Goal: Use online tool/utility: Use online tool/utility

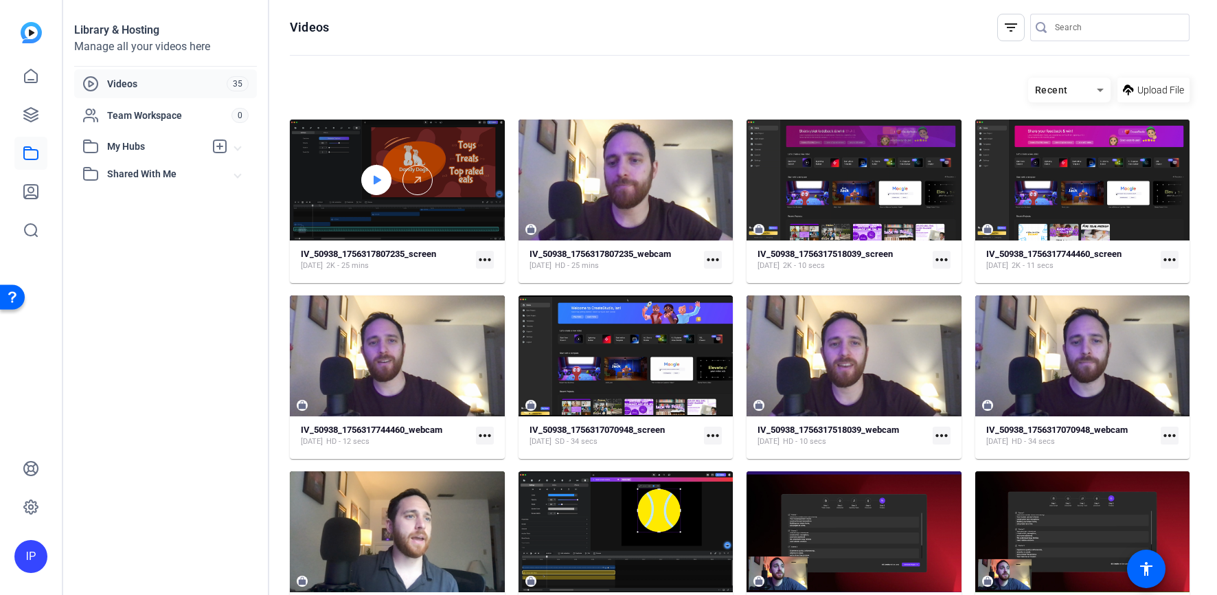
click at [365, 183] on div at bounding box center [376, 180] width 30 height 30
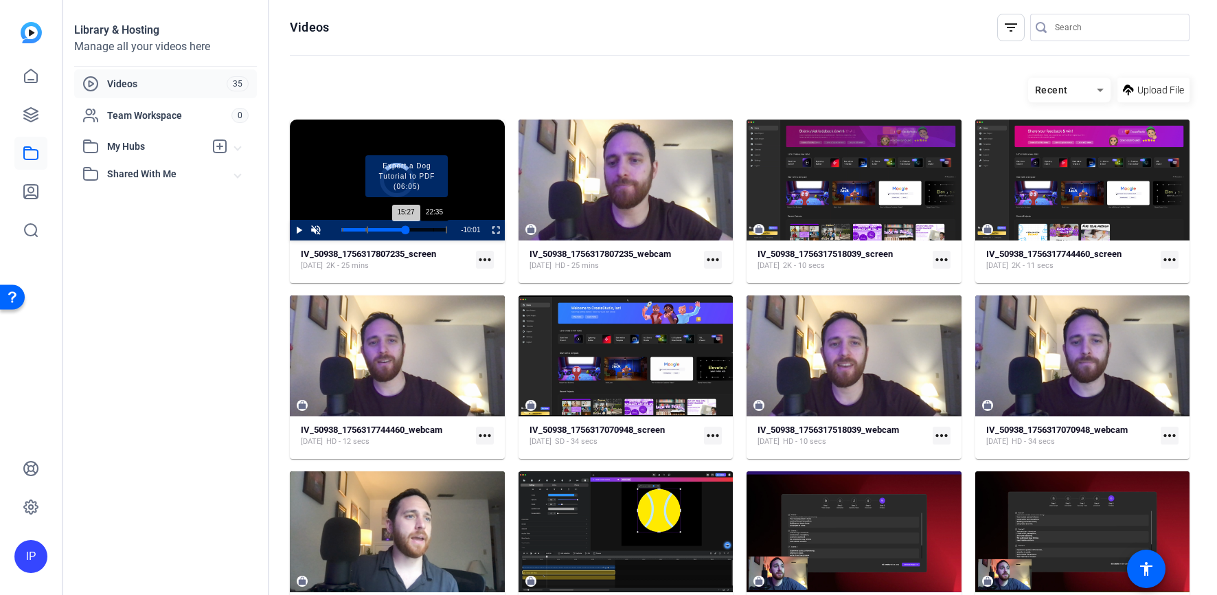
click at [433, 230] on div "Progress Bar" at bounding box center [407, 230] width 80 height 7
click at [483, 256] on mat-icon "more_horiz" at bounding box center [485, 260] width 18 height 18
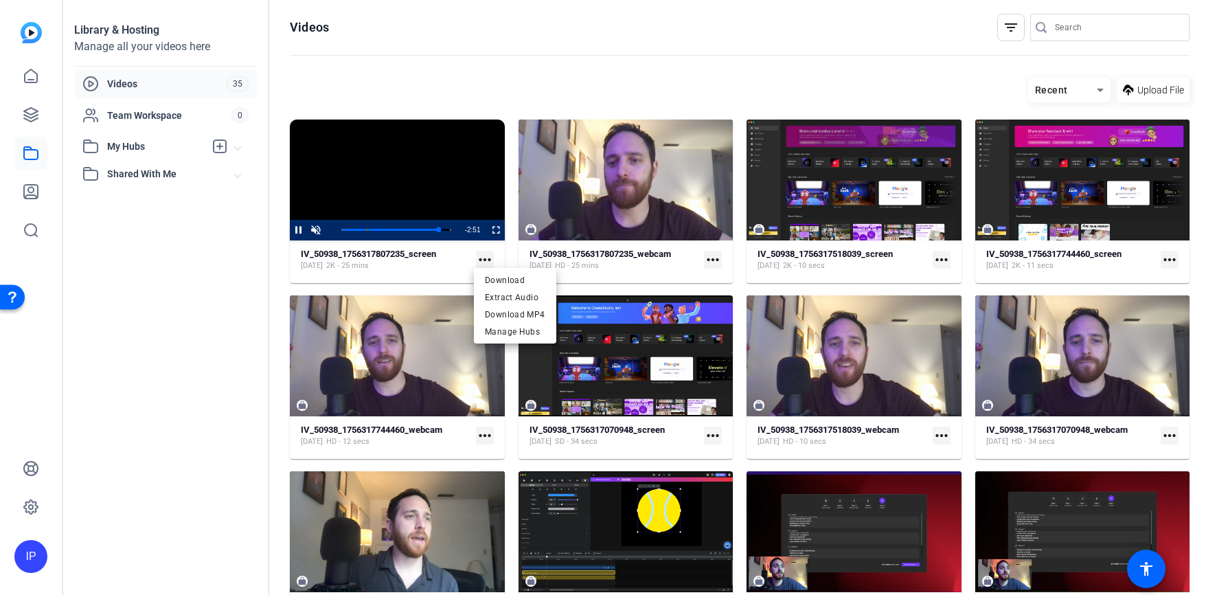
click at [391, 283] on div at bounding box center [608, 297] width 1217 height 595
click at [290, 229] on span "Video Player" at bounding box center [290, 230] width 0 height 21
click at [479, 260] on mat-icon "more_horiz" at bounding box center [485, 260] width 18 height 18
click at [409, 260] on div at bounding box center [608, 297] width 1217 height 595
click at [628, 260] on div "[DATE] HD - 25 mins" at bounding box center [600, 265] width 141 height 11
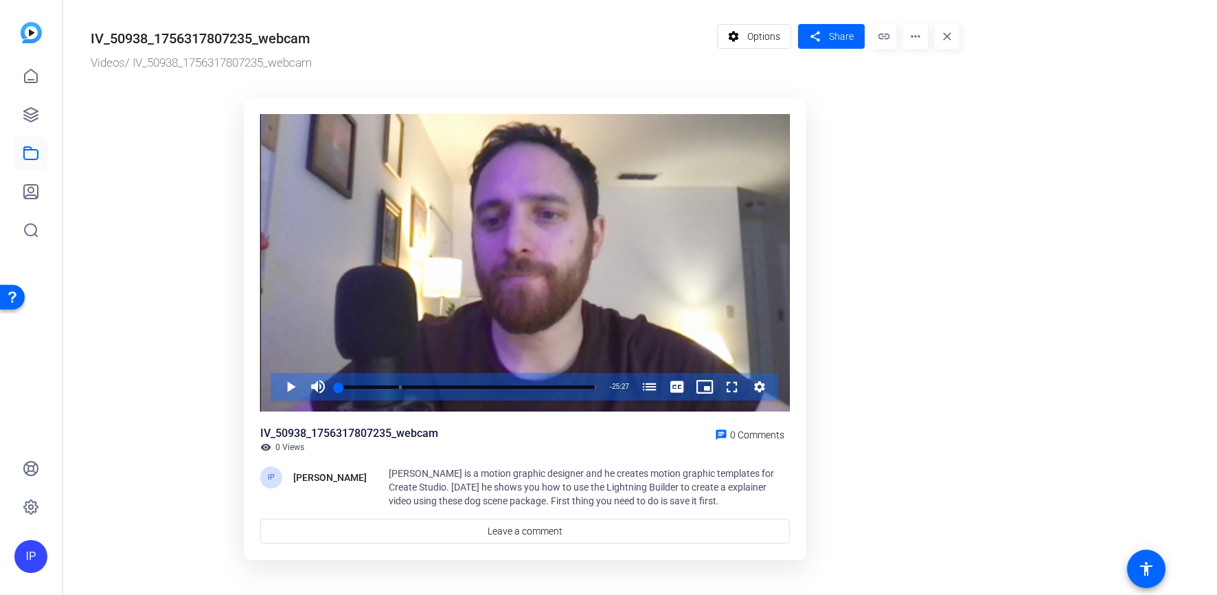
click at [911, 40] on mat-icon "more_horiz" at bounding box center [915, 36] width 25 height 25
drag, startPoint x: 929, startPoint y: 359, endPoint x: 891, endPoint y: 303, distance: 67.8
click at [929, 358] on div at bounding box center [608, 297] width 1217 height 595
click at [915, 40] on mat-icon "more_horiz" at bounding box center [915, 36] width 25 height 25
click at [921, 142] on span "Delete" at bounding box center [944, 147] width 60 height 16
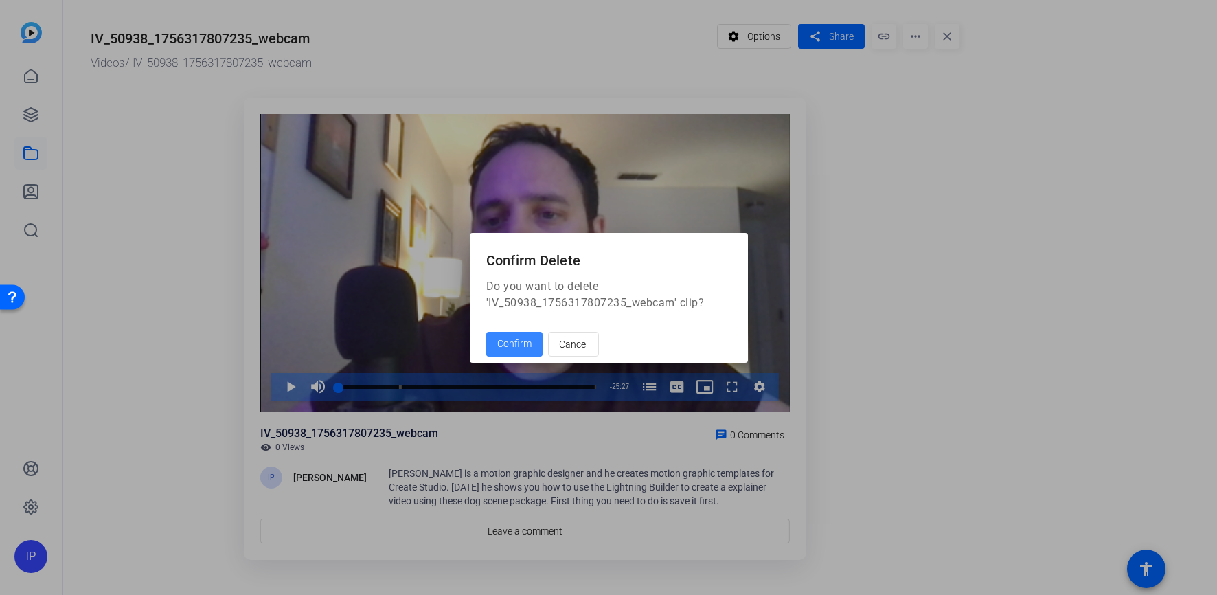
click at [491, 354] on span at bounding box center [514, 344] width 56 height 33
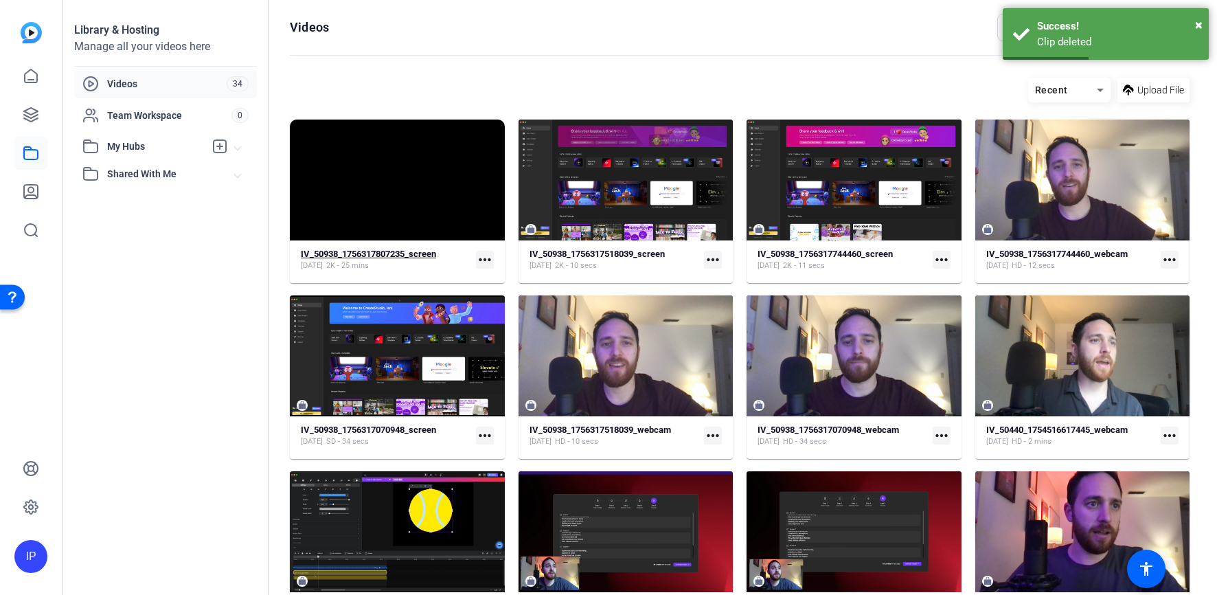
click at [436, 261] on div "[DATE] 2K - 25 mins" at bounding box center [368, 265] width 135 height 11
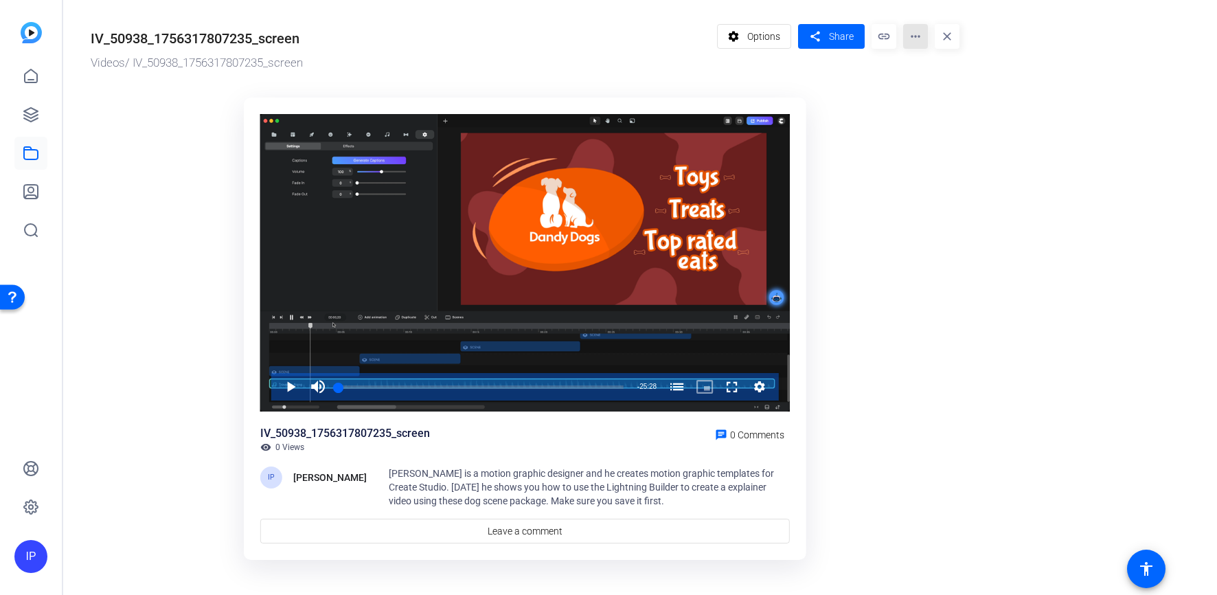
click at [919, 36] on mat-icon "more_horiz" at bounding box center [915, 36] width 25 height 25
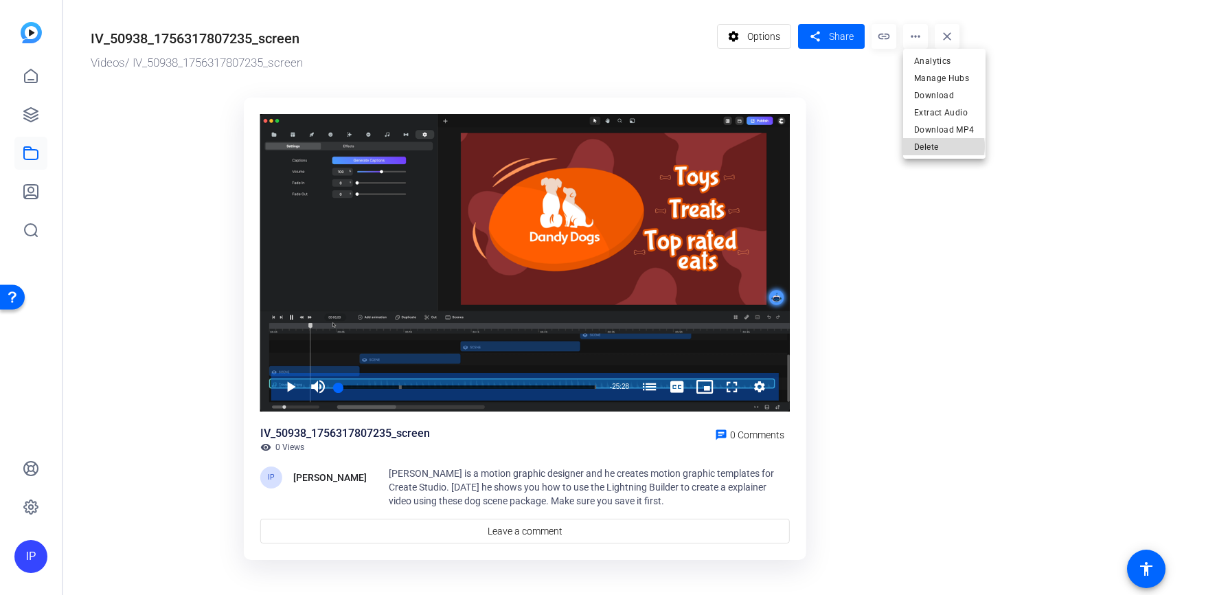
click at [939, 146] on span "Delete" at bounding box center [944, 147] width 60 height 16
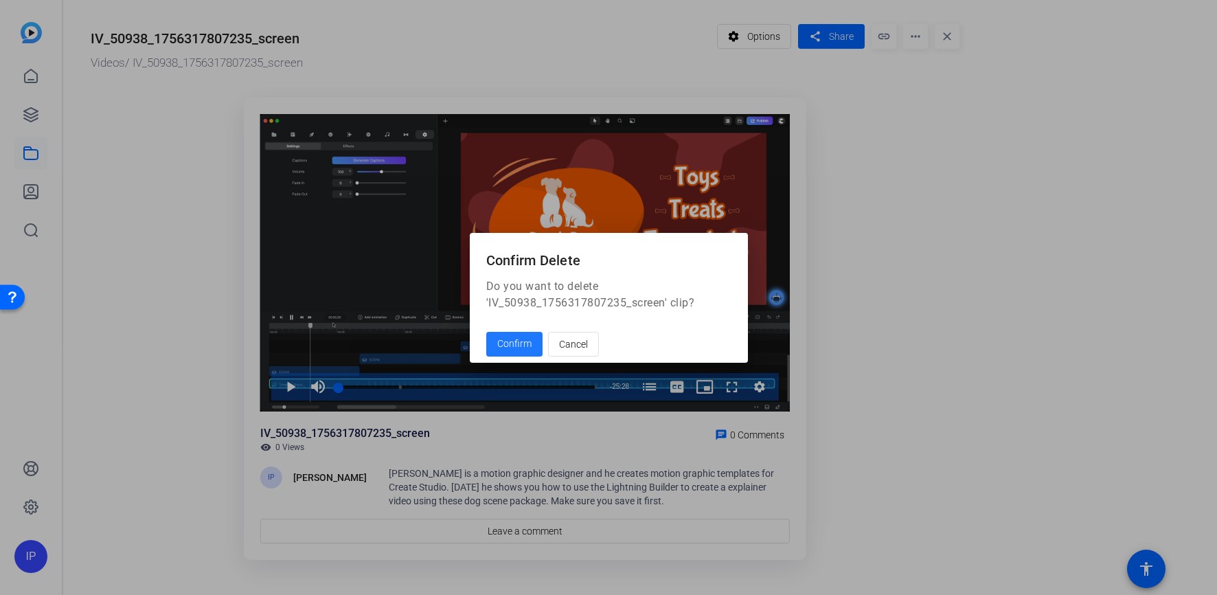
click at [505, 355] on span at bounding box center [514, 344] width 56 height 33
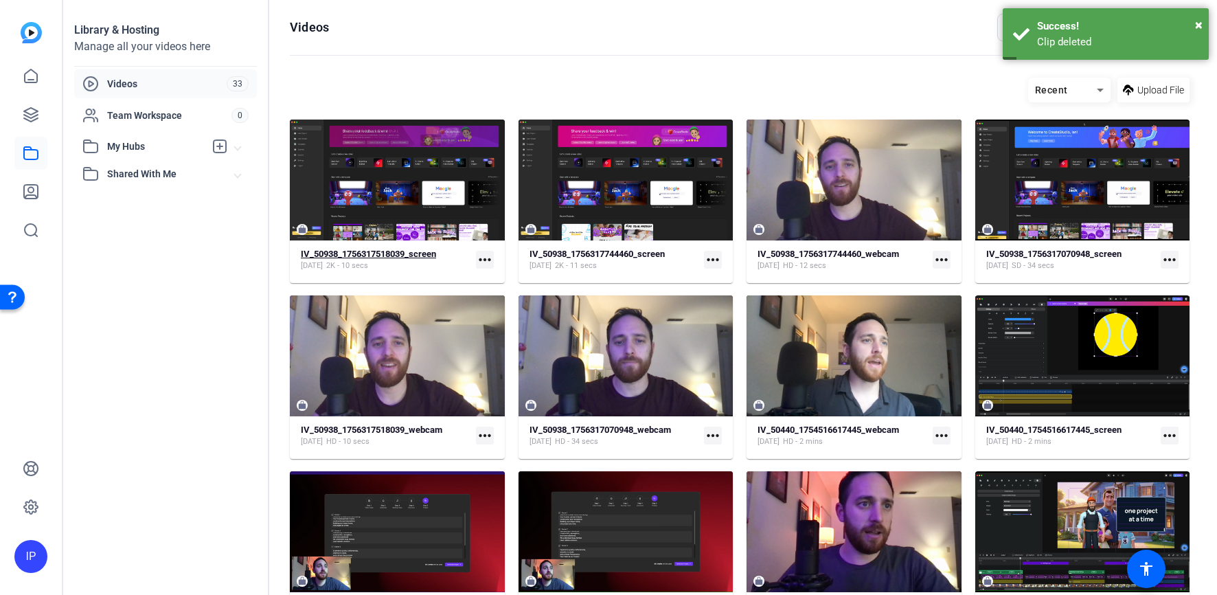
click at [445, 264] on div "IV_50938_1756317518039_screen [DATE] 2K - 10 secs" at bounding box center [386, 260] width 170 height 23
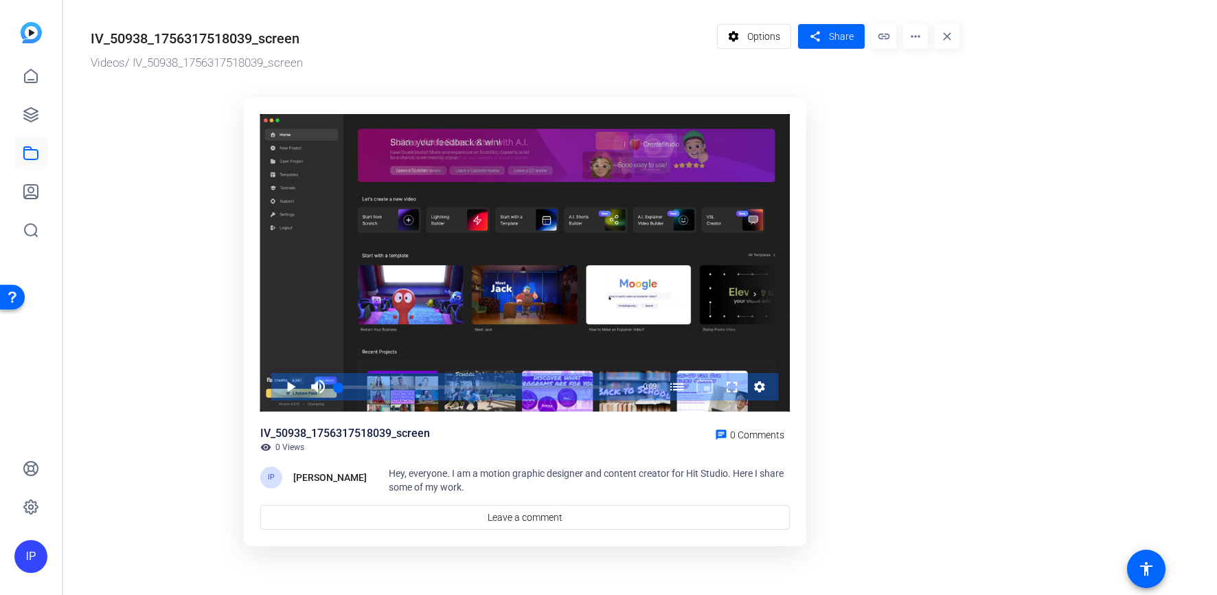
click at [922, 39] on mat-icon "more_horiz" at bounding box center [915, 36] width 25 height 25
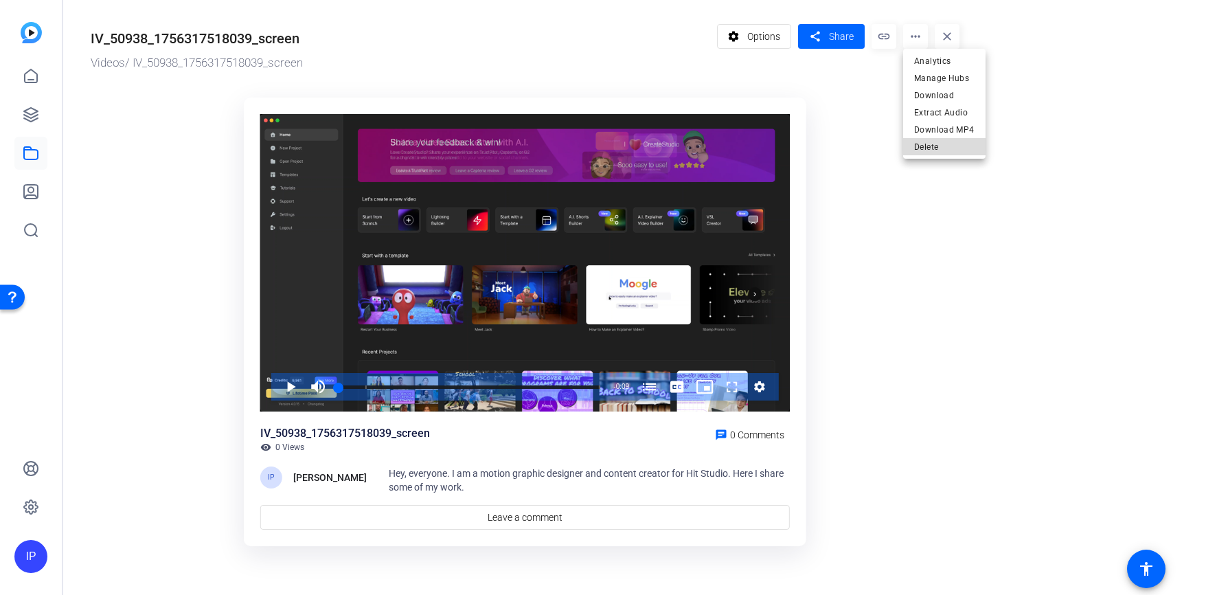
click at [945, 146] on span "Delete" at bounding box center [944, 147] width 60 height 16
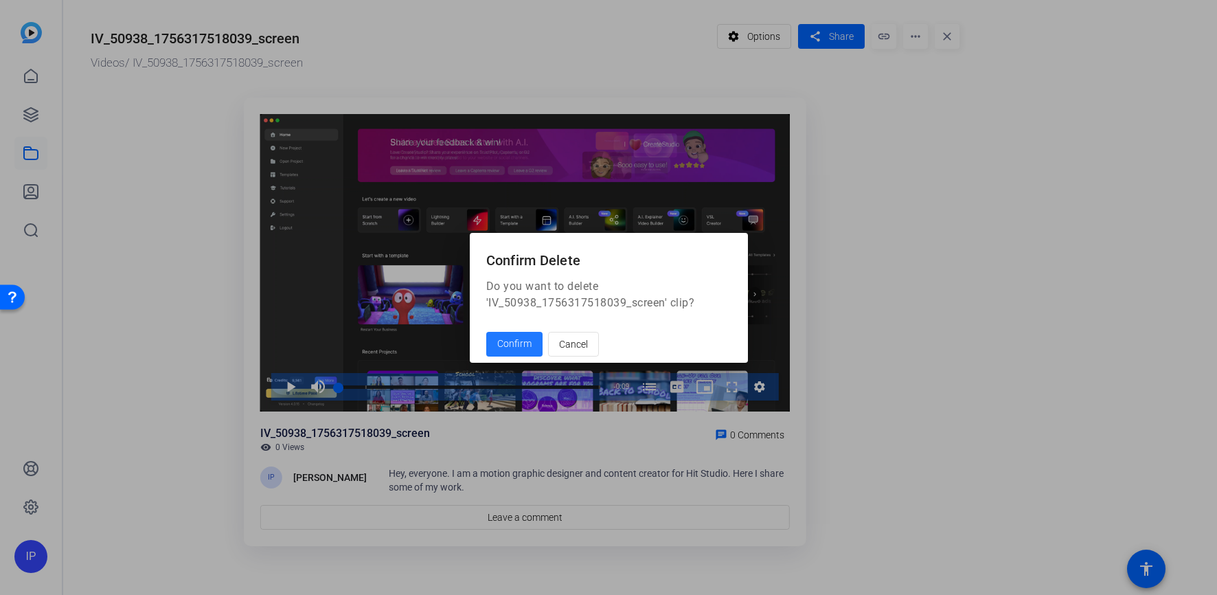
click at [529, 346] on span "Confirm" at bounding box center [514, 344] width 34 height 14
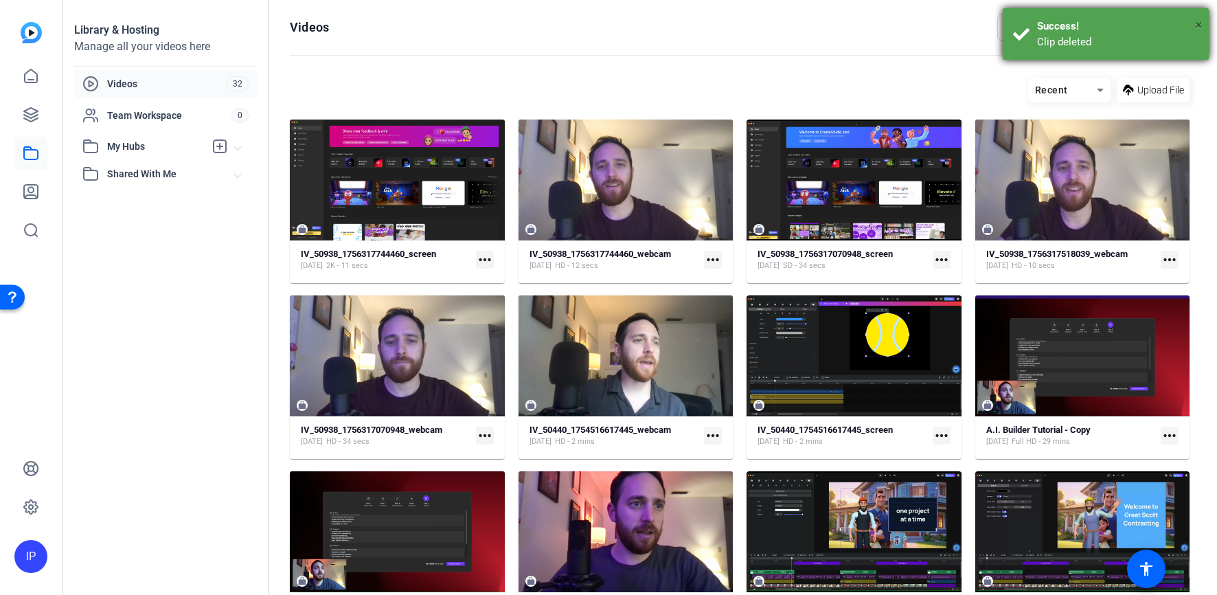
click at [1198, 25] on span "×" at bounding box center [1199, 24] width 8 height 16
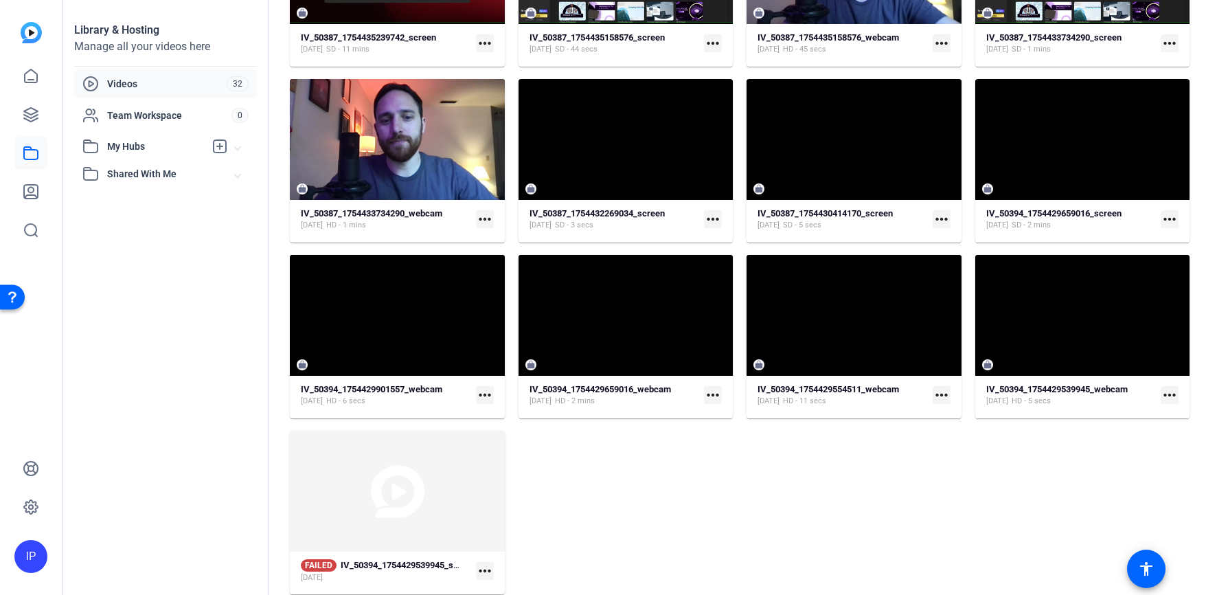
scroll to position [920, 0]
click at [484, 568] on mat-icon "more_horiz" at bounding box center [485, 571] width 18 height 18
click at [499, 547] on span "Delete" at bounding box center [512, 548] width 55 height 16
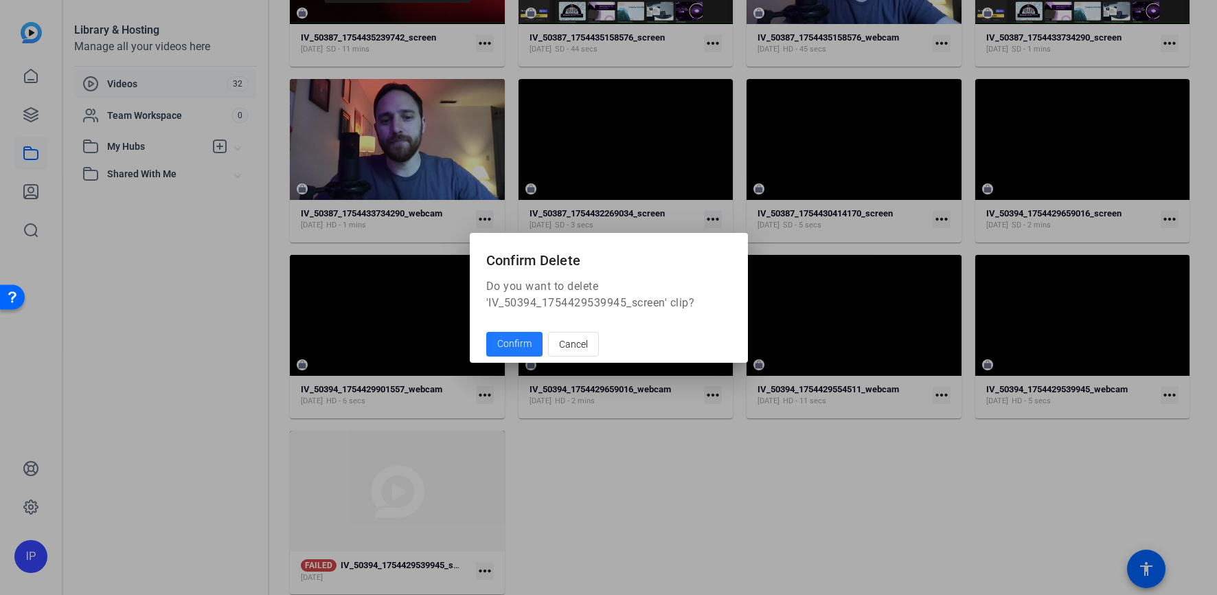
click at [516, 339] on span "Confirm" at bounding box center [514, 344] width 34 height 14
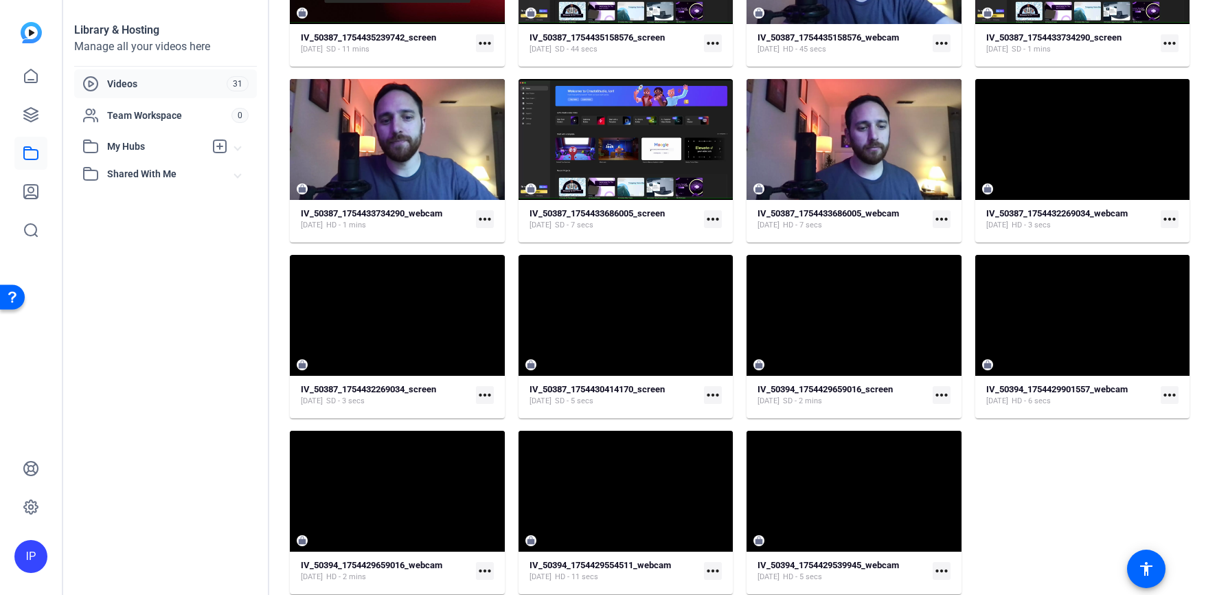
click at [490, 567] on mat-icon "more_horiz" at bounding box center [485, 571] width 18 height 18
click at [220, 511] on div at bounding box center [608, 297] width 1217 height 595
click at [422, 372] on div at bounding box center [397, 315] width 215 height 121
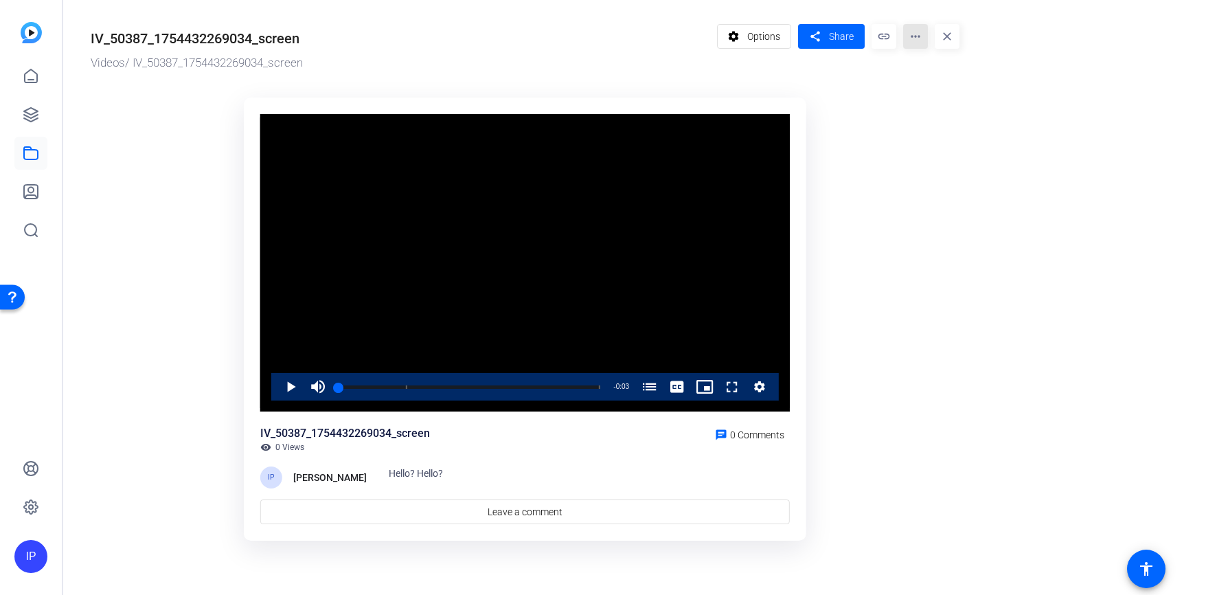
click at [913, 33] on mat-icon "more_horiz" at bounding box center [915, 36] width 25 height 25
click at [934, 148] on span "Delete" at bounding box center [944, 147] width 60 height 16
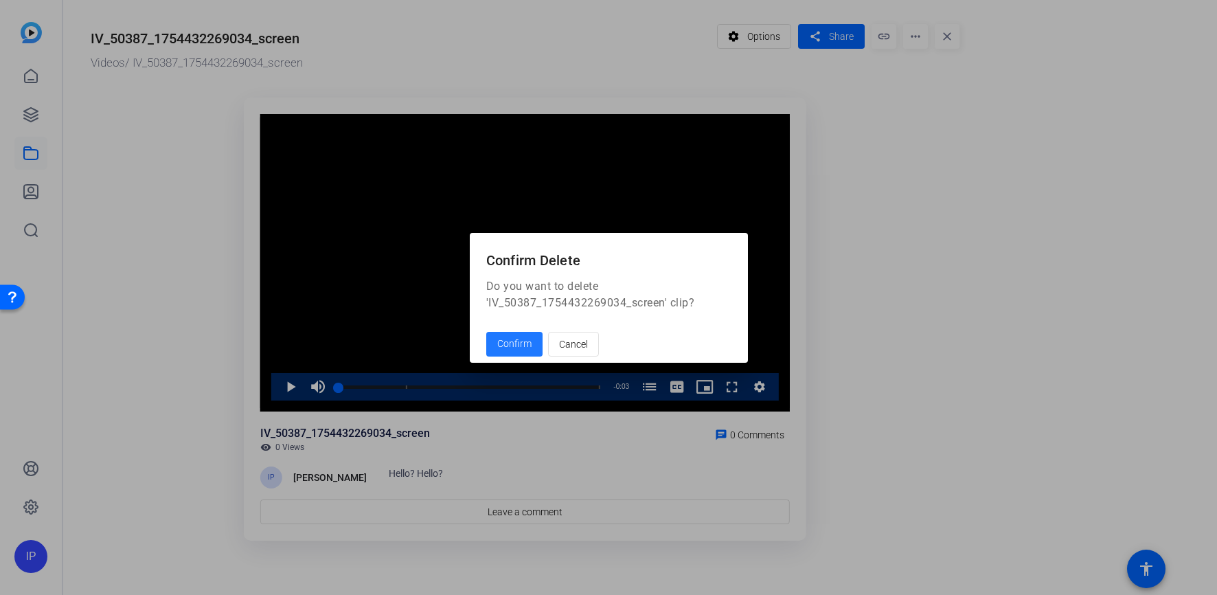
click at [508, 342] on span "Confirm" at bounding box center [514, 344] width 34 height 14
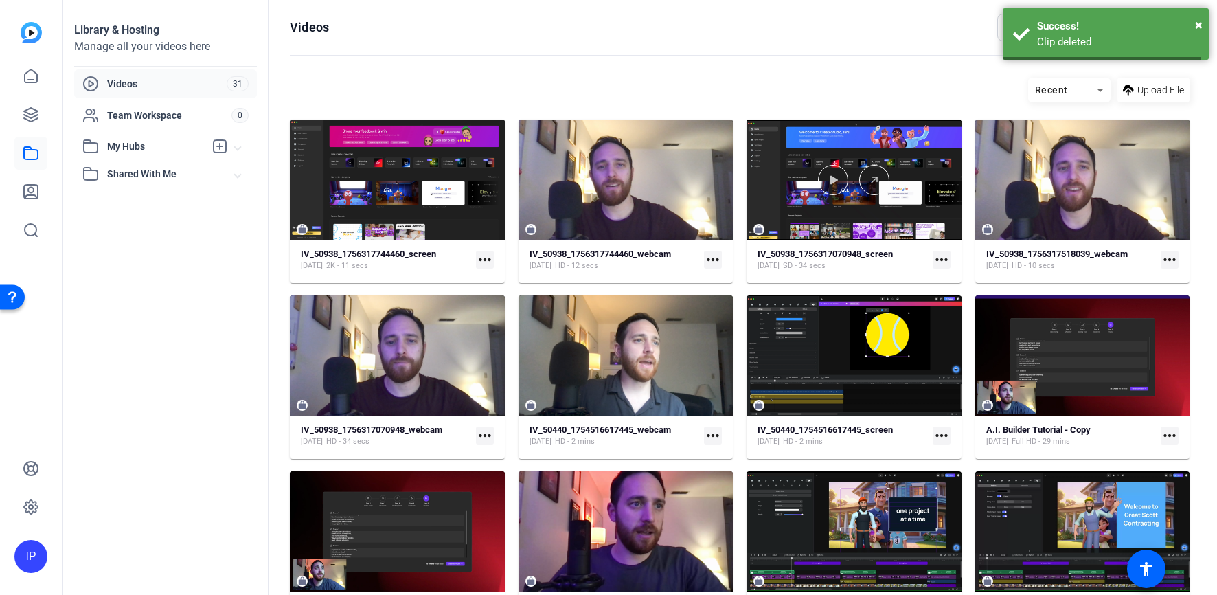
scroll to position [920, 0]
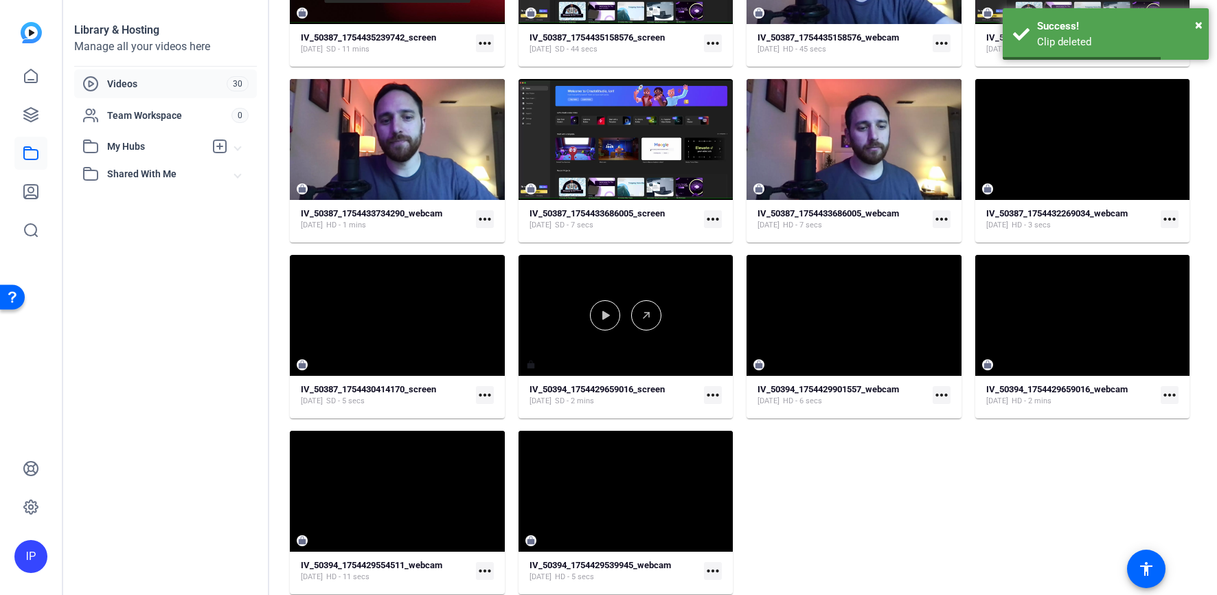
click at [575, 369] on div at bounding box center [626, 315] width 215 height 121
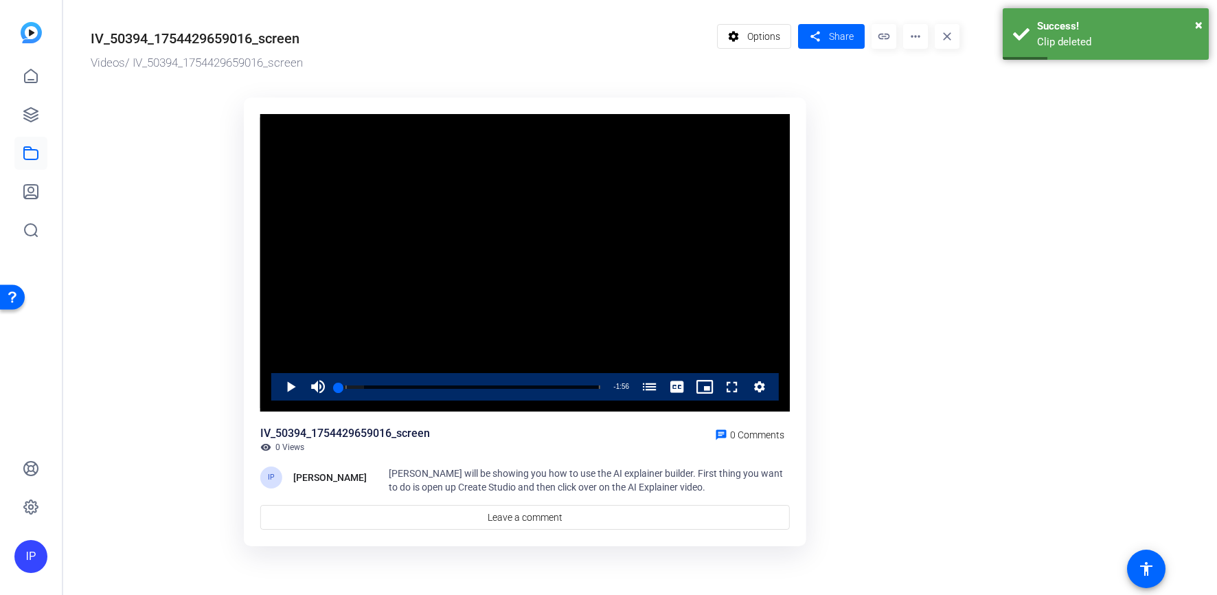
click at [421, 370] on div "Video Player" at bounding box center [525, 263] width 530 height 298
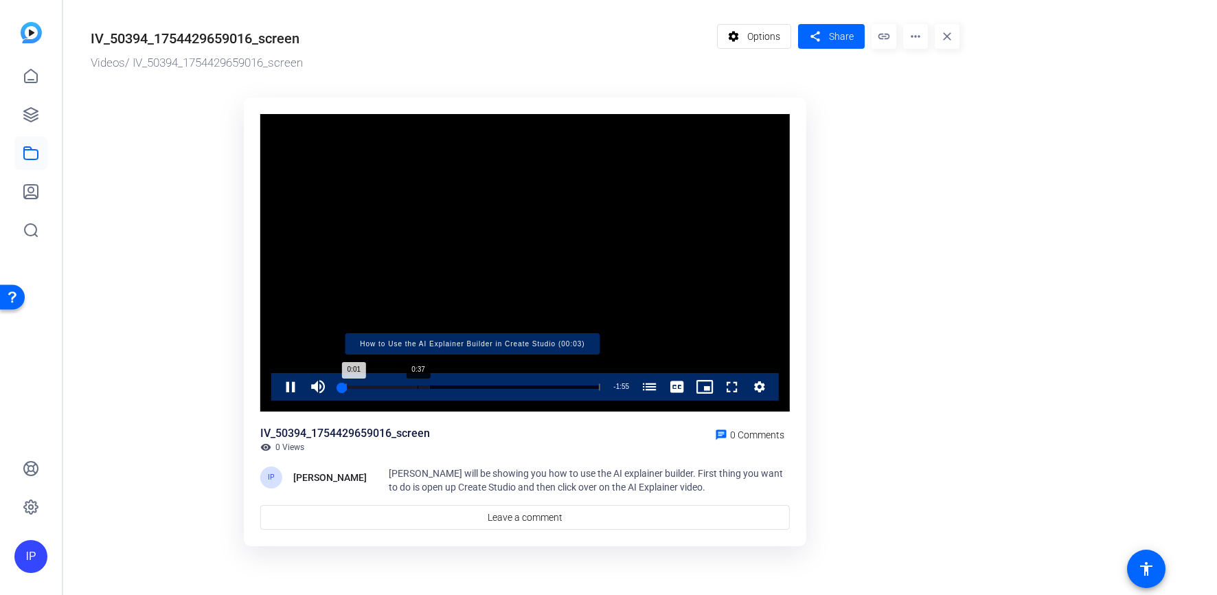
click at [440, 387] on div "Loaded : 34.91% 0:37 0:01 How to Use the AI Explainer Builder in Create Studio …" at bounding box center [470, 386] width 262 height 3
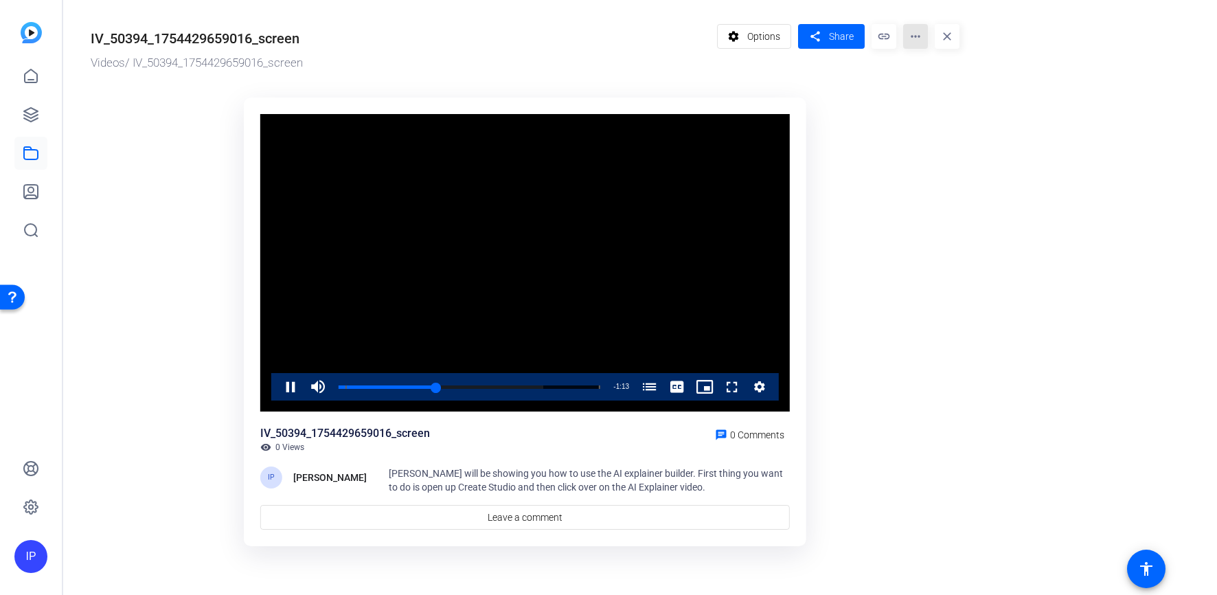
click at [918, 35] on mat-icon "more_horiz" at bounding box center [915, 36] width 25 height 25
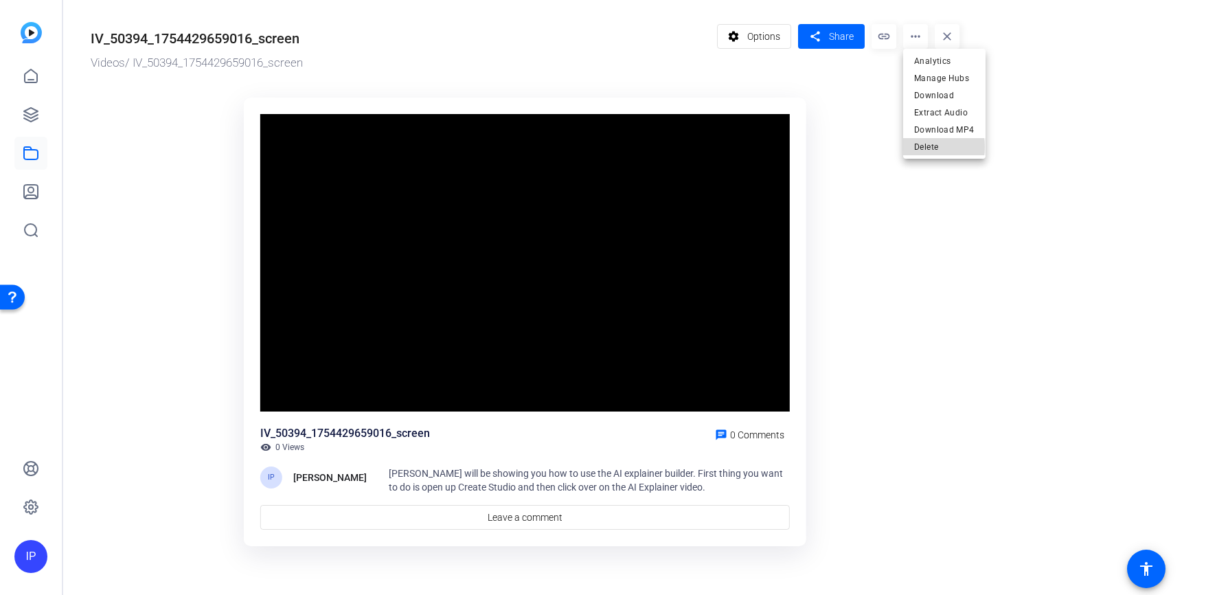
click at [928, 147] on span "Delete" at bounding box center [944, 147] width 60 height 16
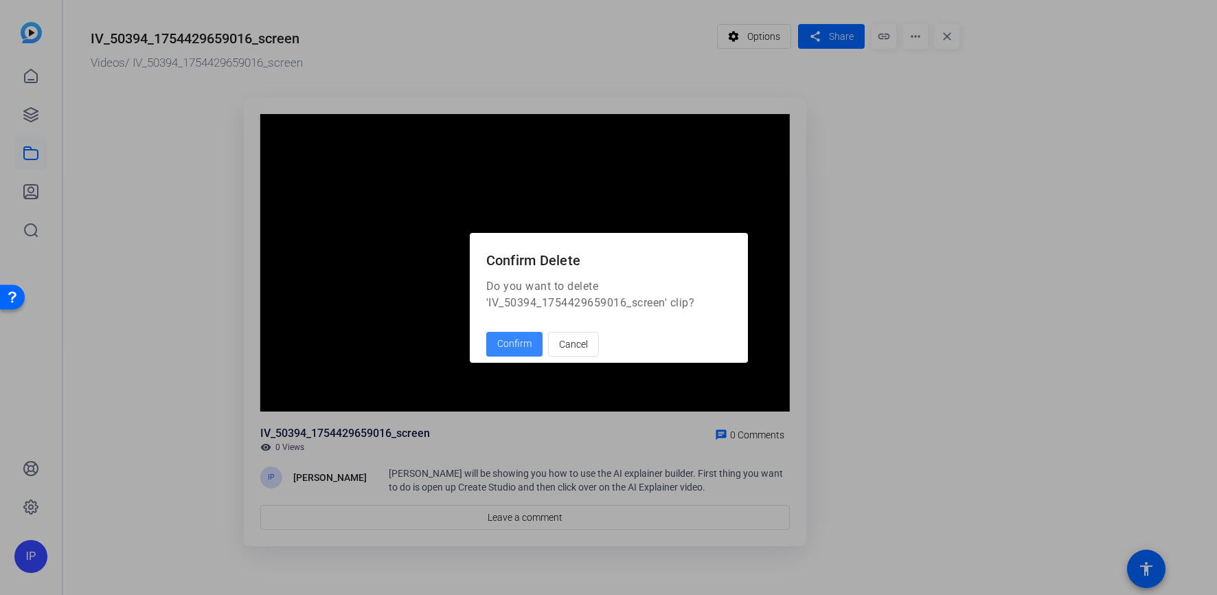
click at [510, 345] on span "Confirm" at bounding box center [514, 344] width 34 height 14
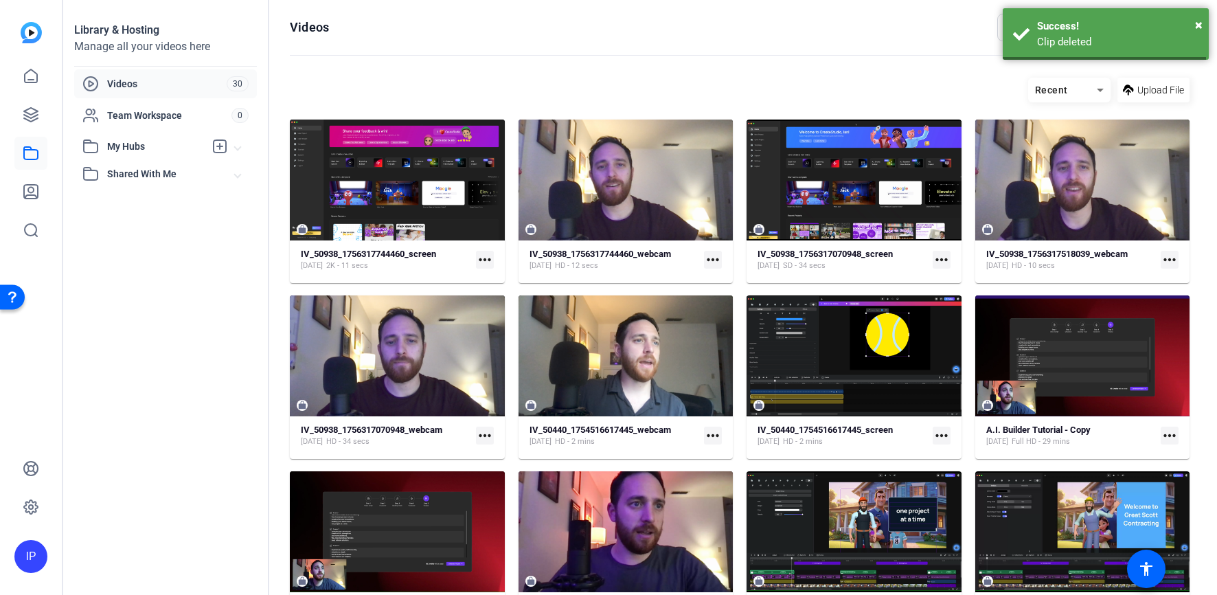
scroll to position [920, 0]
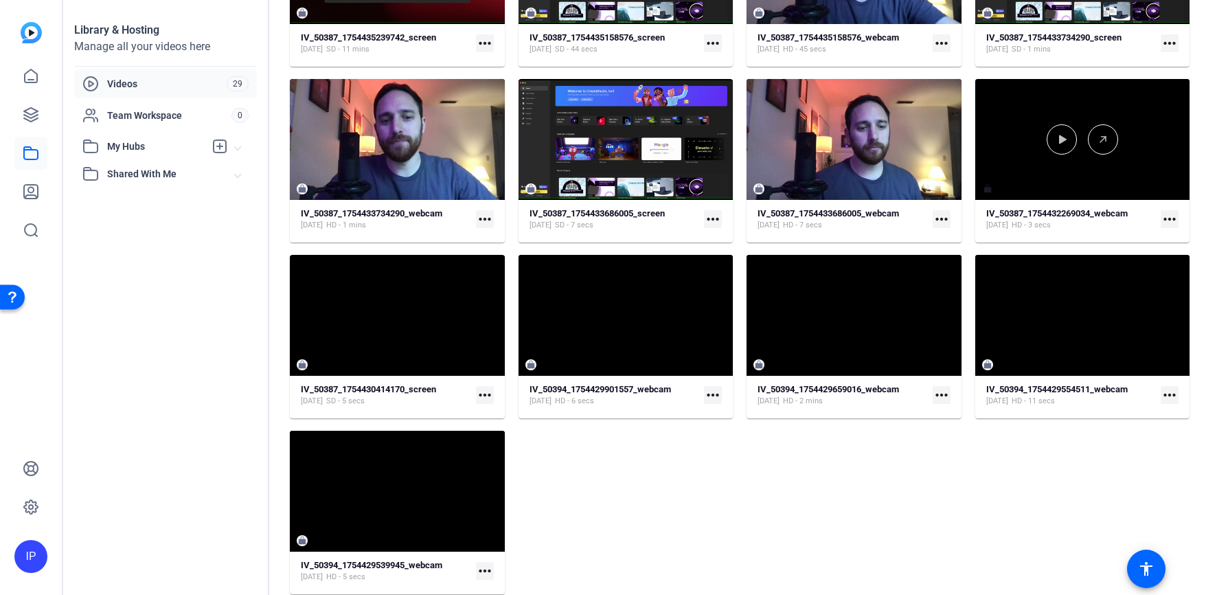
click at [1063, 105] on div at bounding box center [1082, 139] width 215 height 121
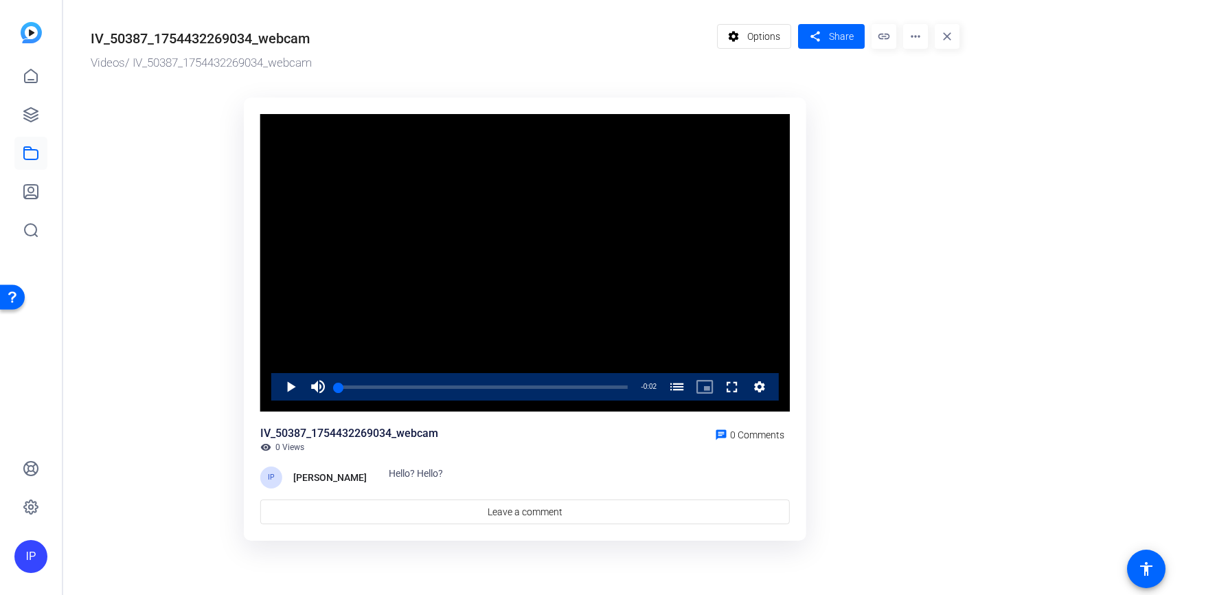
click at [915, 38] on mat-icon "more_horiz" at bounding box center [915, 36] width 25 height 25
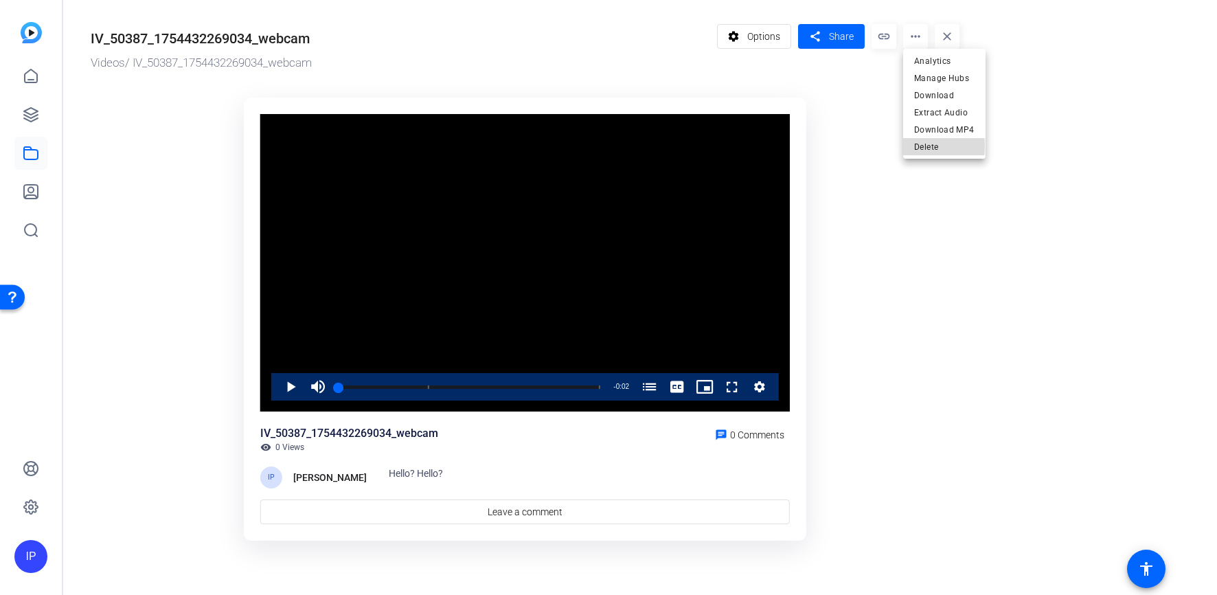
click at [918, 146] on span "Delete" at bounding box center [944, 147] width 60 height 16
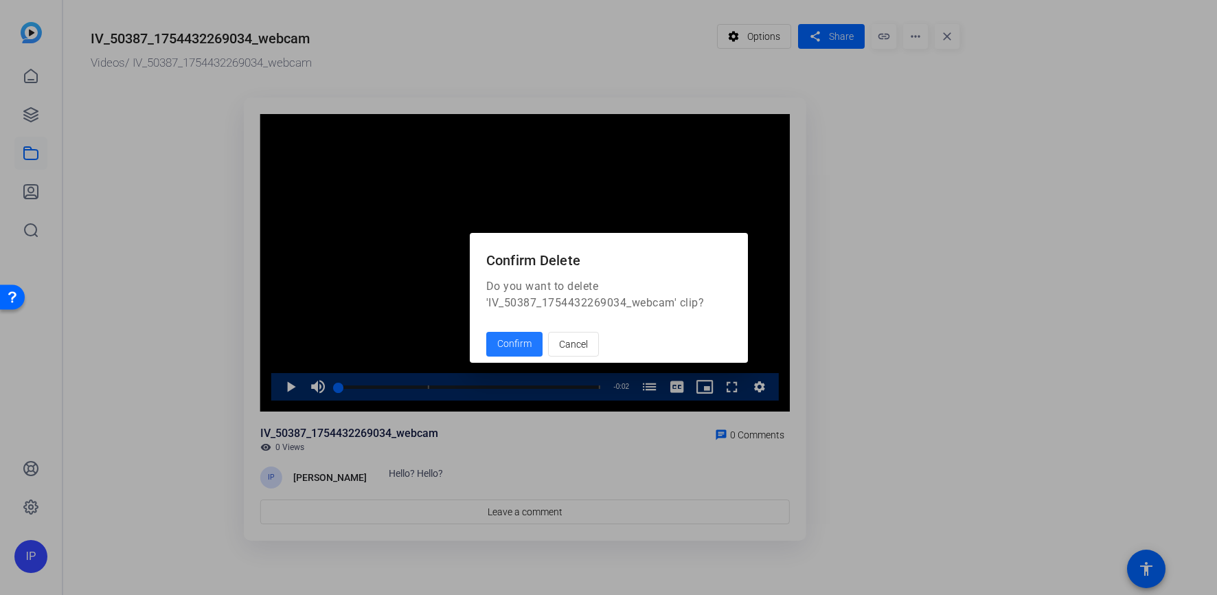
click at [527, 352] on span at bounding box center [514, 344] width 56 height 33
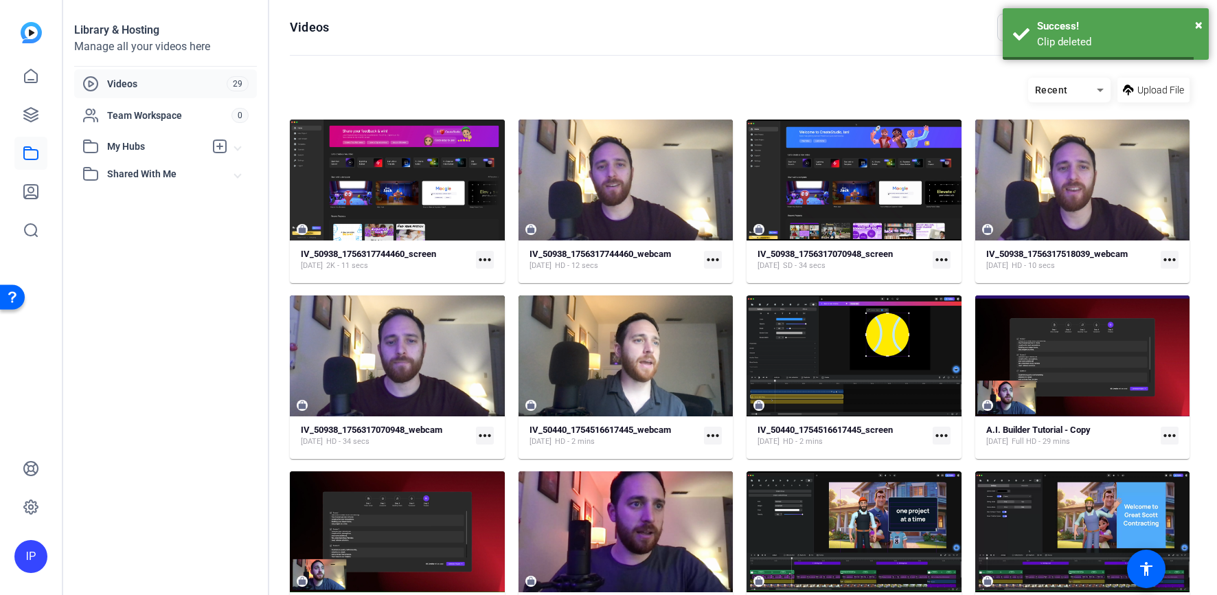
scroll to position [744, 0]
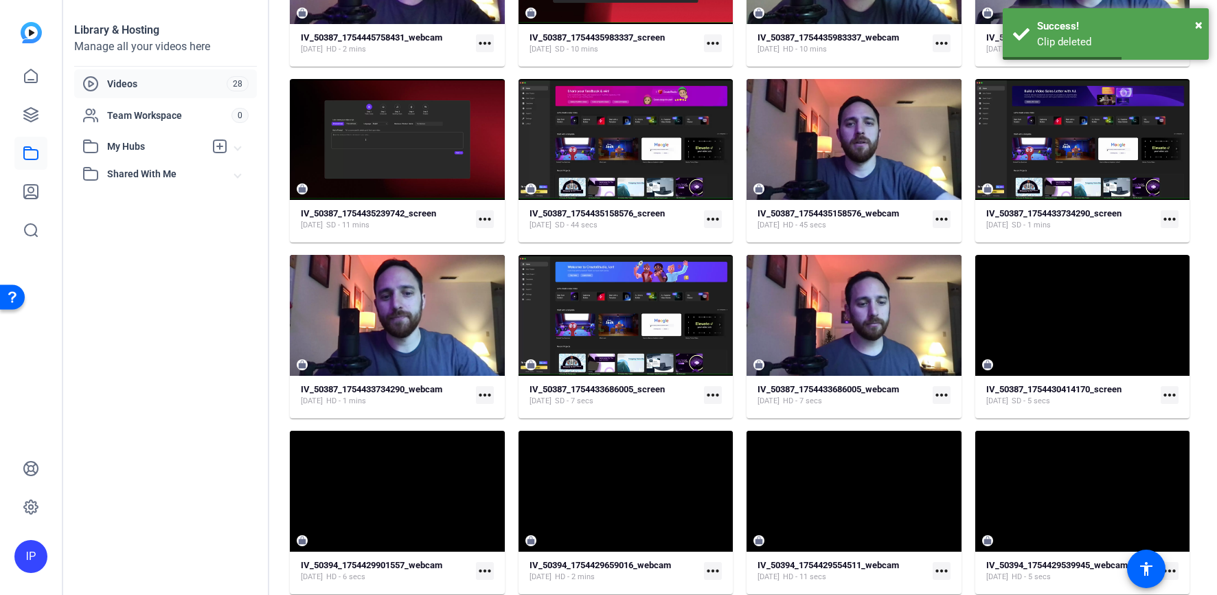
click at [1165, 391] on mat-icon "more_horiz" at bounding box center [1170, 395] width 18 height 18
click at [1069, 386] on div at bounding box center [608, 297] width 1217 height 595
click at [1069, 386] on strong "IV_50387_1754430414170_screen" at bounding box center [1053, 389] width 135 height 10
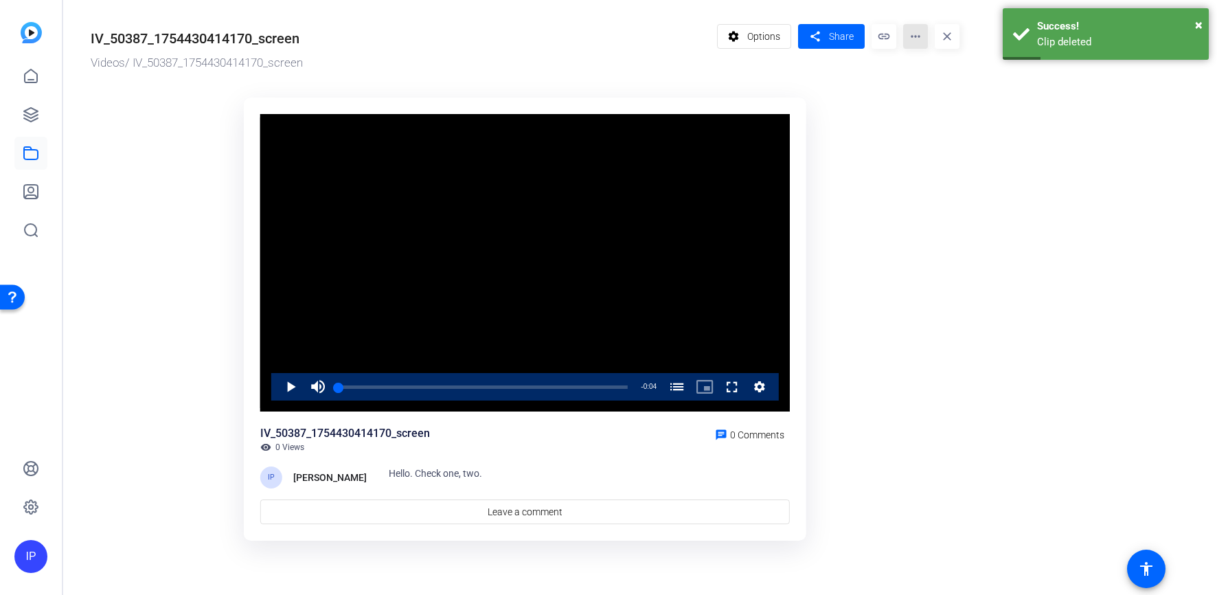
click at [911, 39] on mat-icon "more_horiz" at bounding box center [915, 36] width 25 height 25
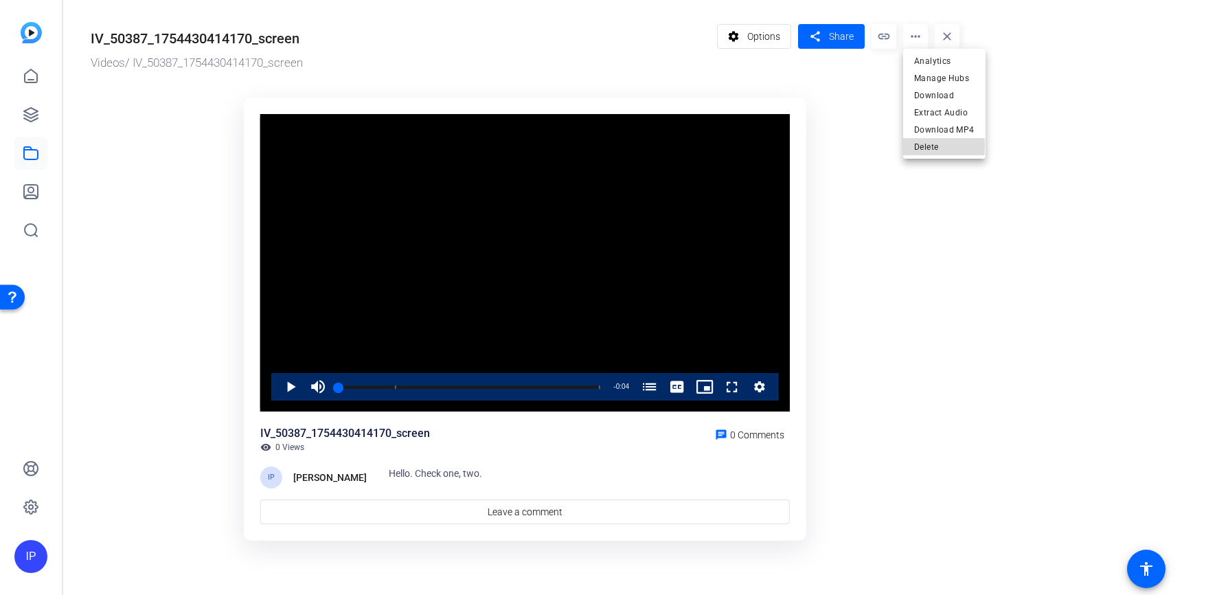
click at [916, 146] on span "Delete" at bounding box center [944, 147] width 60 height 16
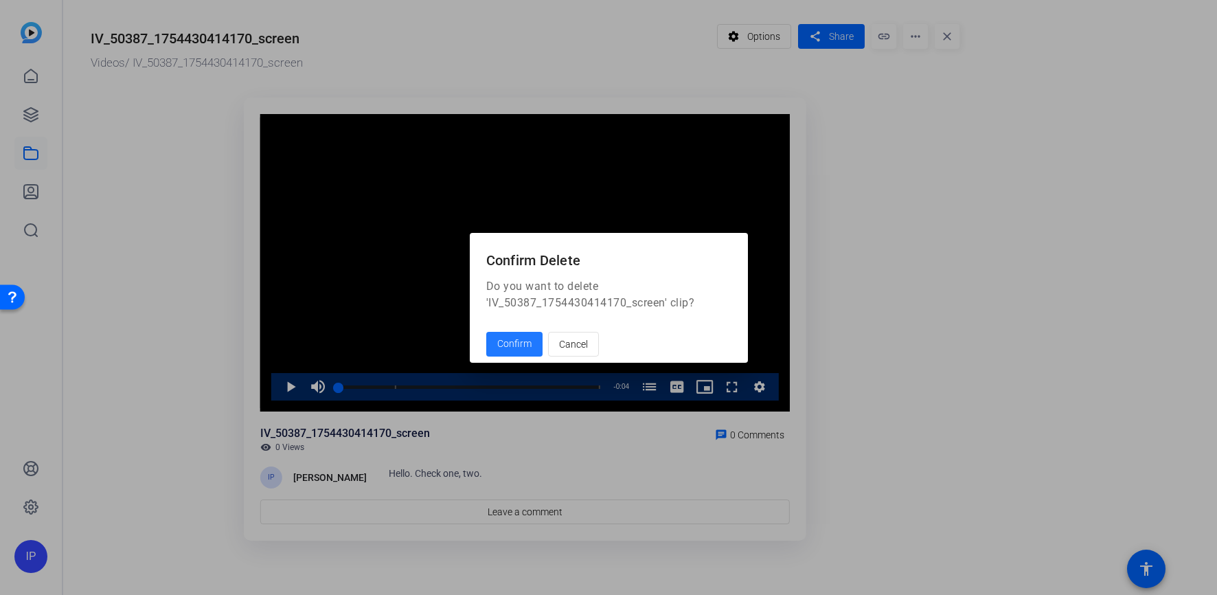
click at [513, 343] on span "Confirm" at bounding box center [514, 344] width 34 height 14
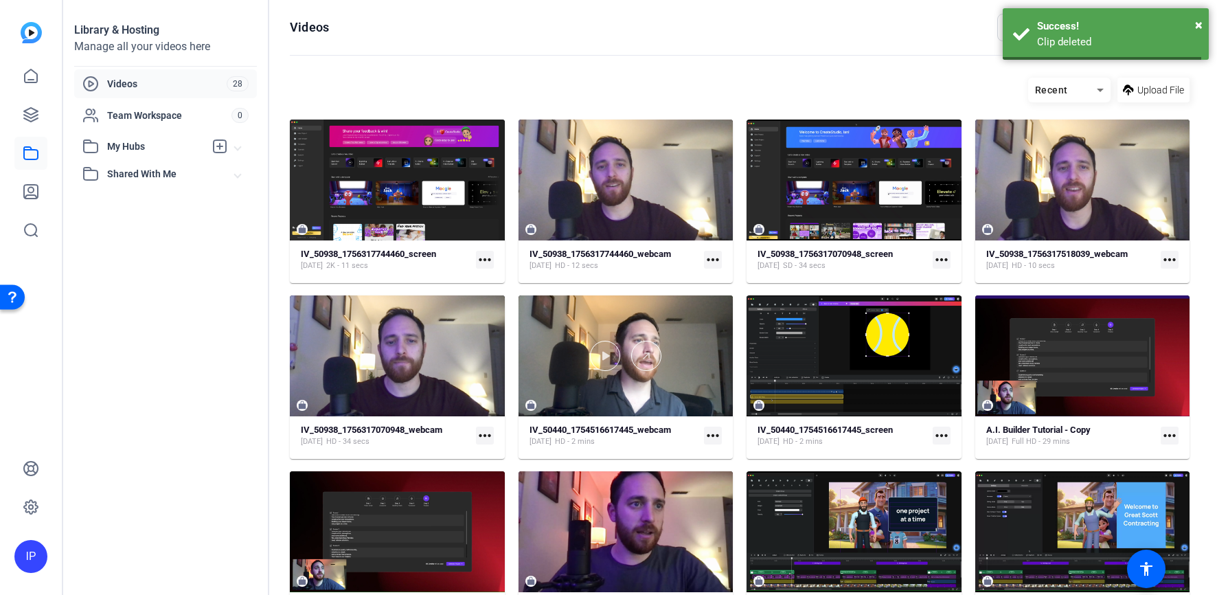
scroll to position [744, 0]
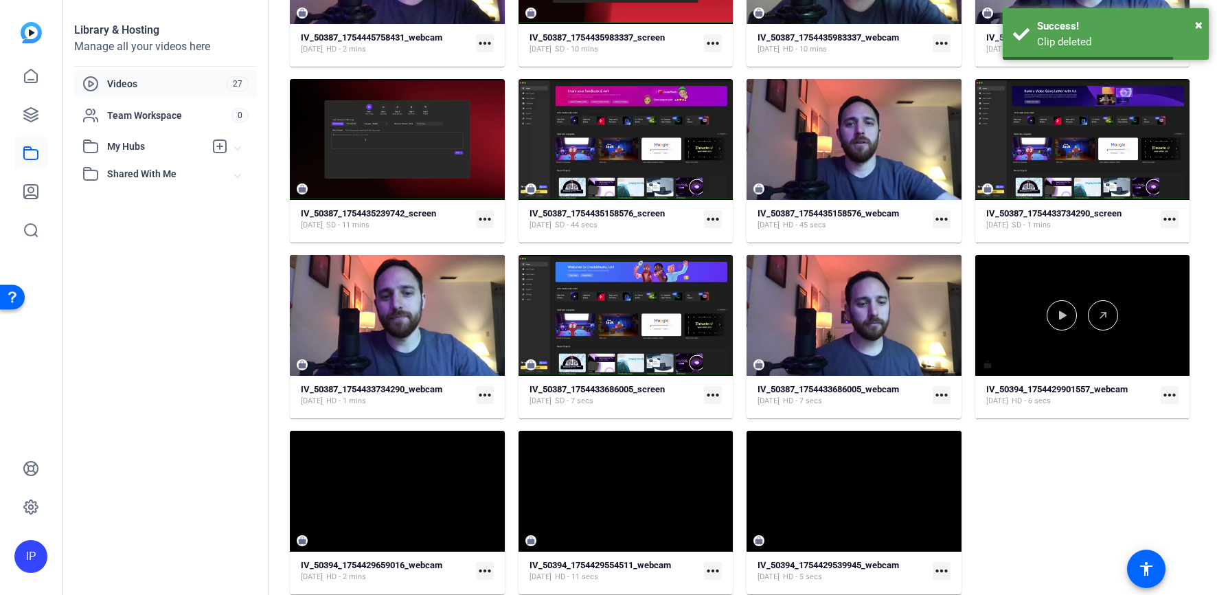
click at [1099, 365] on div at bounding box center [1082, 315] width 215 height 121
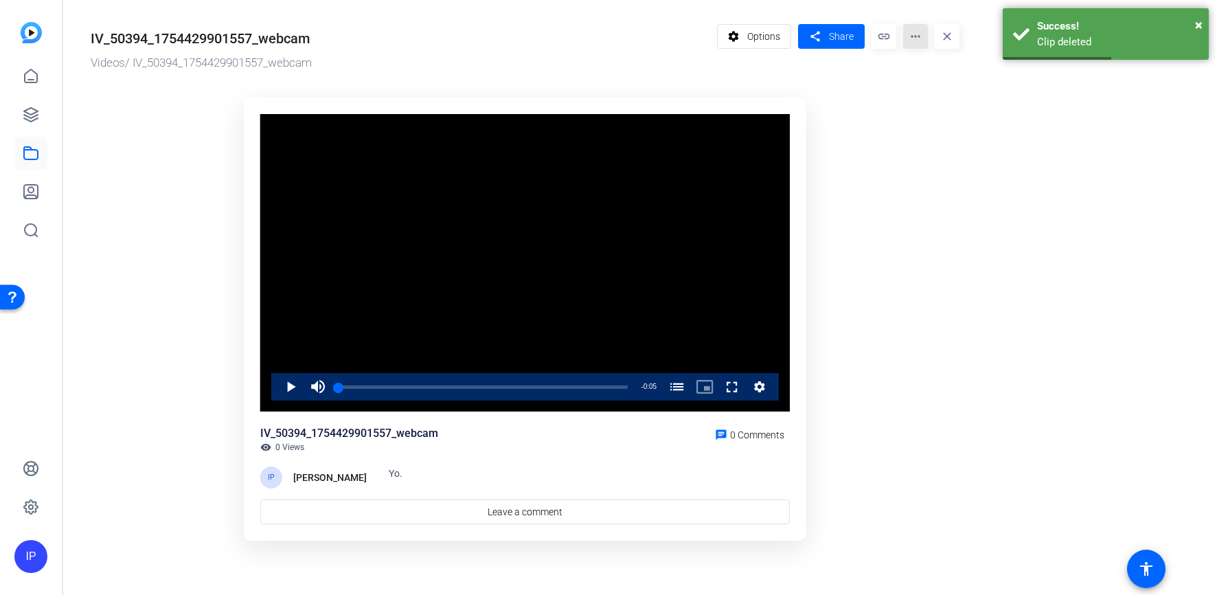
click at [914, 40] on mat-icon "more_horiz" at bounding box center [915, 36] width 25 height 25
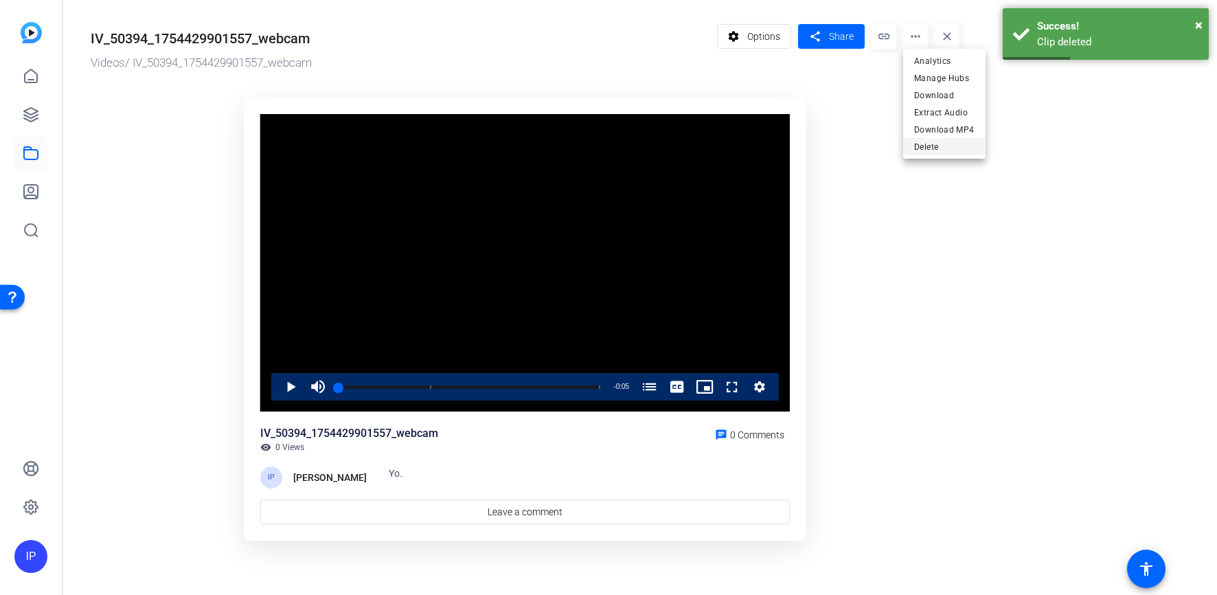
click at [924, 150] on span "Delete" at bounding box center [944, 147] width 60 height 16
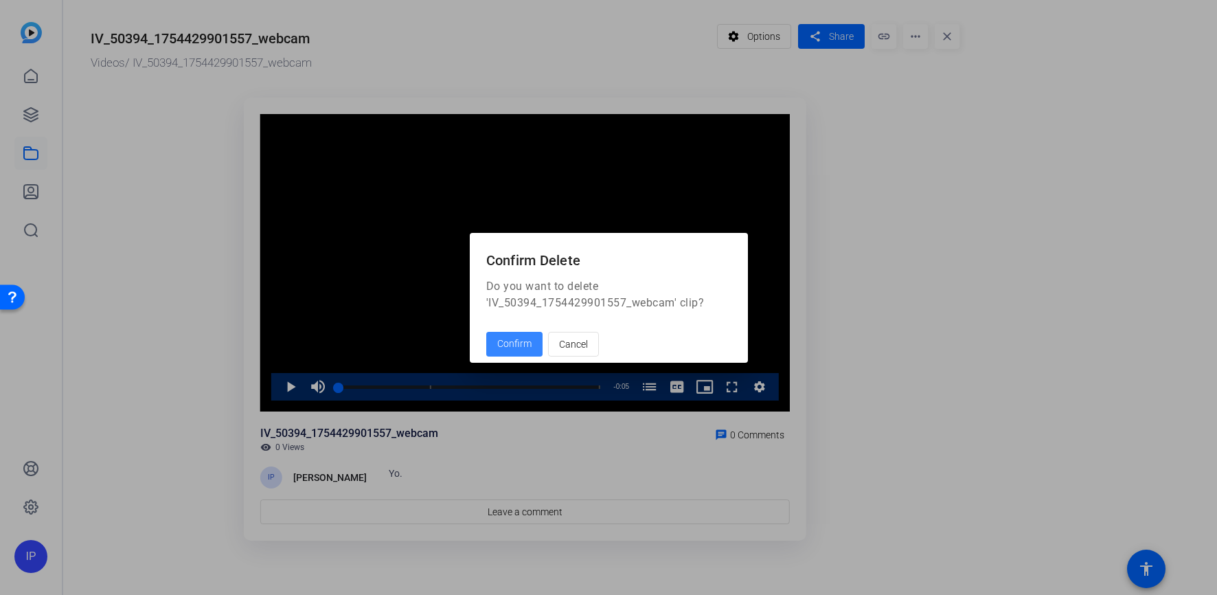
click at [506, 353] on span at bounding box center [514, 344] width 56 height 33
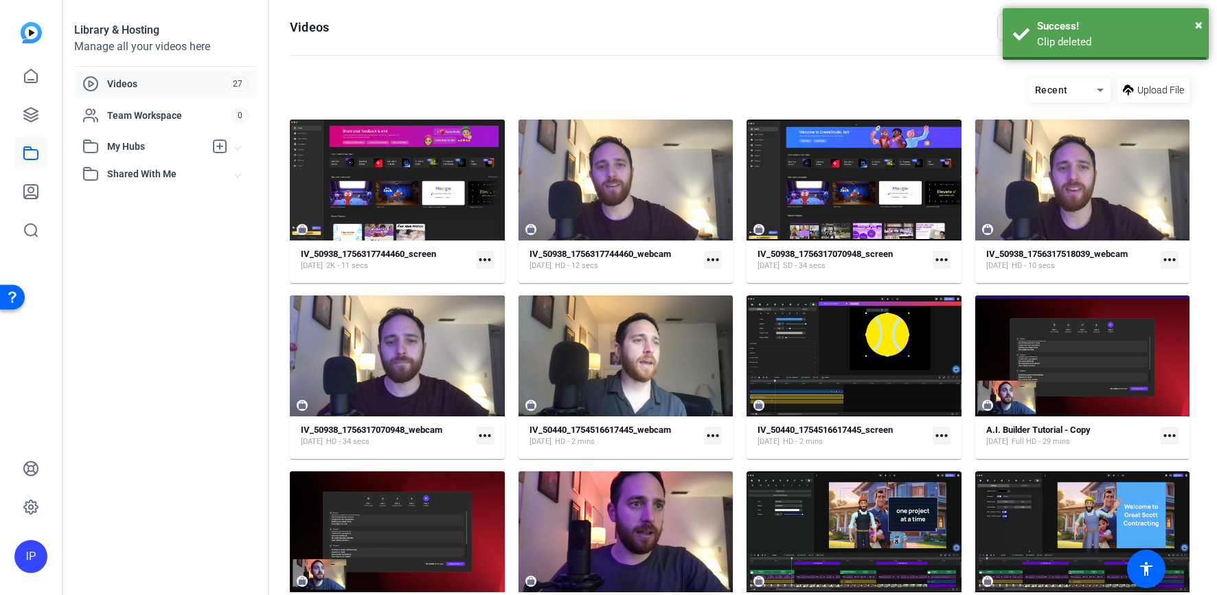
scroll to position [744, 0]
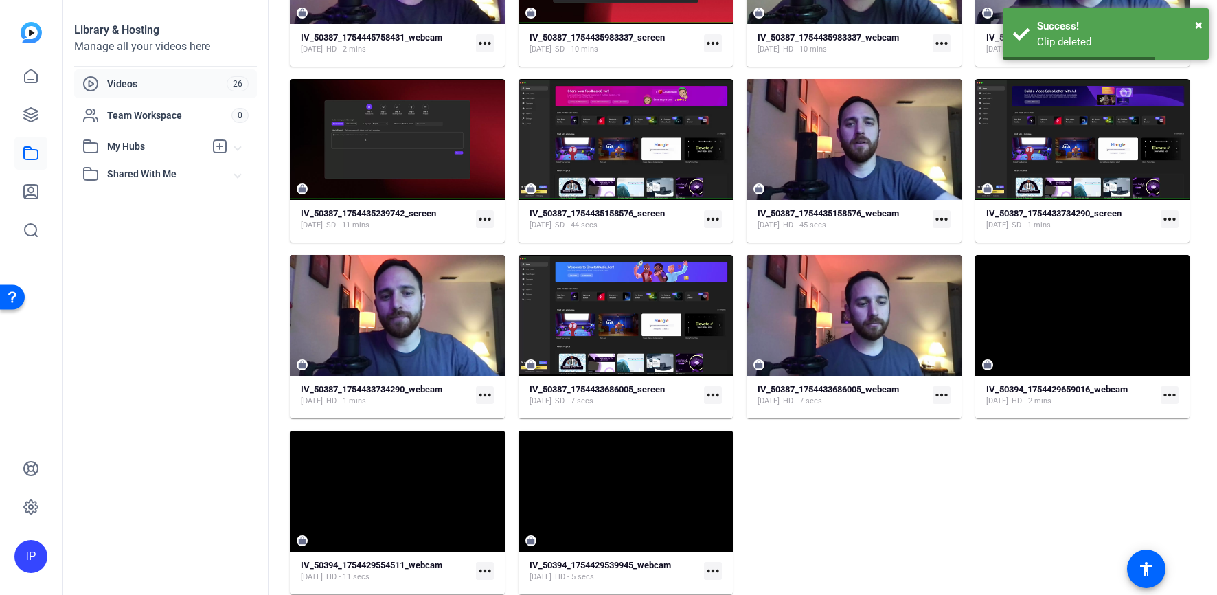
click at [1077, 379] on mat-card "IV_50394_1754429659016_webcam [DATE] HD - 2 mins more_horiz" at bounding box center [1082, 336] width 215 height 163
click at [1161, 402] on mat-icon "more_horiz" at bounding box center [1170, 395] width 18 height 18
click at [1005, 390] on div at bounding box center [608, 297] width 1217 height 595
click at [1021, 389] on strong "IV_50394_1754429659016_webcam" at bounding box center [1056, 389] width 141 height 10
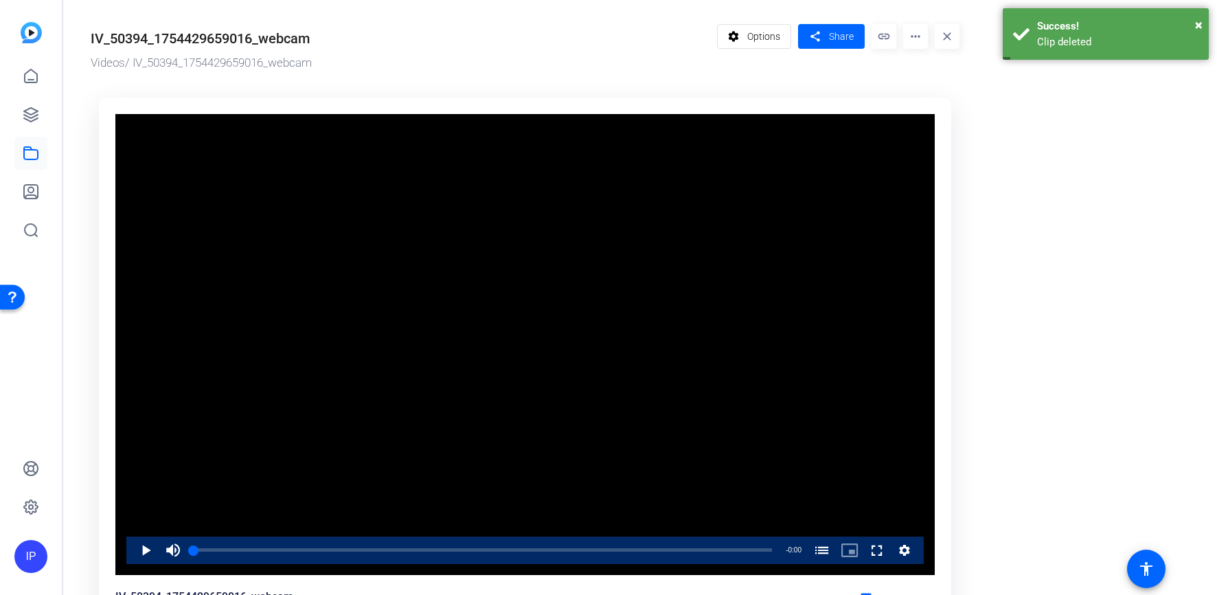
click at [914, 43] on mat-icon "more_horiz" at bounding box center [915, 36] width 25 height 25
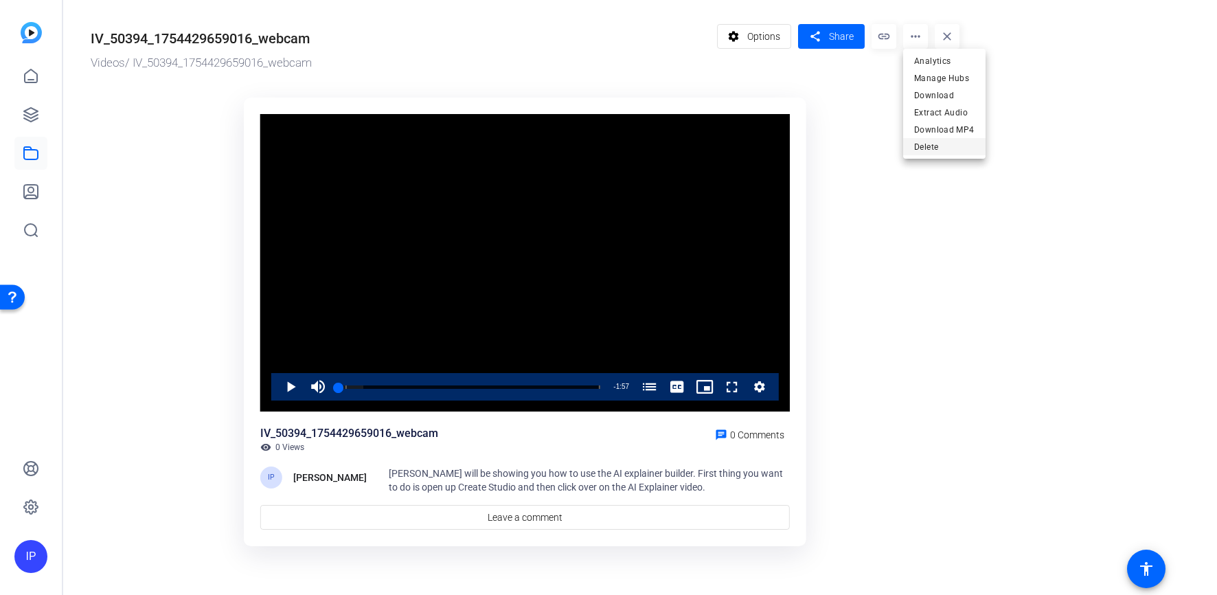
click at [929, 145] on span "Delete" at bounding box center [944, 147] width 60 height 16
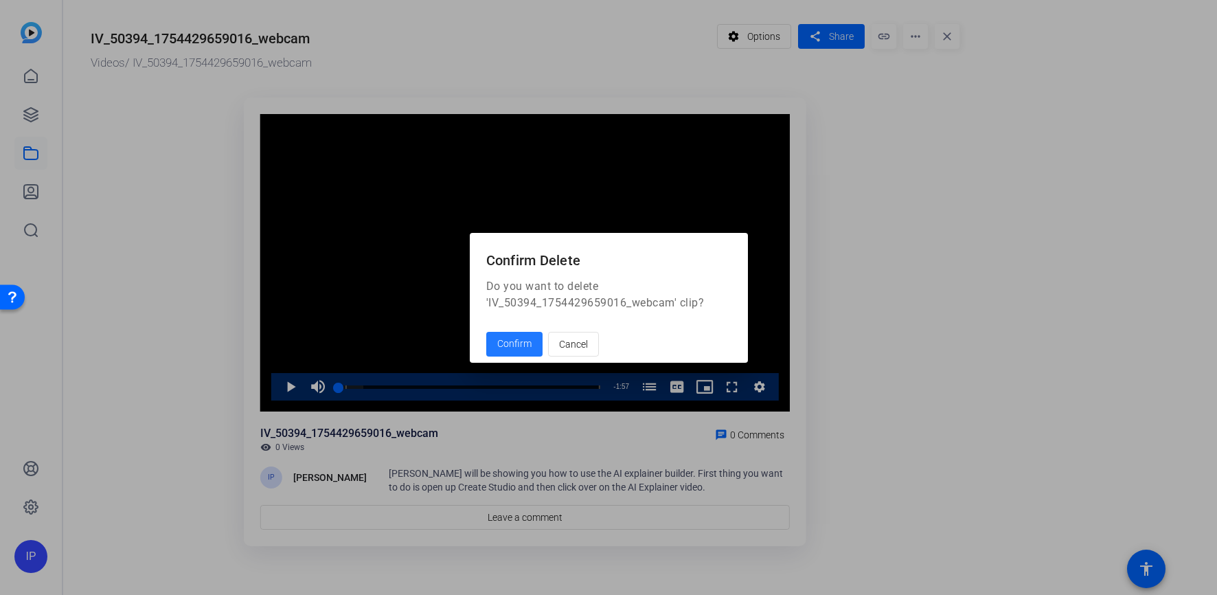
click at [486, 332] on button "Confirm" at bounding box center [514, 344] width 56 height 25
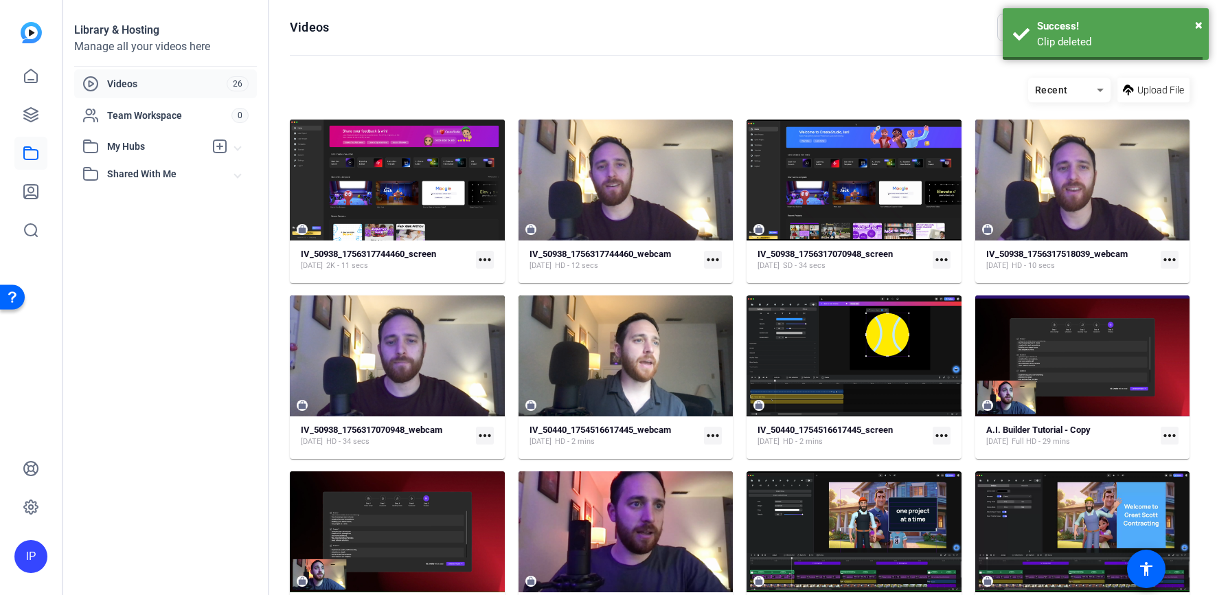
scroll to position [744, 0]
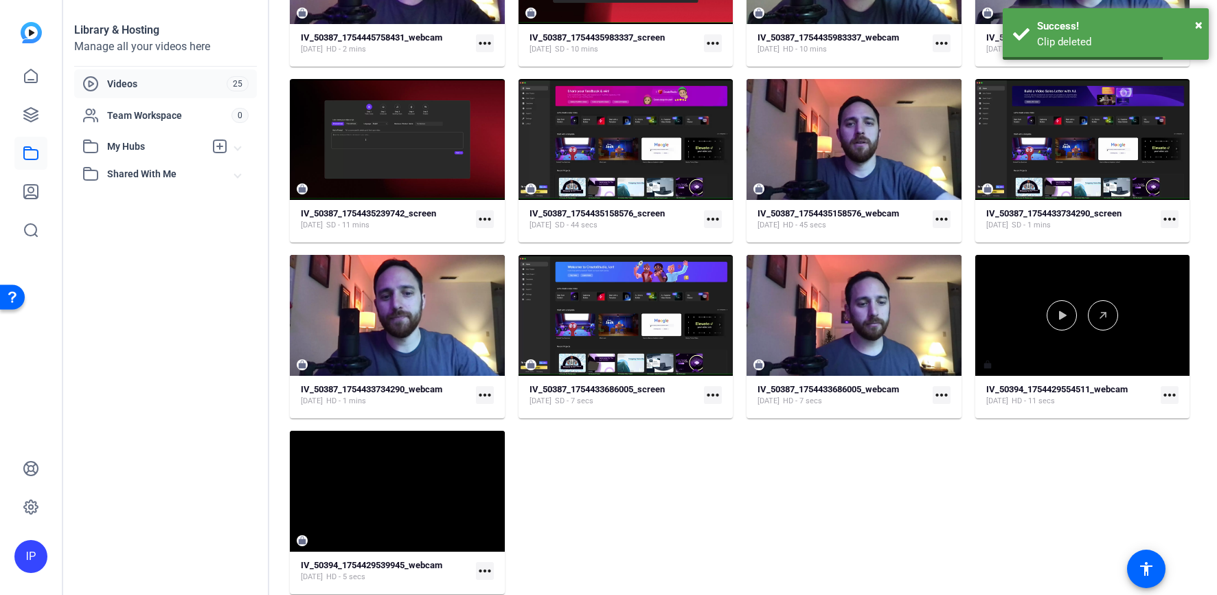
click at [1054, 363] on div at bounding box center [1082, 315] width 215 height 121
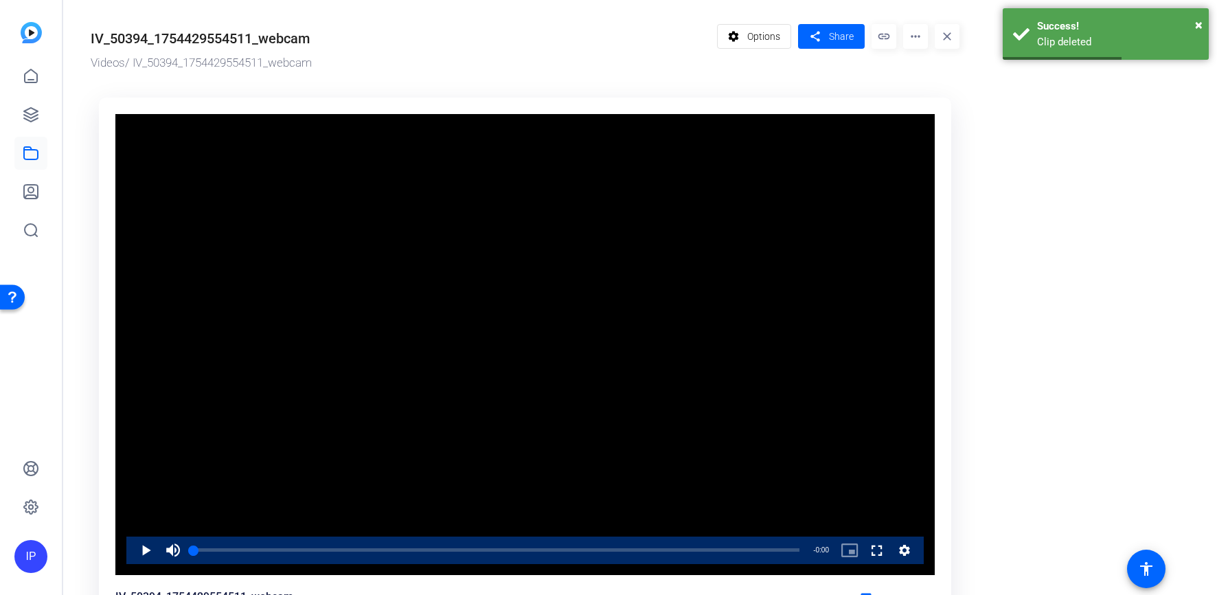
click at [913, 35] on mat-icon "more_horiz" at bounding box center [915, 36] width 25 height 25
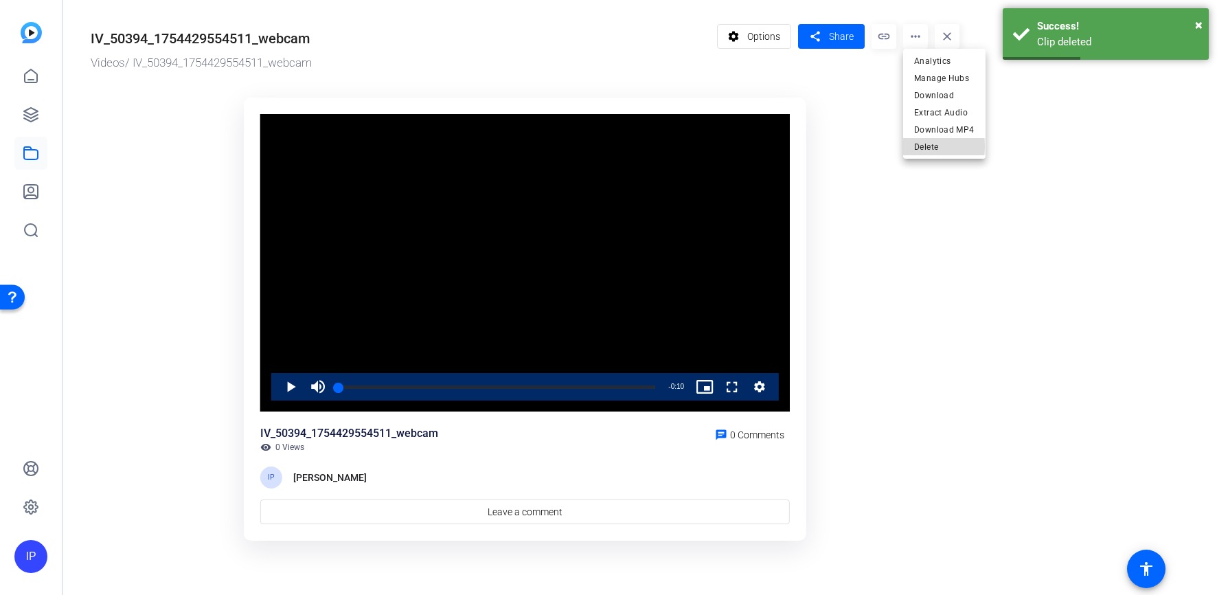
click at [918, 146] on span "Delete" at bounding box center [944, 147] width 60 height 16
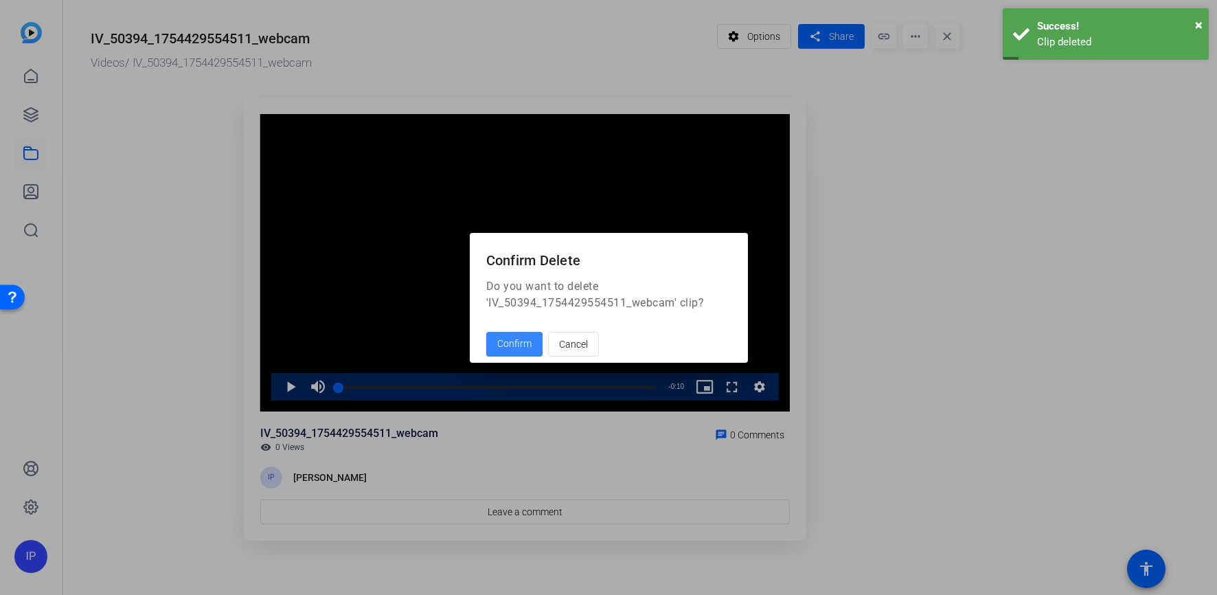
click at [525, 339] on span "Confirm" at bounding box center [514, 344] width 34 height 14
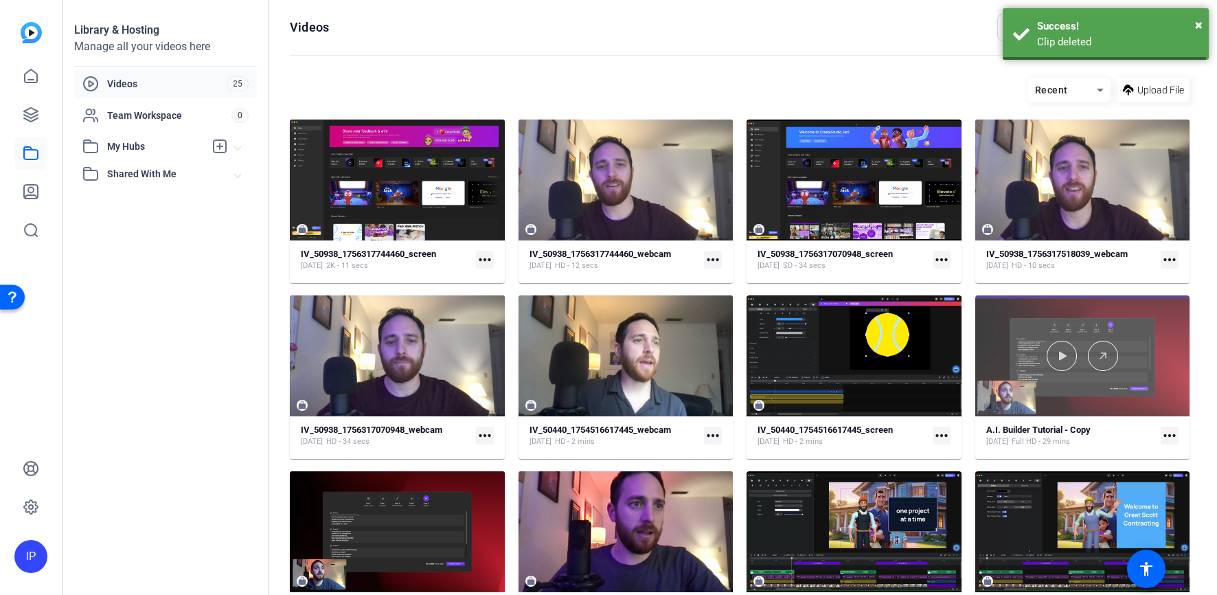
scroll to position [568, 0]
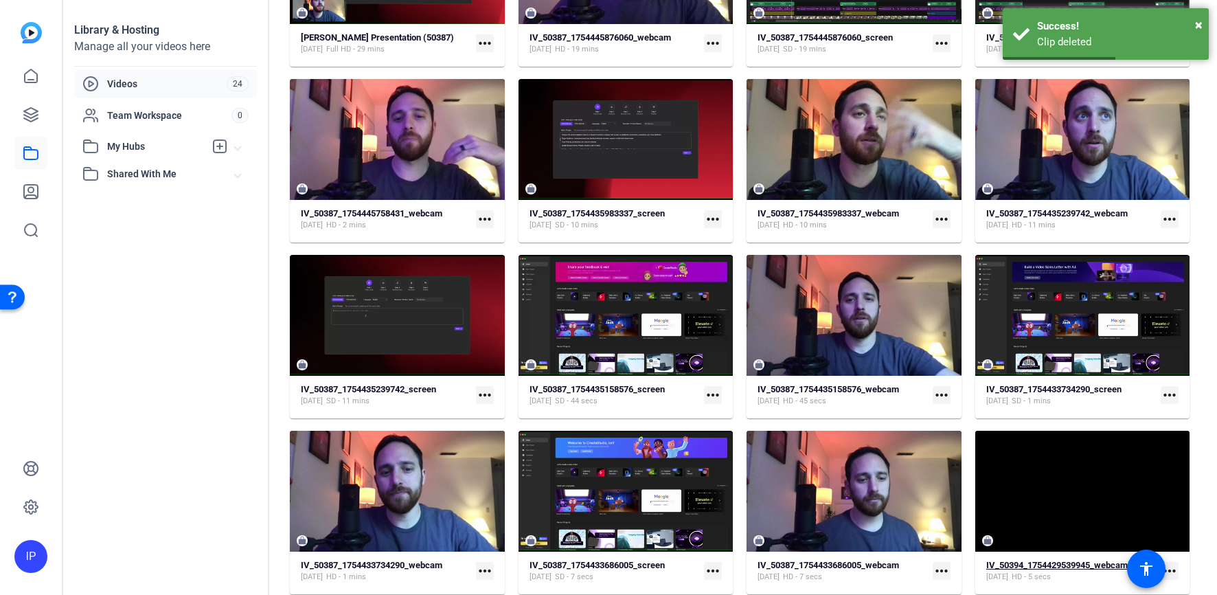
click at [1065, 565] on strong "IV_50394_1754429539945_webcam" at bounding box center [1056, 565] width 141 height 10
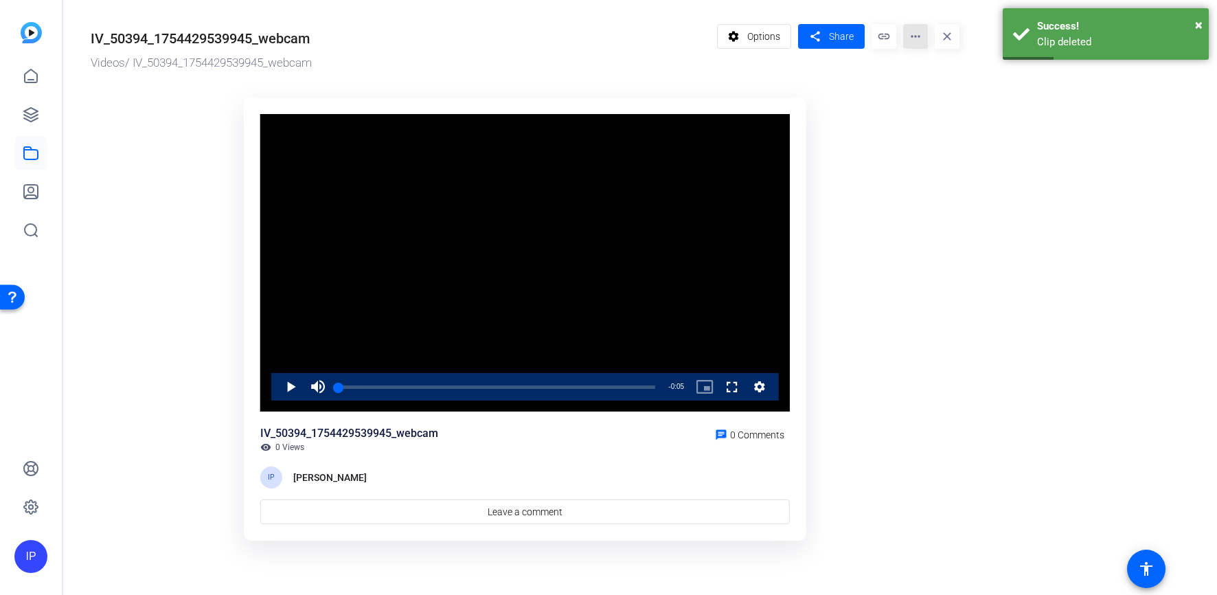
click at [913, 36] on mat-icon "more_horiz" at bounding box center [915, 36] width 25 height 25
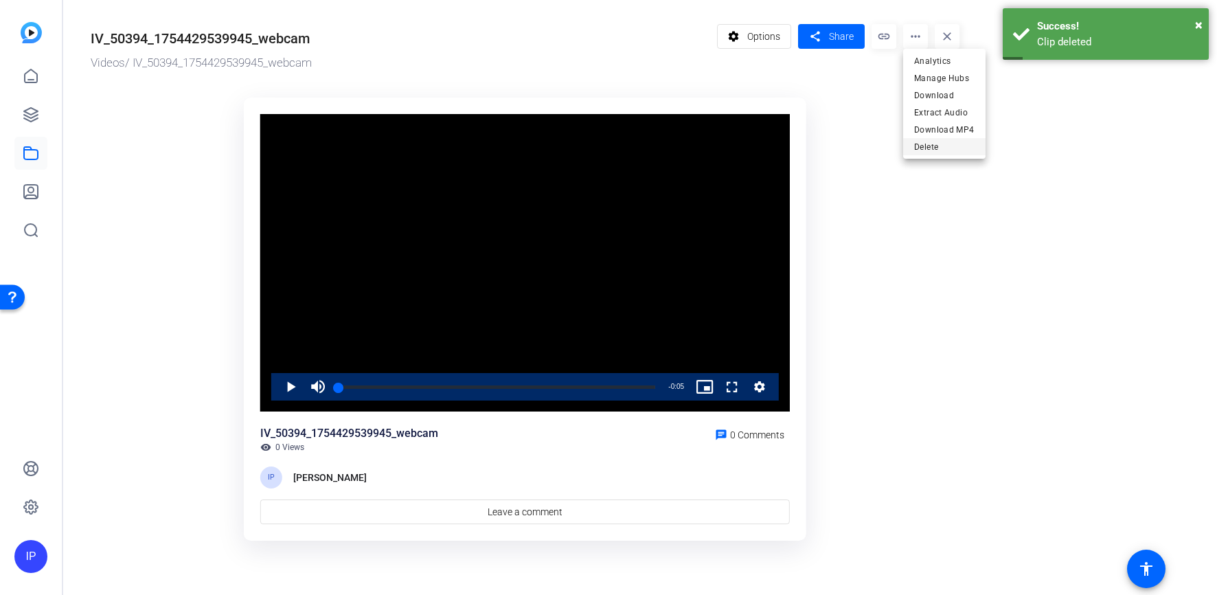
click at [929, 151] on span "Delete" at bounding box center [944, 147] width 60 height 16
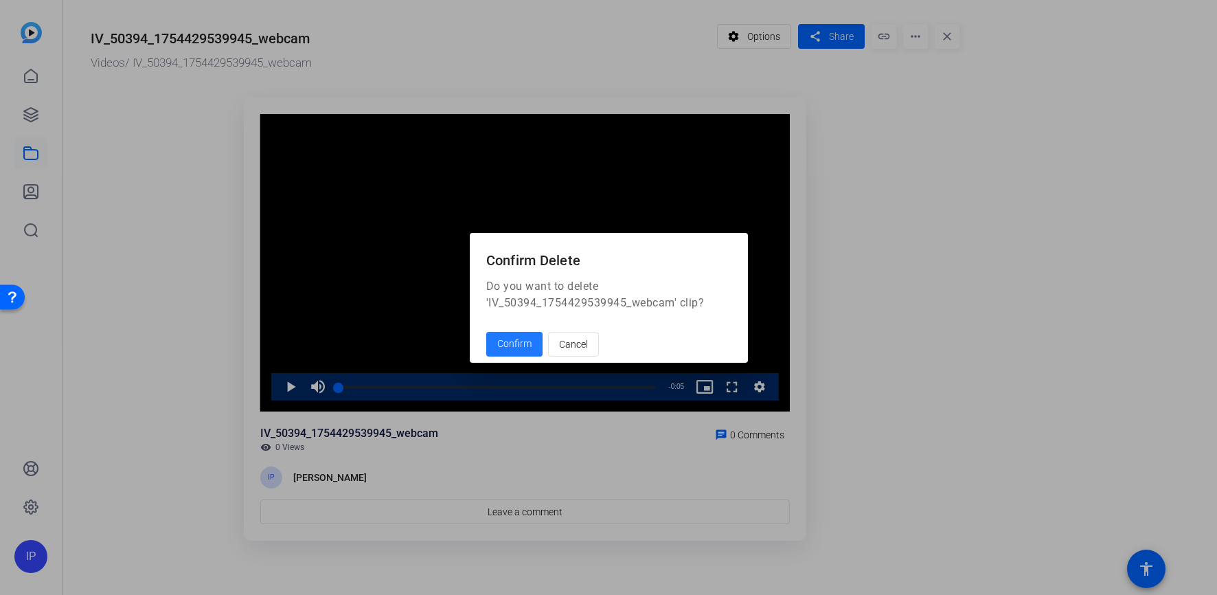
click at [522, 344] on span "Confirm" at bounding box center [514, 344] width 34 height 14
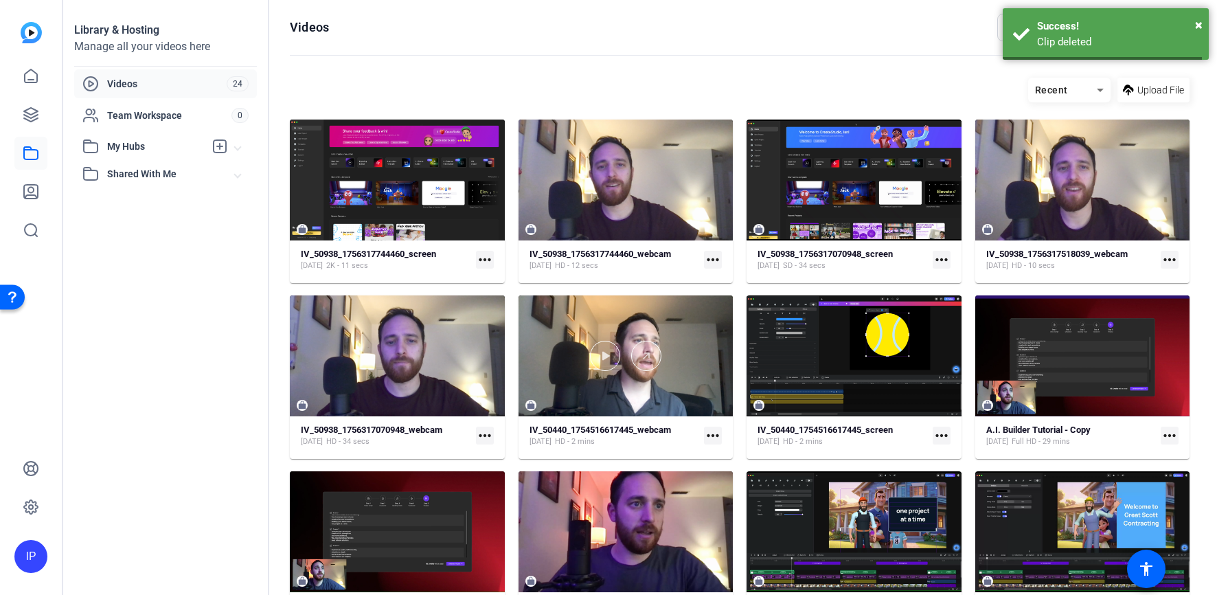
scroll to position [568, 0]
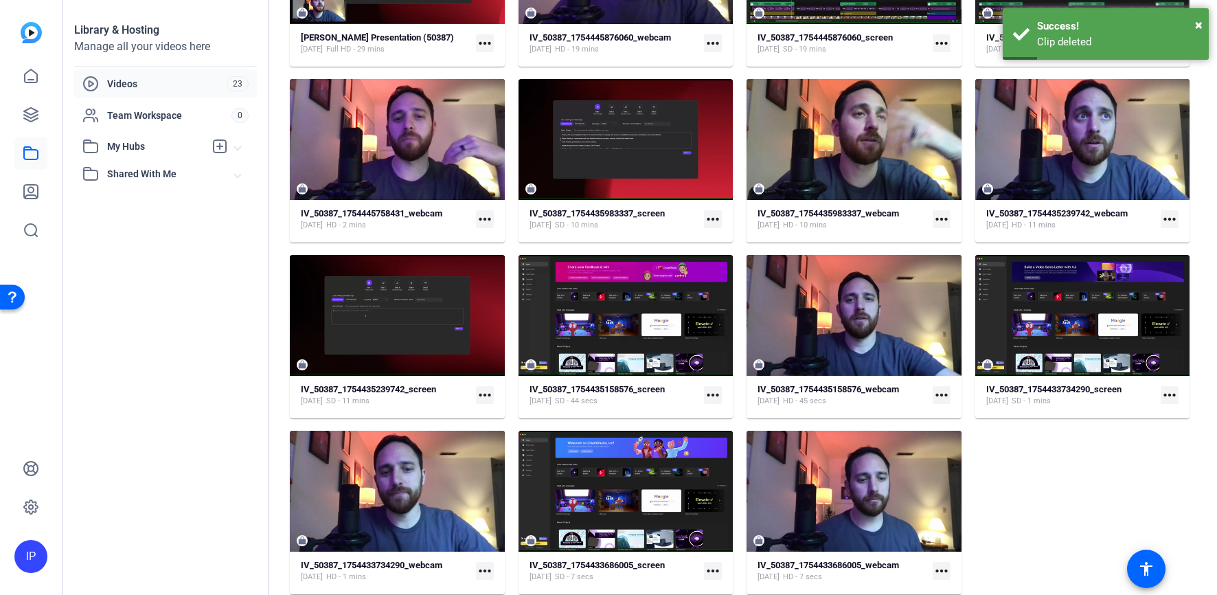
click at [484, 572] on mat-icon "more_horiz" at bounding box center [485, 571] width 18 height 18
click at [436, 565] on div at bounding box center [608, 297] width 1217 height 595
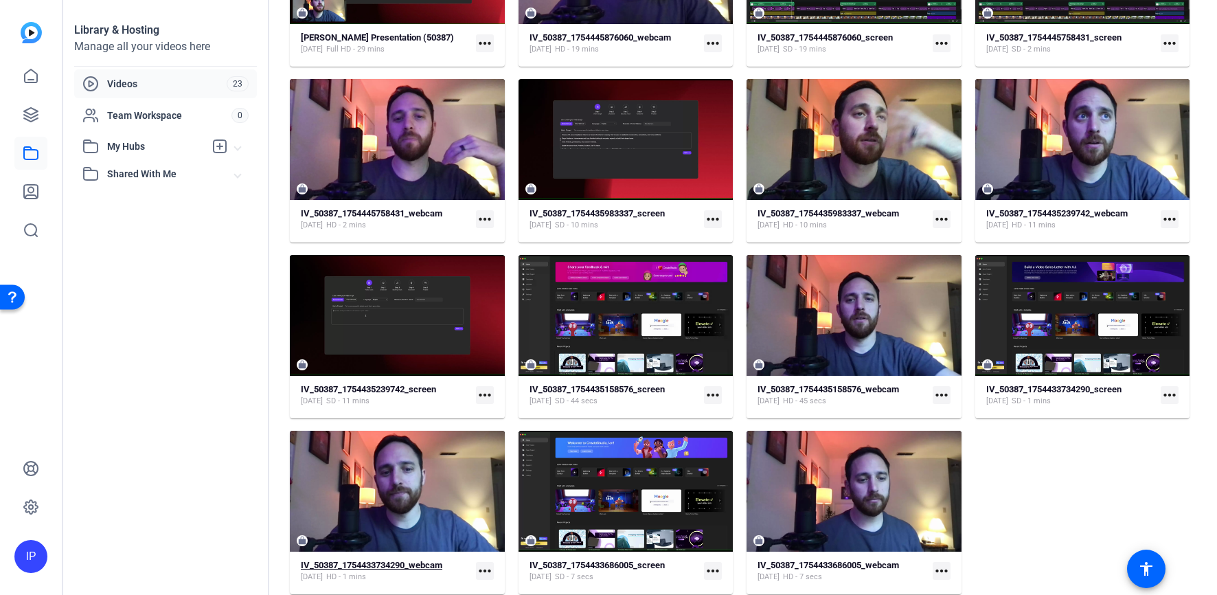
click at [436, 560] on strong "IV_50387_1754433734290_webcam" at bounding box center [371, 565] width 141 height 10
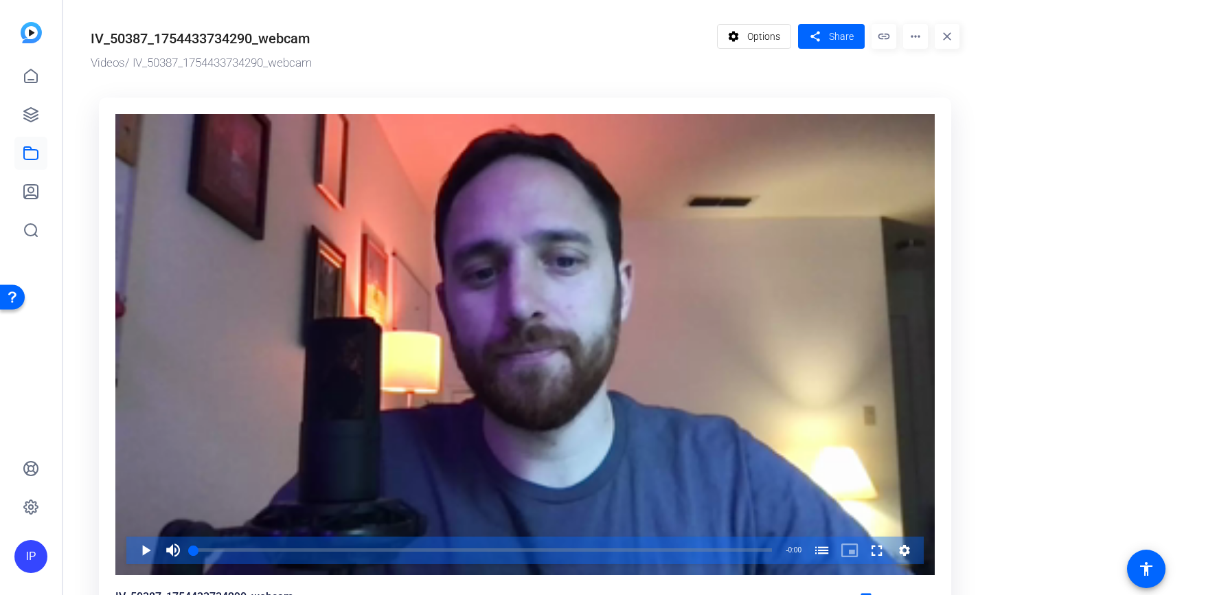
click at [919, 31] on mat-icon "more_horiz" at bounding box center [915, 36] width 25 height 25
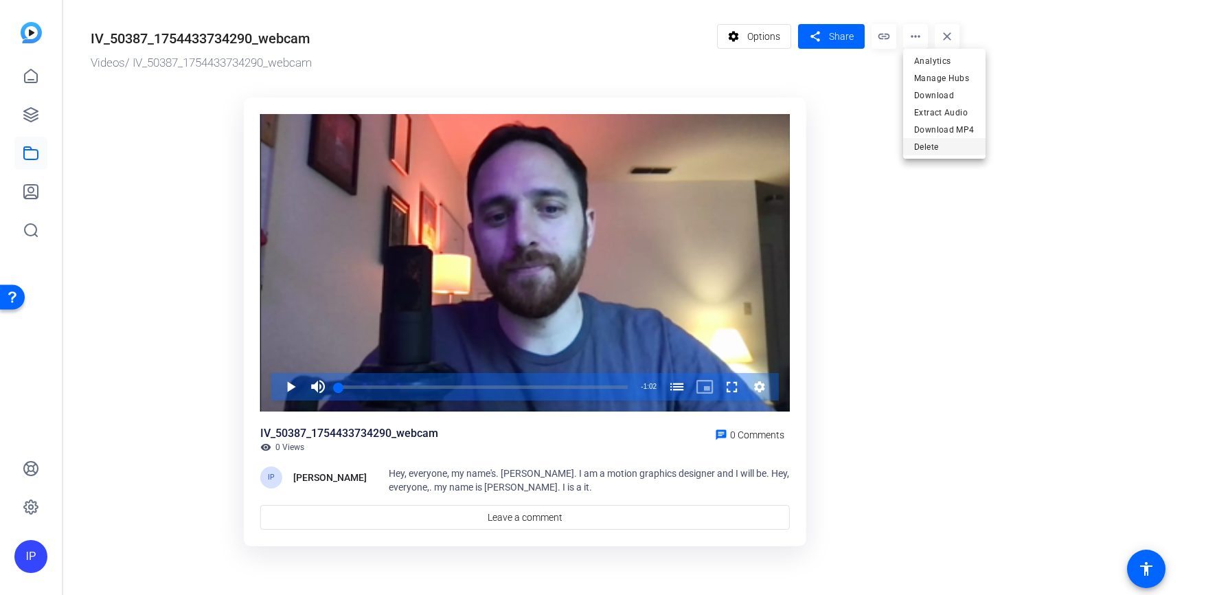
click at [928, 146] on span "Delete" at bounding box center [944, 147] width 60 height 16
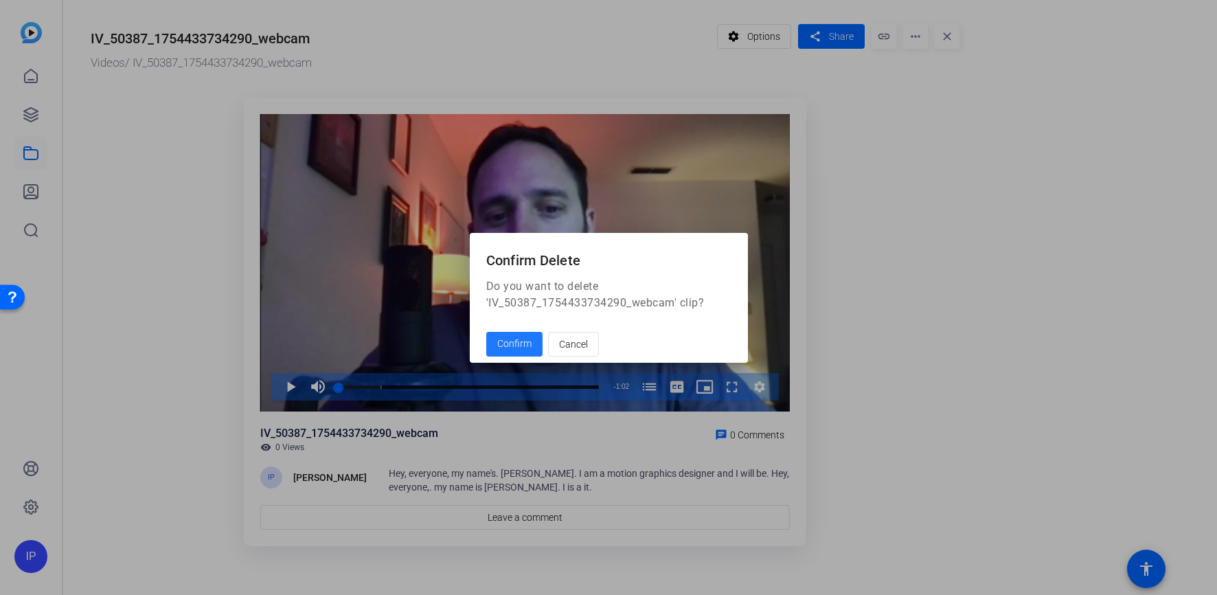
click at [510, 348] on span "Confirm" at bounding box center [514, 344] width 34 height 14
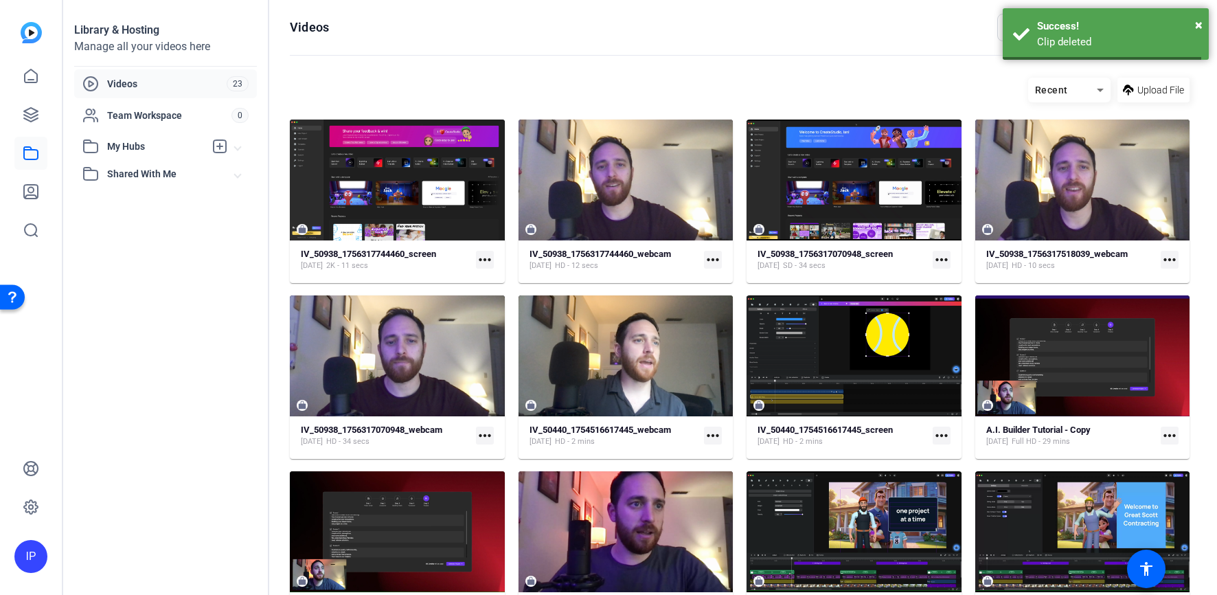
scroll to position [568, 0]
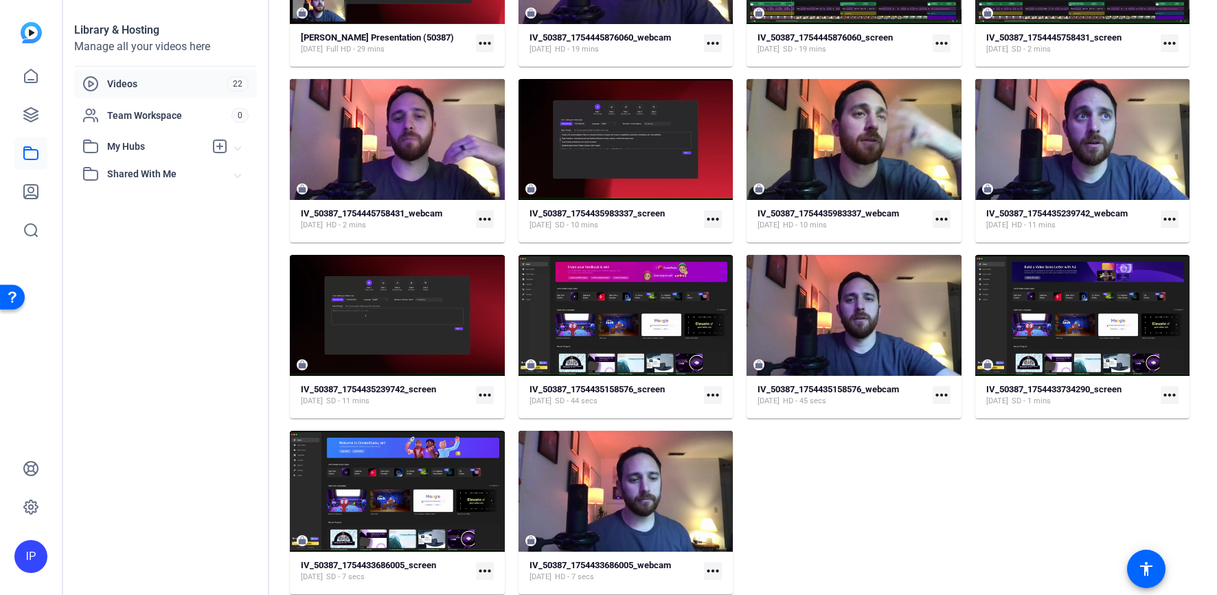
click at [481, 570] on mat-icon "more_horiz" at bounding box center [485, 571] width 18 height 18
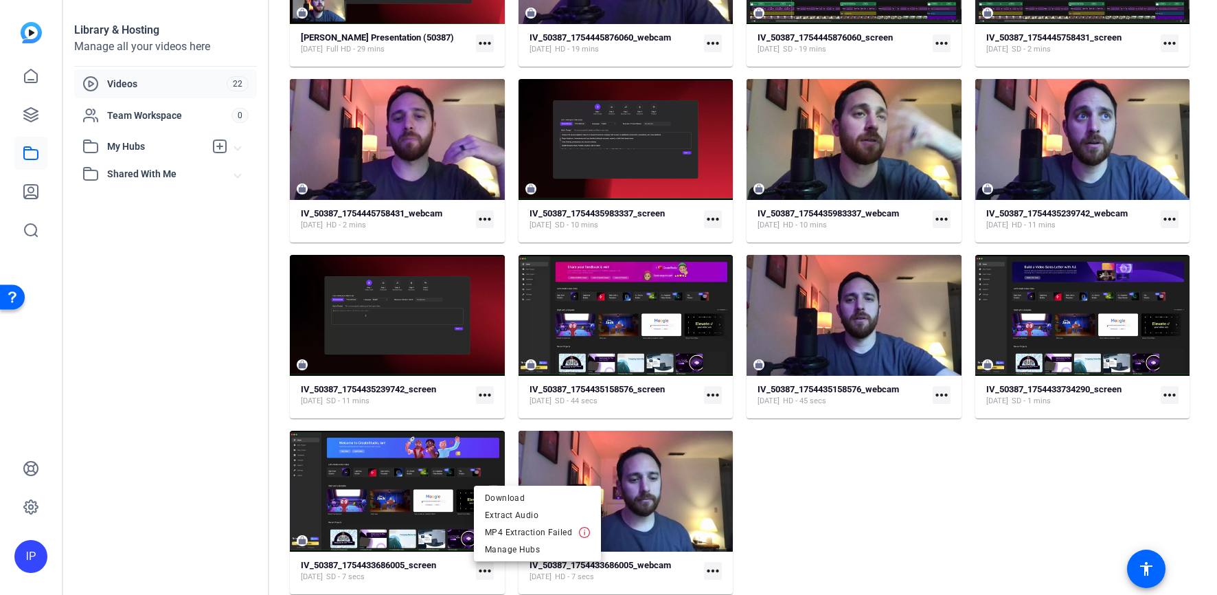
click at [716, 570] on div at bounding box center [608, 297] width 1217 height 595
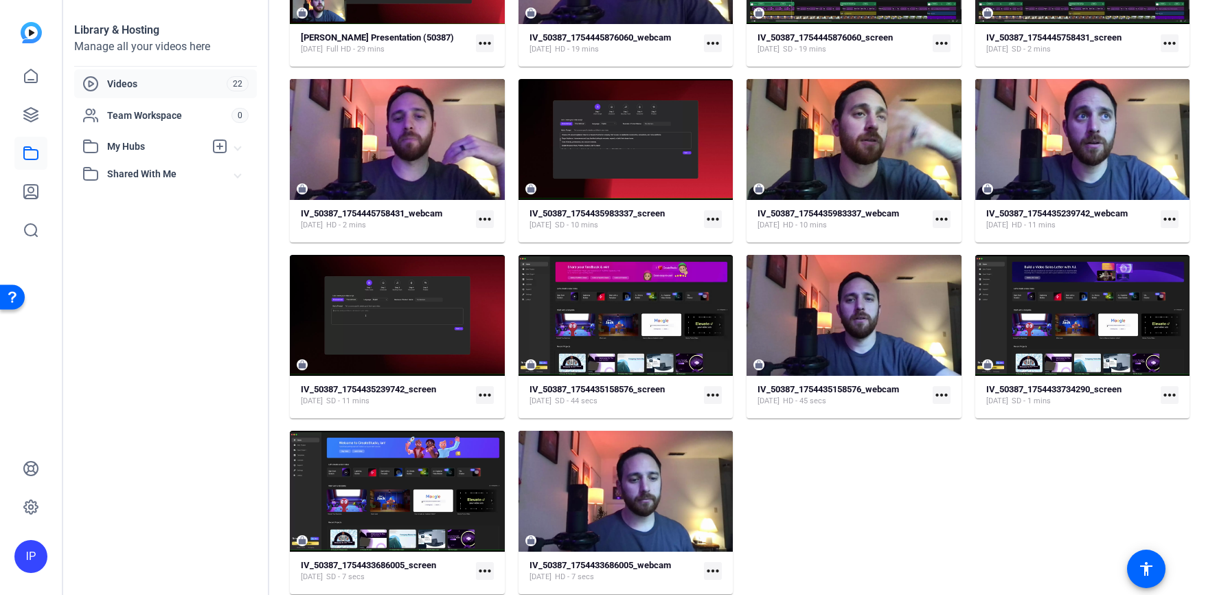
click at [714, 571] on mat-icon "more_horiz" at bounding box center [713, 571] width 18 height 18
drag, startPoint x: 927, startPoint y: 466, endPoint x: 930, endPoint y: 443, distance: 22.8
click at [927, 464] on div at bounding box center [608, 297] width 1217 height 595
click at [933, 393] on mat-icon "more_horiz" at bounding box center [942, 395] width 18 height 18
click at [1158, 395] on div at bounding box center [608, 297] width 1217 height 595
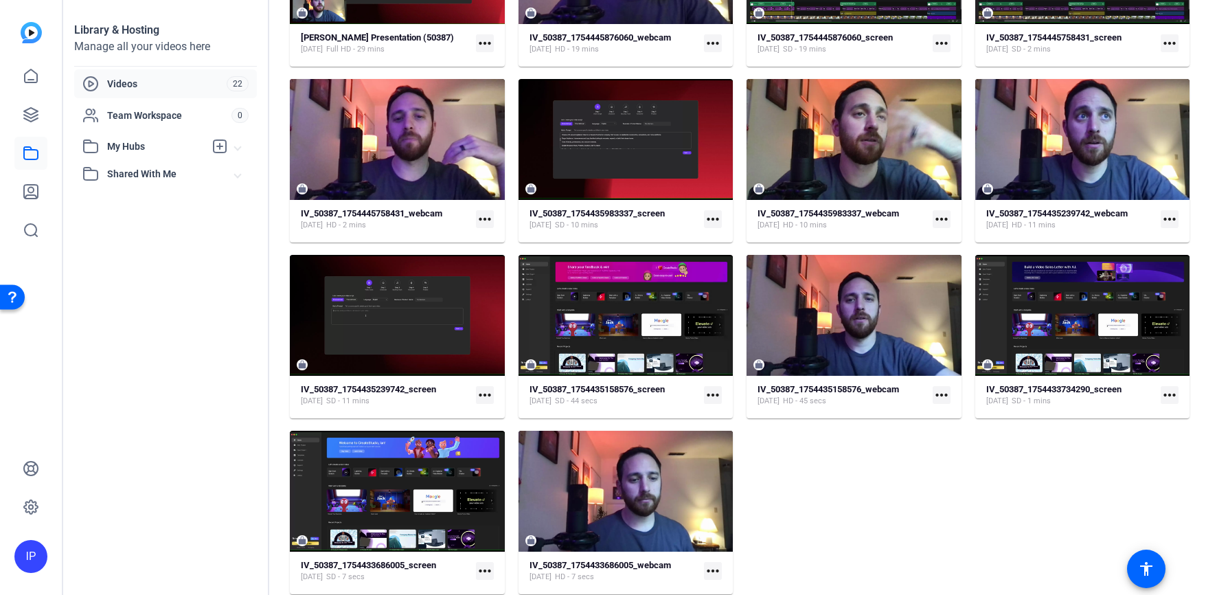
click at [1161, 394] on mat-icon "more_horiz" at bounding box center [1170, 395] width 18 height 18
drag, startPoint x: 945, startPoint y: 481, endPoint x: 931, endPoint y: 479, distance: 13.8
click at [942, 481] on div at bounding box center [608, 297] width 1217 height 595
click at [451, 398] on div "IV_50387_1754435239742_screen [DATE] SD - 11 mins" at bounding box center [386, 395] width 170 height 23
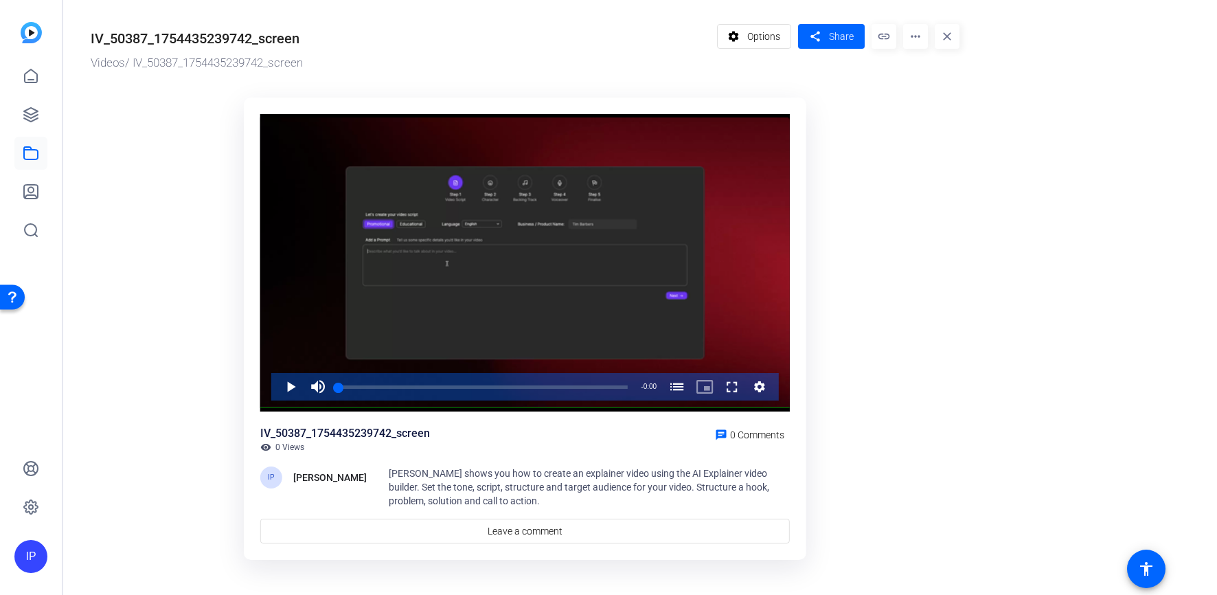
click at [919, 36] on mat-icon "more_horiz" at bounding box center [915, 36] width 25 height 25
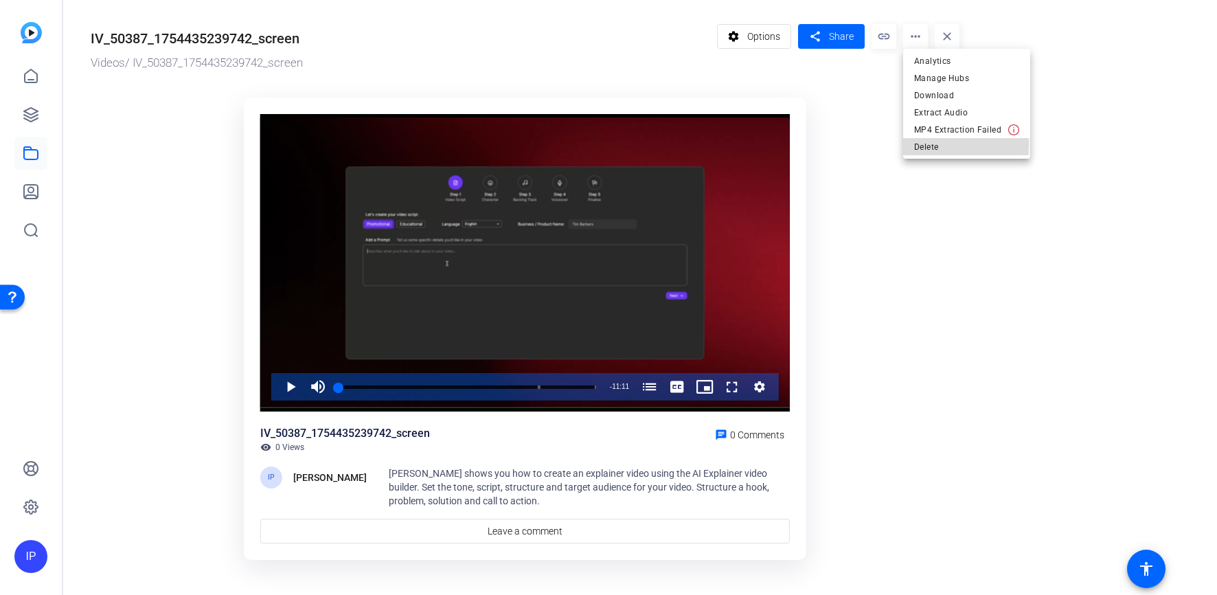
click at [921, 144] on span "Delete" at bounding box center [966, 147] width 105 height 16
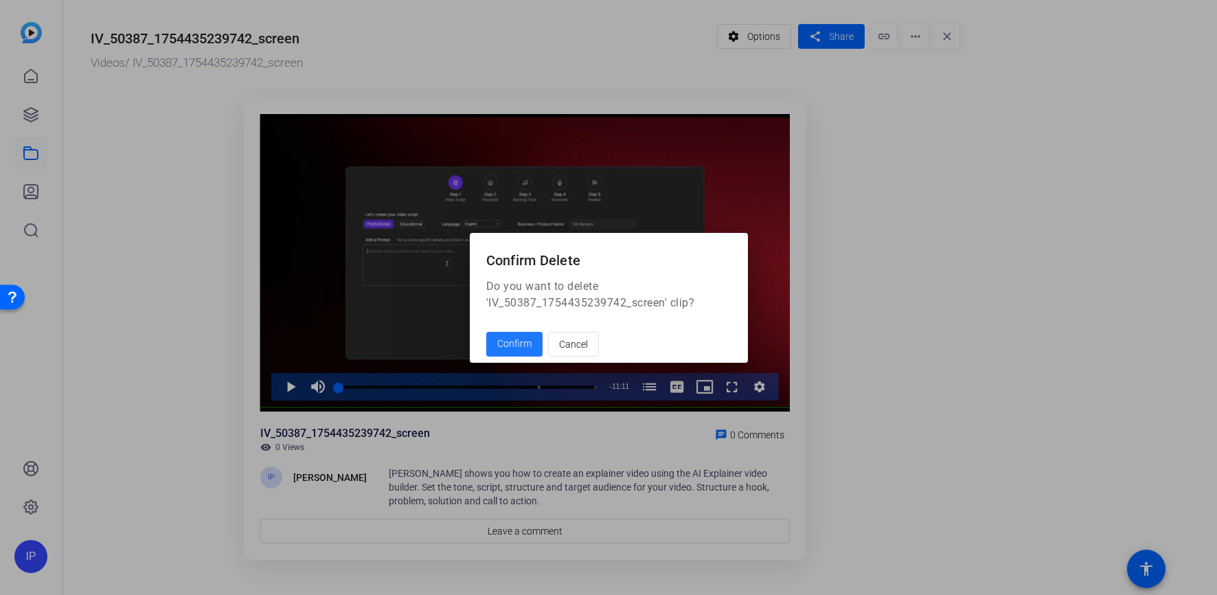
click at [525, 339] on span "Confirm" at bounding box center [514, 344] width 34 height 14
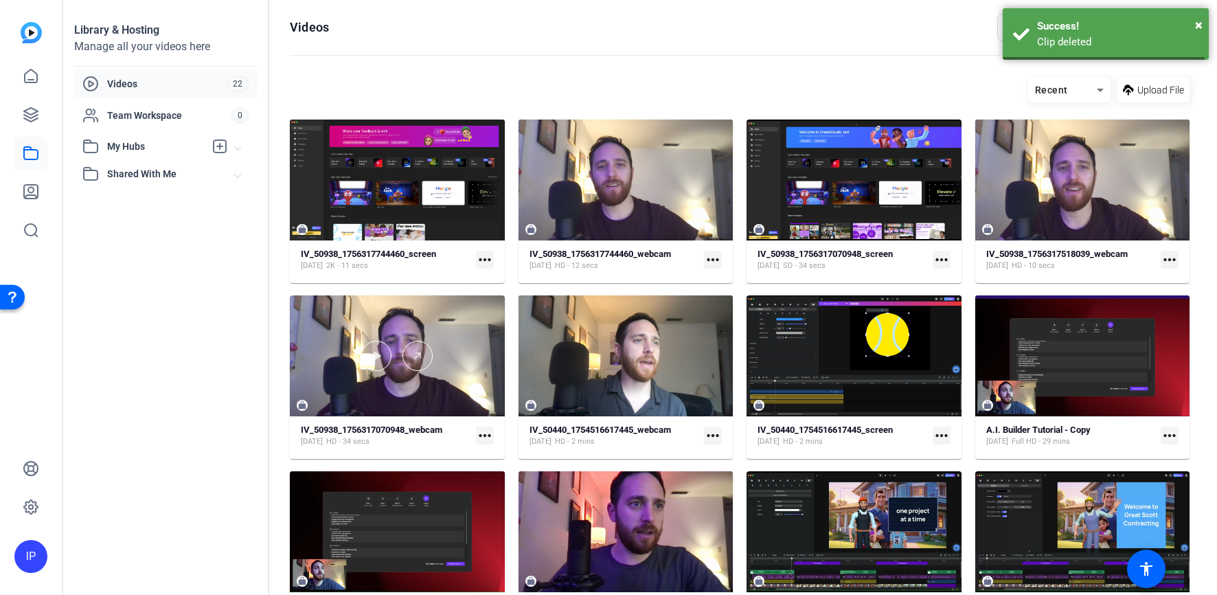
scroll to position [568, 0]
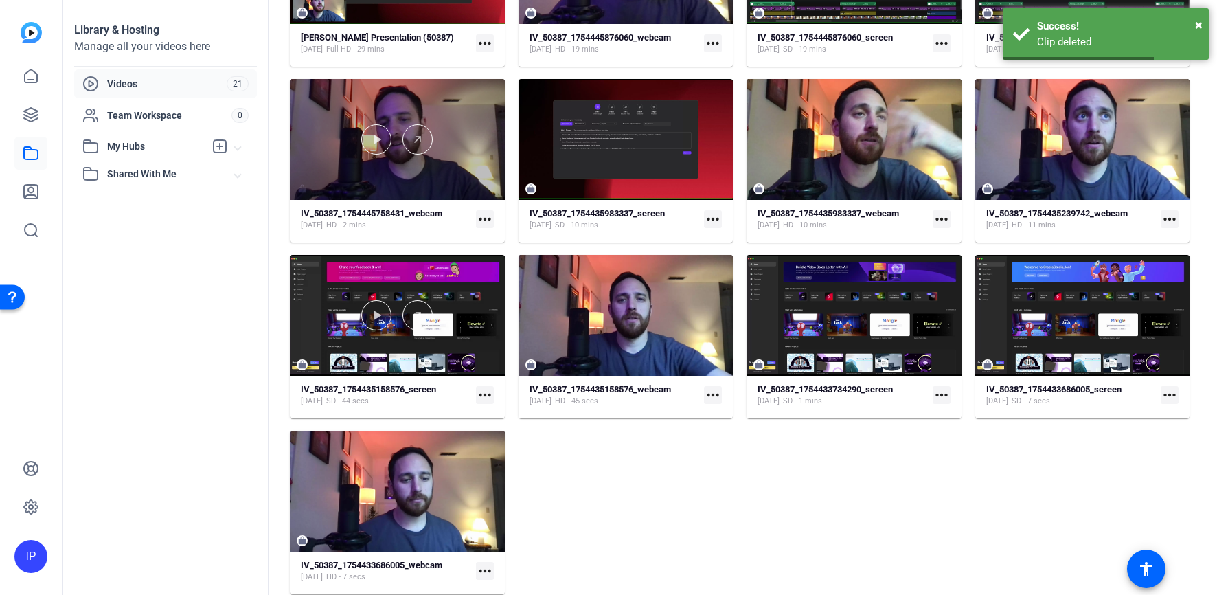
click at [389, 155] on div at bounding box center [397, 139] width 215 height 121
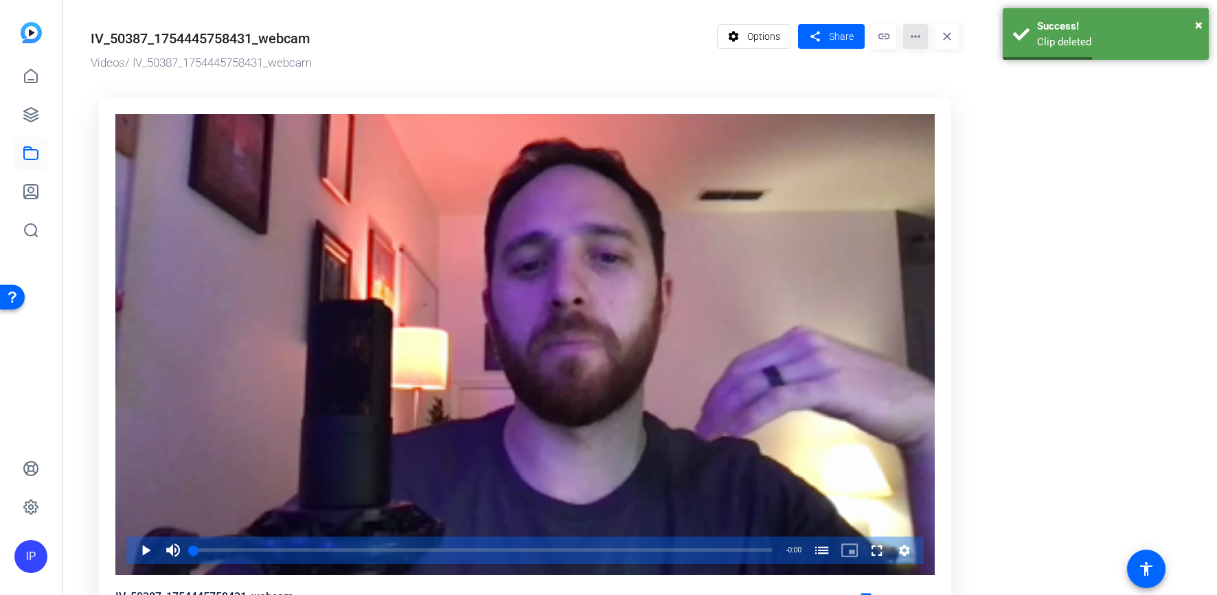
drag, startPoint x: 919, startPoint y: 32, endPoint x: 914, endPoint y: 39, distance: 8.4
click at [918, 34] on mat-icon "more_horiz" at bounding box center [915, 36] width 25 height 25
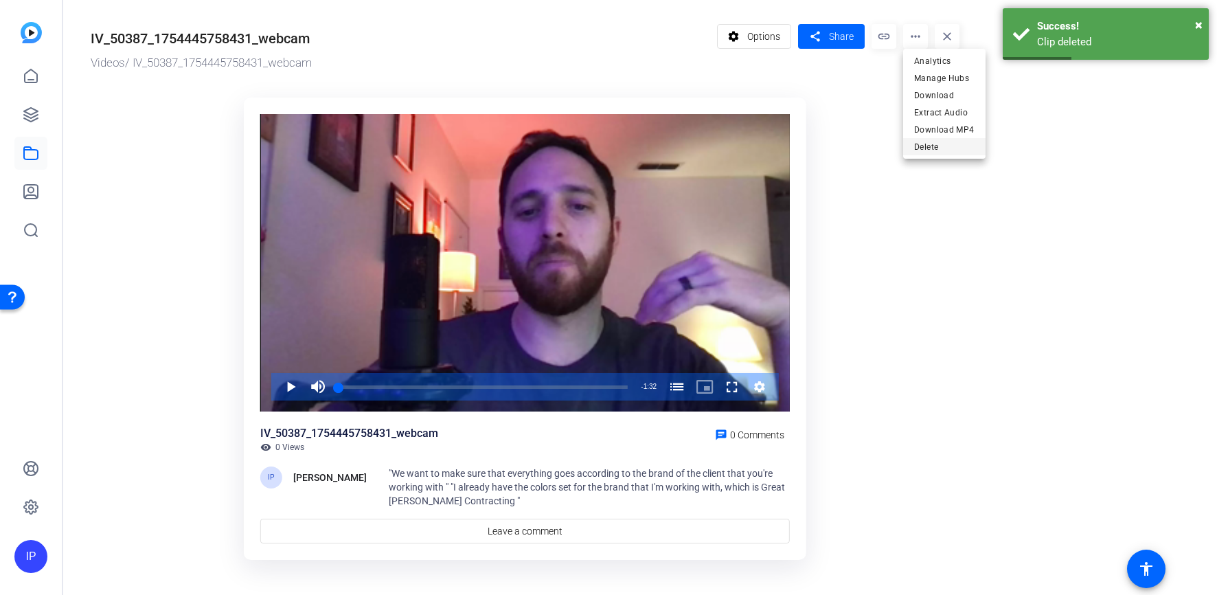
click at [929, 151] on span "Delete" at bounding box center [944, 147] width 60 height 16
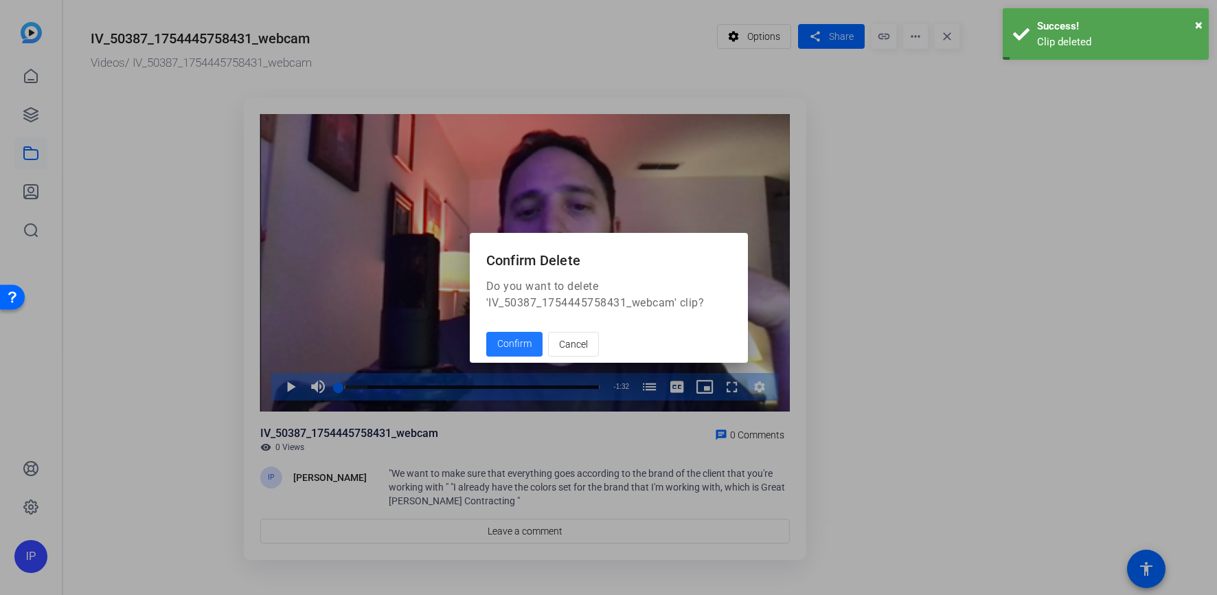
drag, startPoint x: 516, startPoint y: 345, endPoint x: 517, endPoint y: 361, distance: 16.5
click at [516, 354] on button "Confirm" at bounding box center [514, 344] width 56 height 25
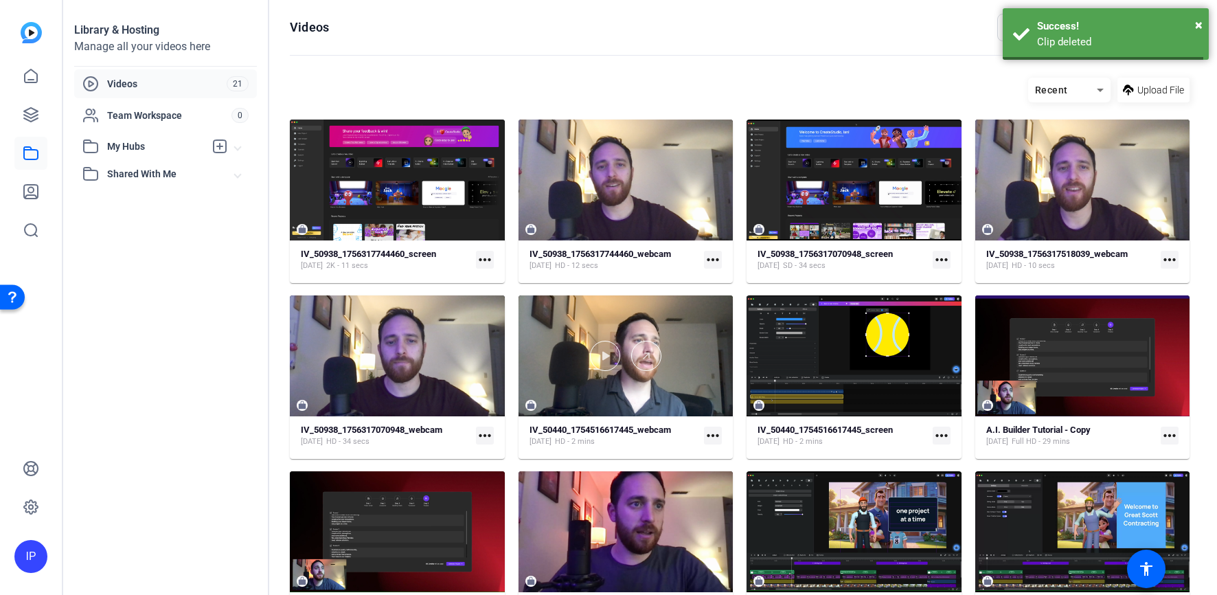
scroll to position [392, 0]
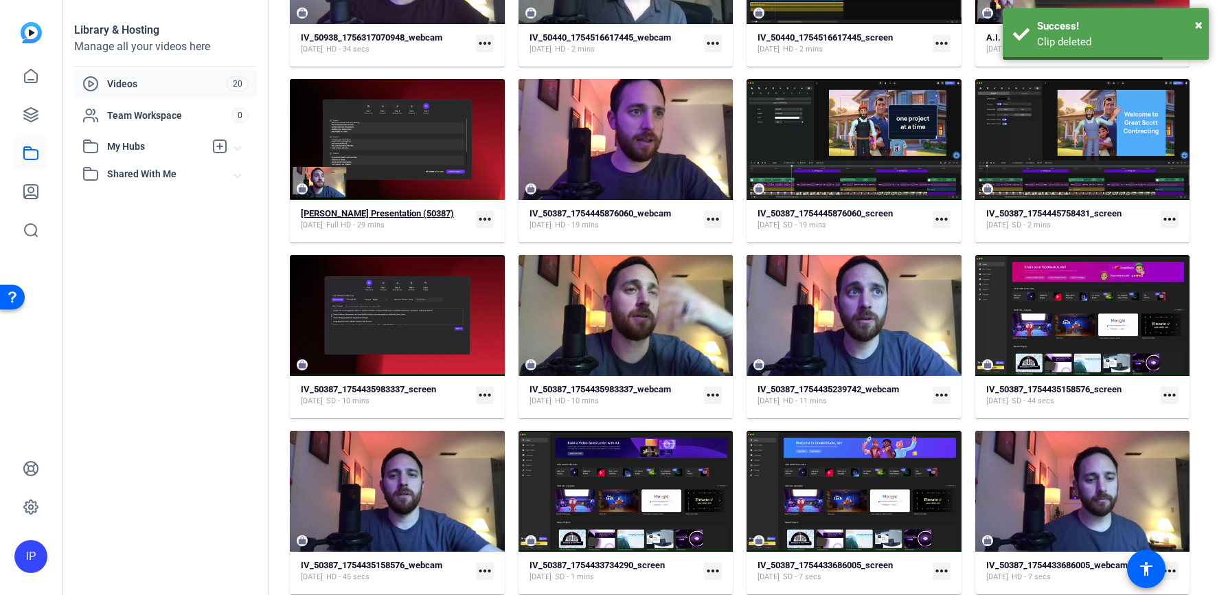
click at [445, 215] on div "[PERSON_NAME] Presentation (50387) [DATE] Full HD - 29 mins" at bounding box center [386, 219] width 170 height 23
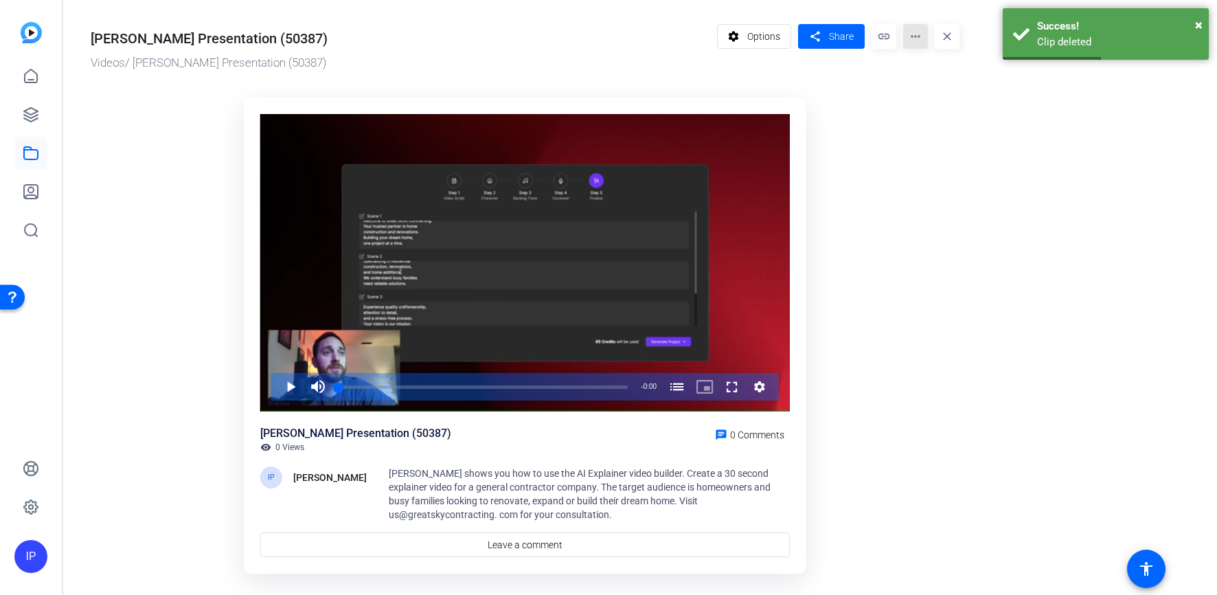
click at [919, 34] on mat-icon "more_horiz" at bounding box center [915, 36] width 25 height 25
click at [930, 163] on span "Delete" at bounding box center [942, 164] width 57 height 16
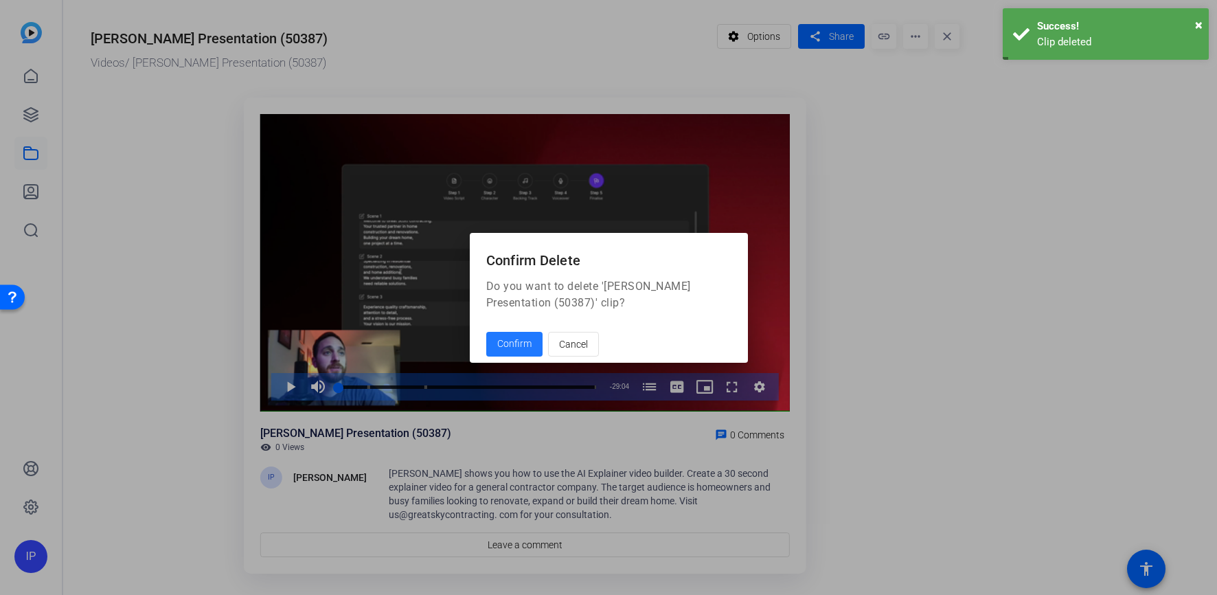
click at [486, 332] on button "Confirm" at bounding box center [514, 344] width 56 height 25
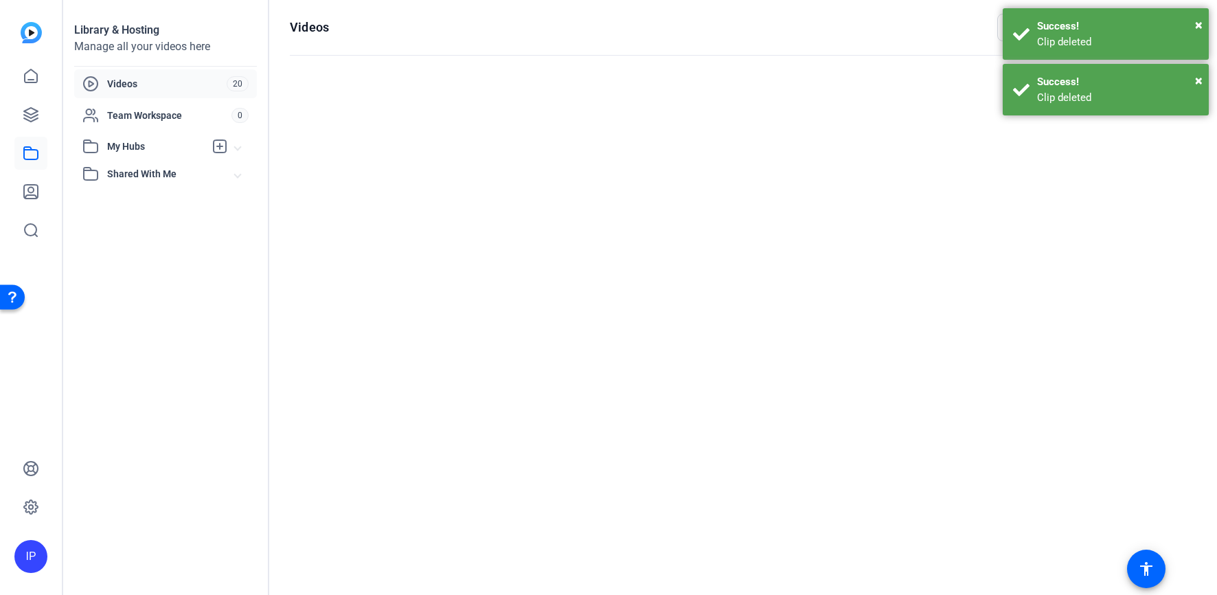
scroll to position [392, 0]
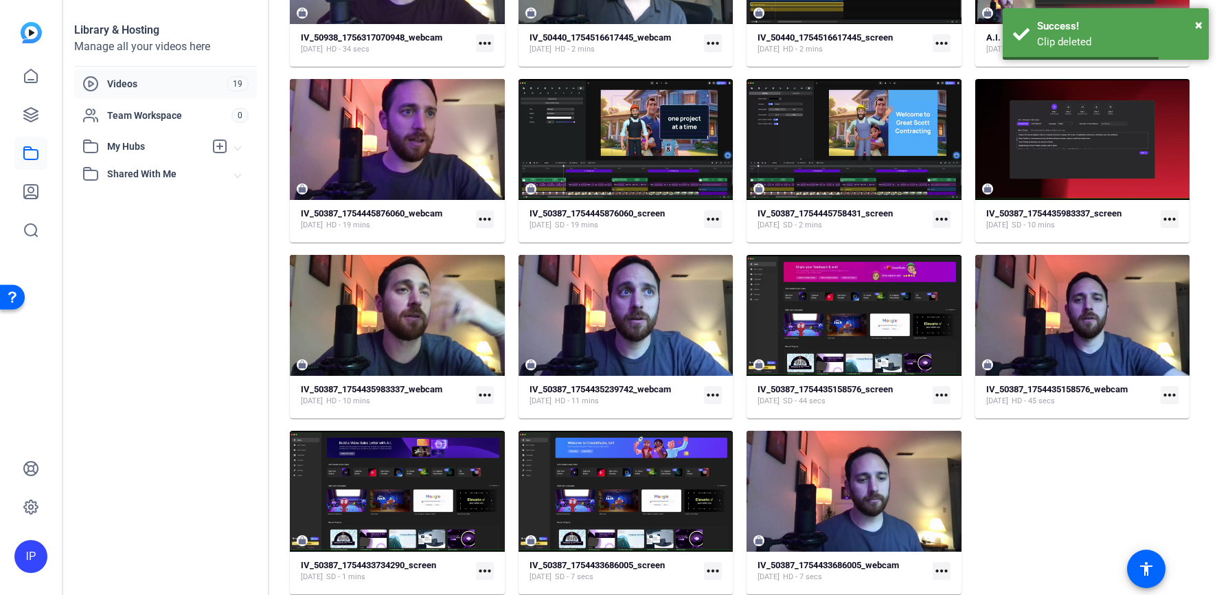
click at [435, 231] on mat-card-content "IV_50387_1754445876060_webcam [DATE] HD - 19 mins more_horiz" at bounding box center [397, 224] width 215 height 35
click at [435, 227] on div "[DATE] HD - 19 mins" at bounding box center [371, 225] width 141 height 11
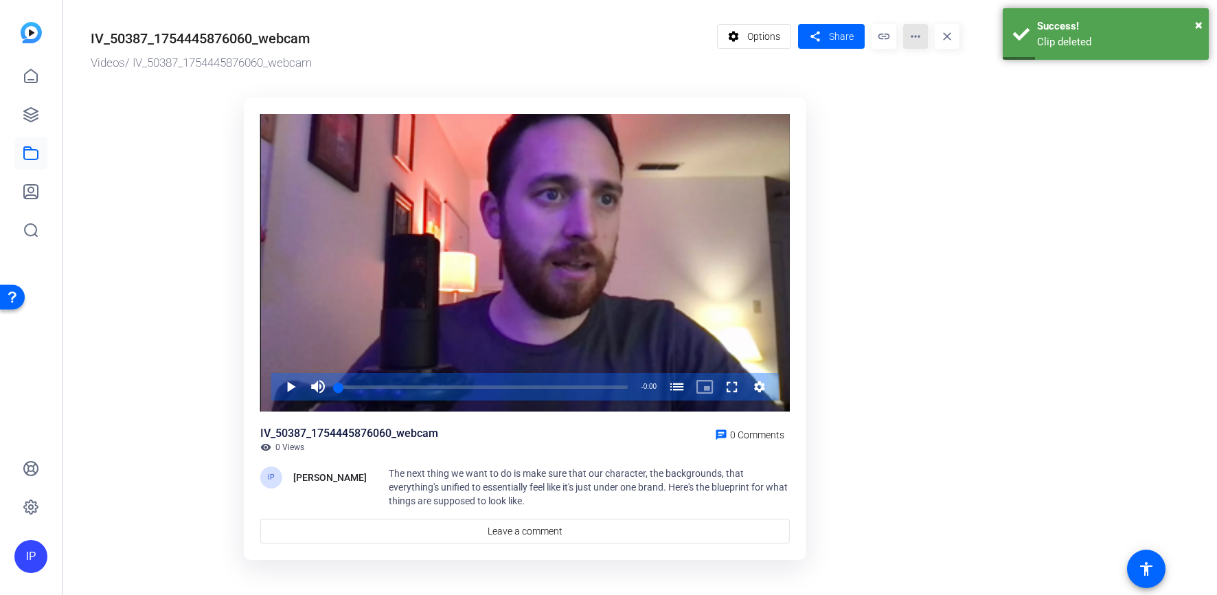
click at [919, 38] on mat-icon "more_horiz" at bounding box center [915, 36] width 25 height 25
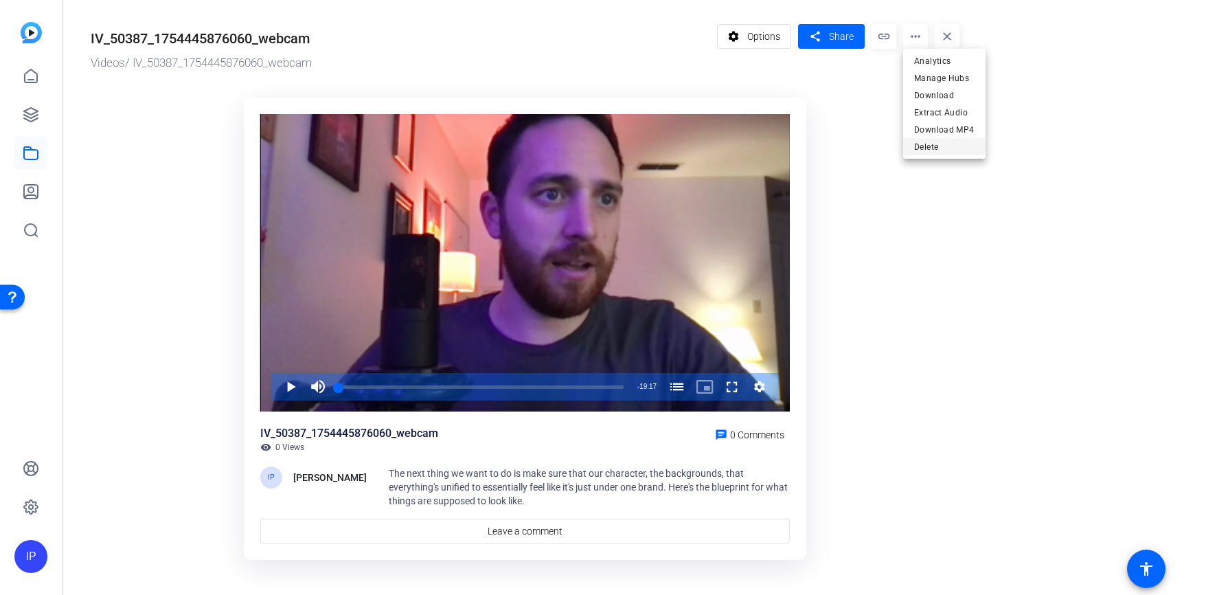
click at [922, 150] on span "Delete" at bounding box center [944, 147] width 60 height 16
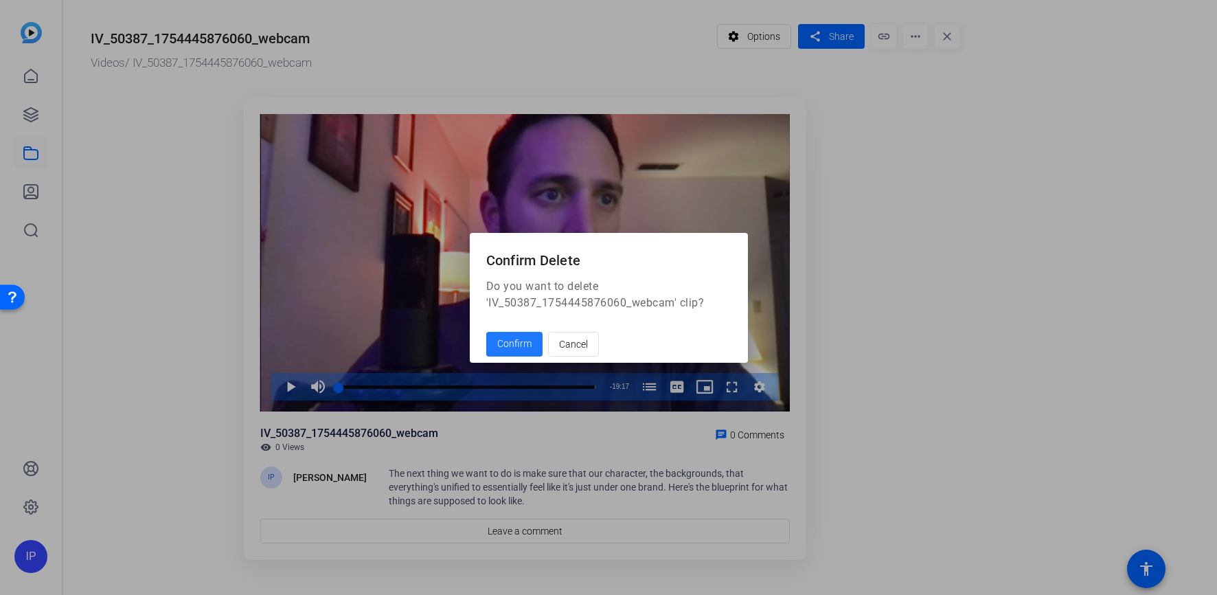
click at [486, 332] on button "Confirm" at bounding box center [514, 344] width 56 height 25
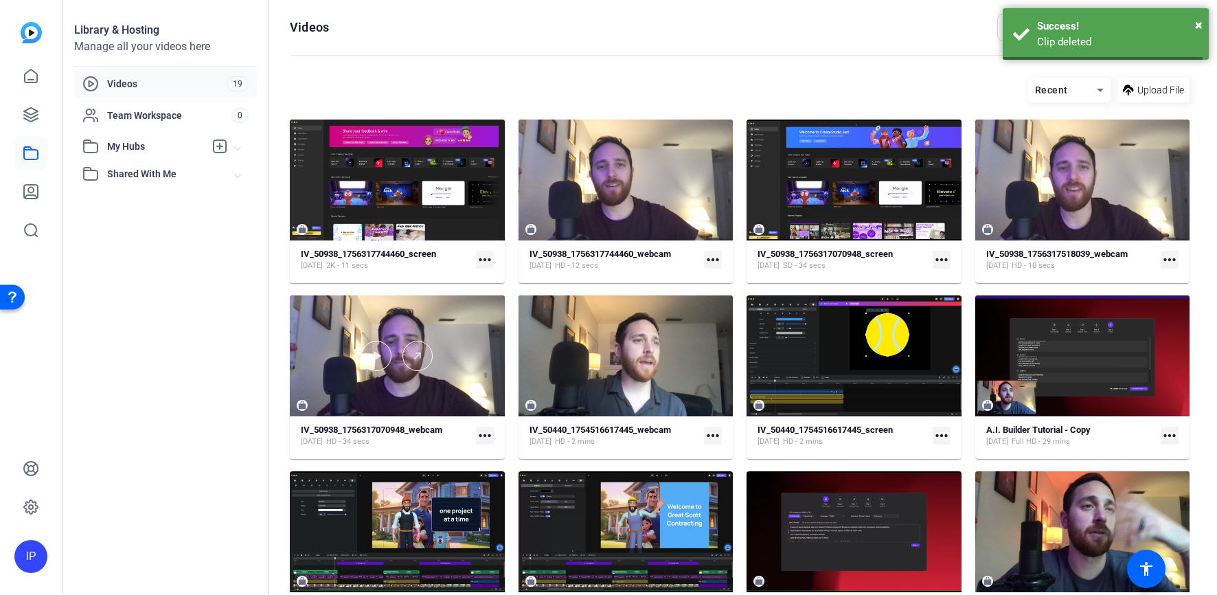
scroll to position [392, 0]
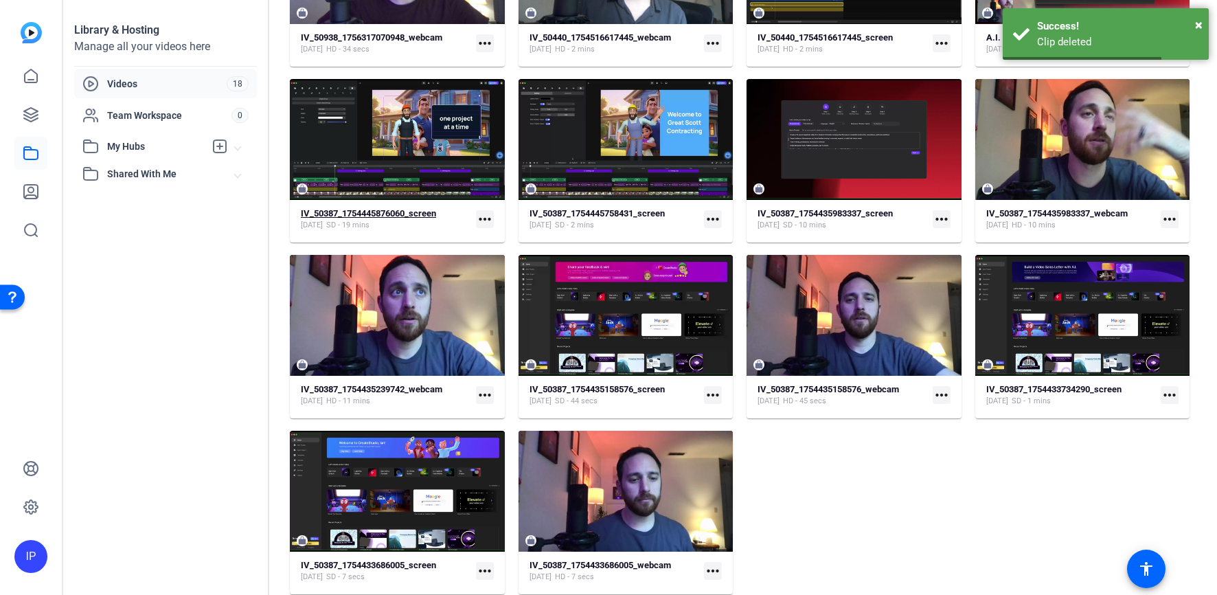
click at [425, 221] on div "[DATE] SD - 19 mins" at bounding box center [368, 225] width 135 height 11
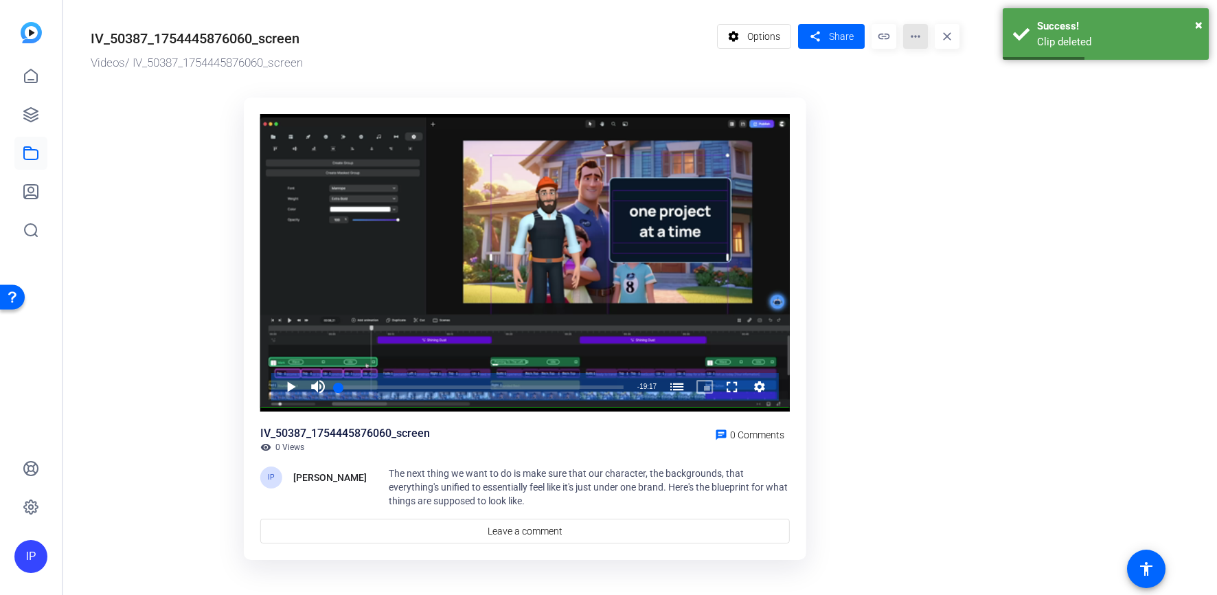
click at [915, 32] on mat-icon "more_horiz" at bounding box center [915, 36] width 25 height 25
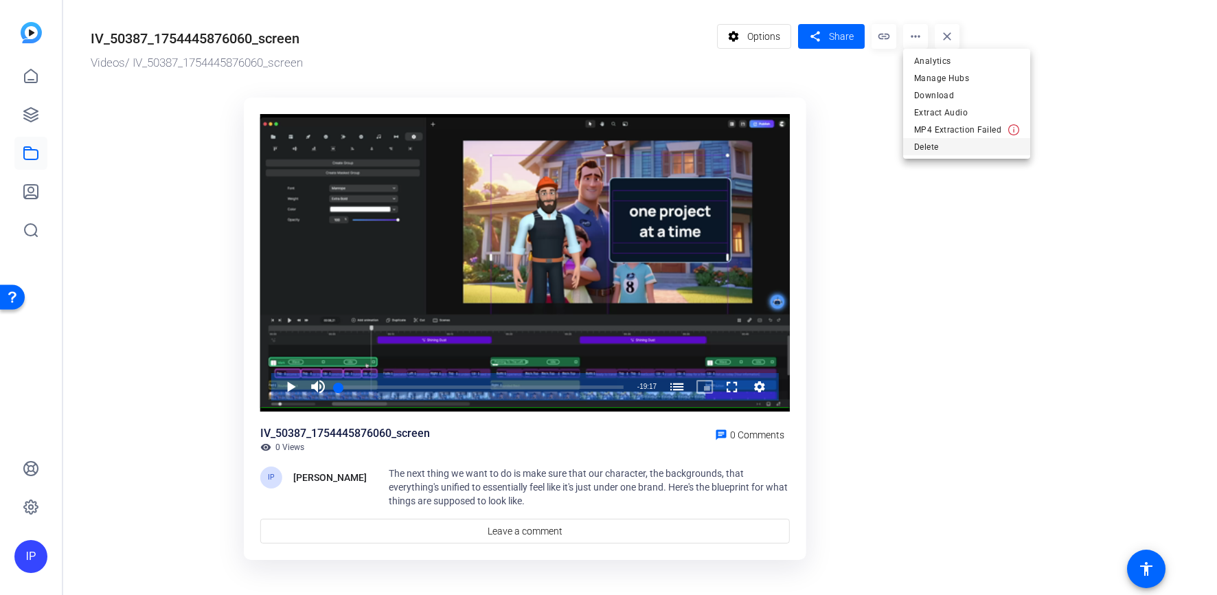
click at [950, 150] on span "Delete" at bounding box center [966, 147] width 105 height 16
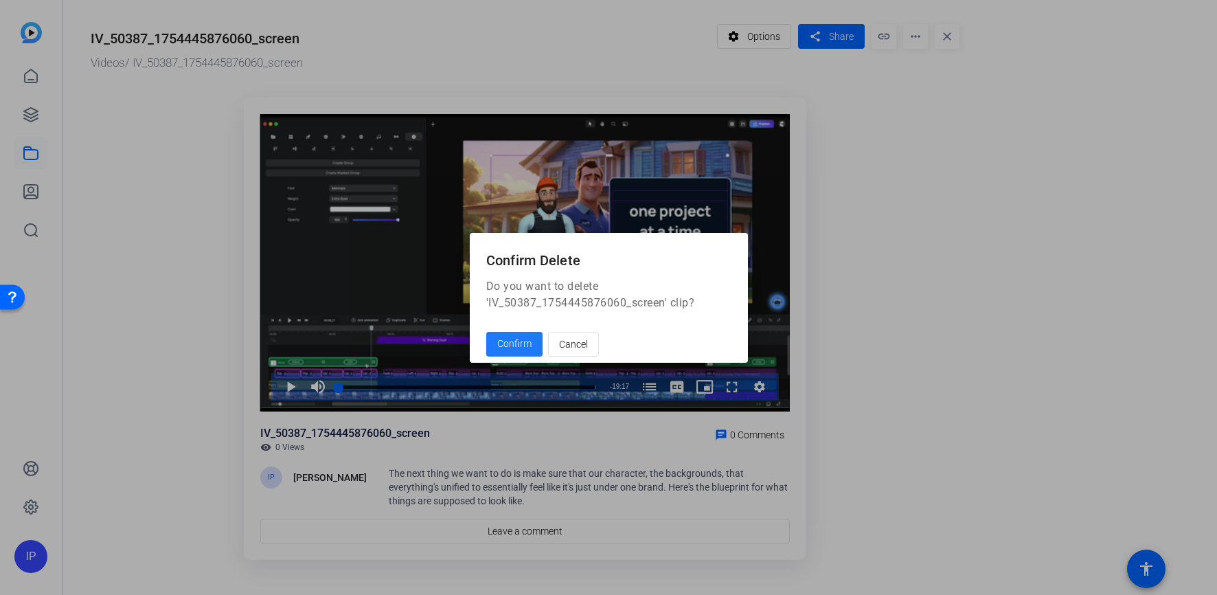
click at [486, 332] on button "Confirm" at bounding box center [514, 344] width 56 height 25
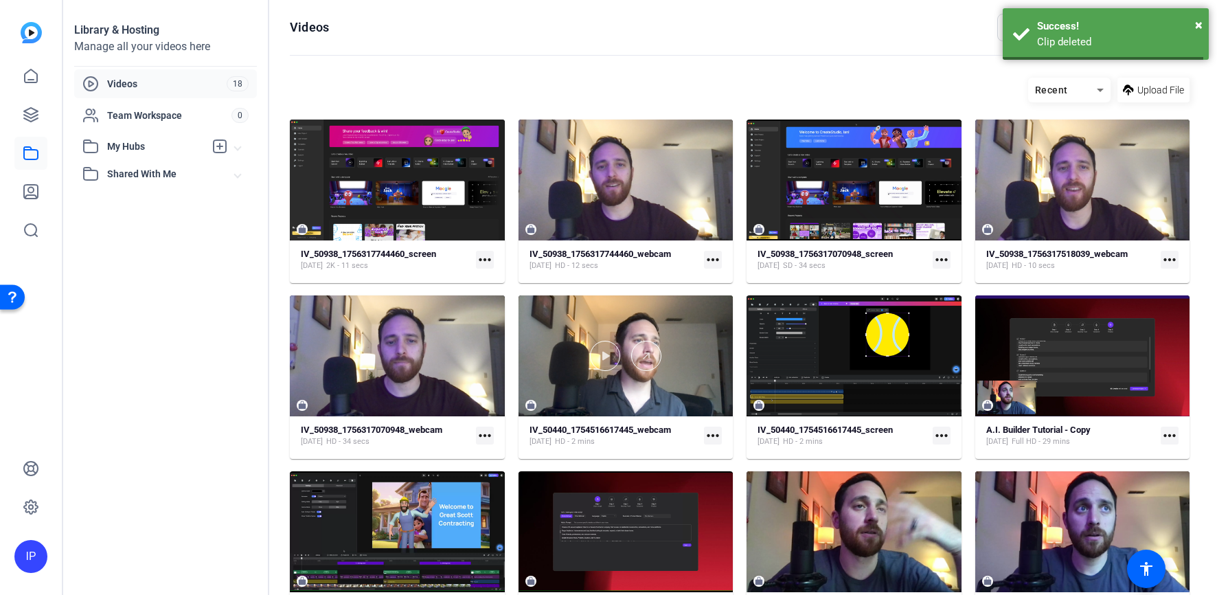
scroll to position [392, 0]
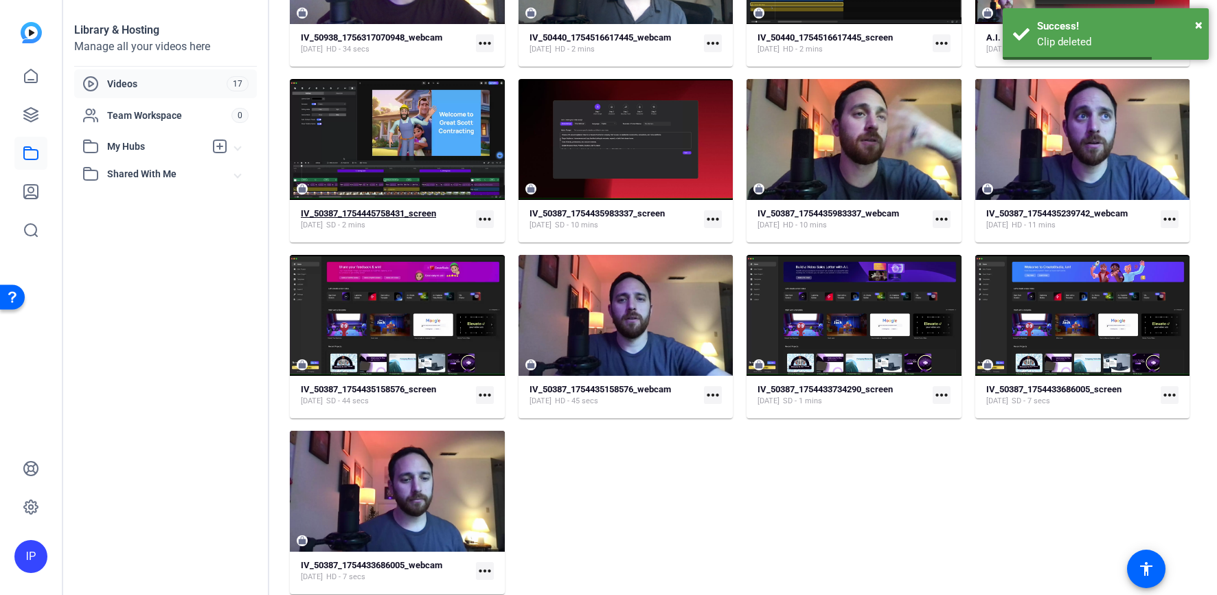
click at [415, 220] on div "[DATE] SD - 2 mins" at bounding box center [368, 225] width 135 height 11
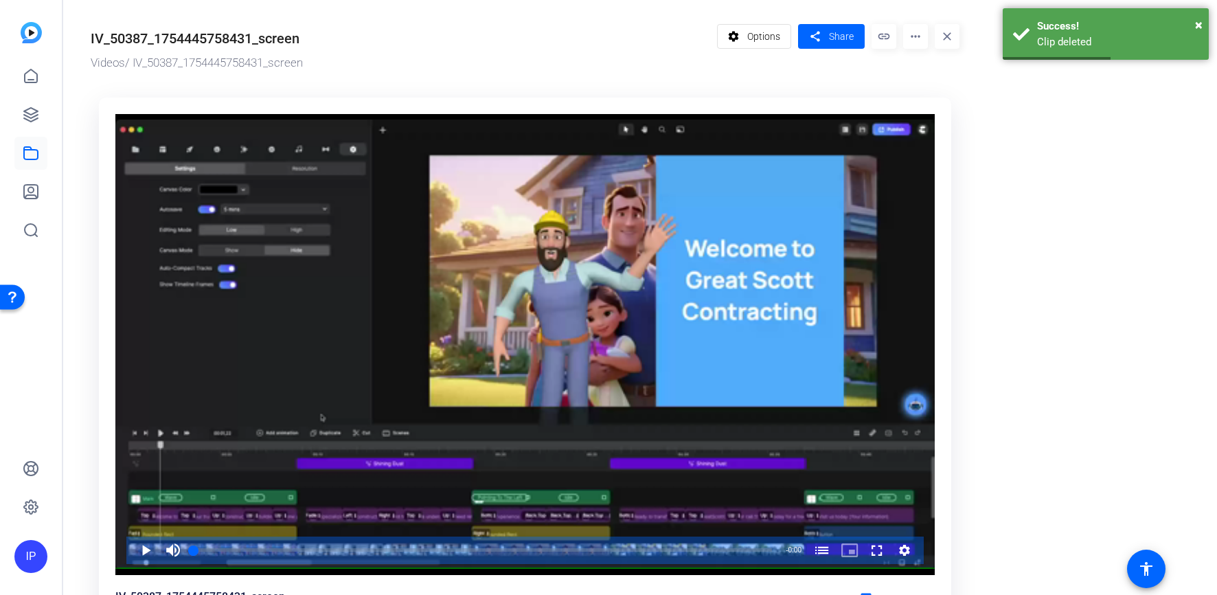
click at [918, 37] on mat-icon "more_horiz" at bounding box center [915, 36] width 25 height 25
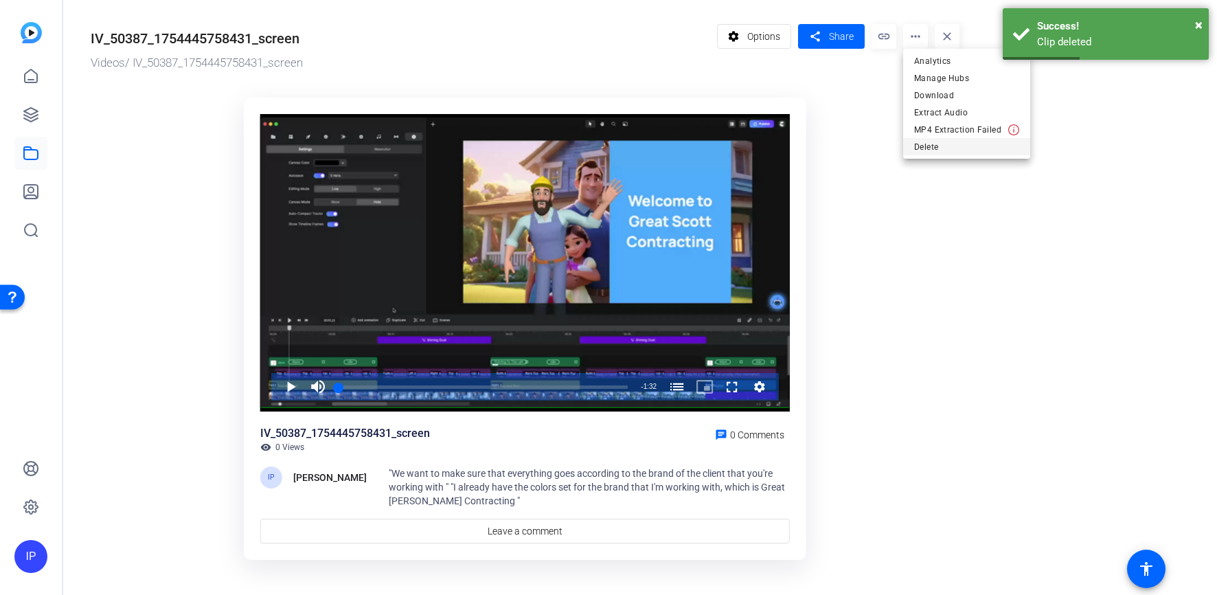
click at [923, 147] on span "Delete" at bounding box center [966, 147] width 105 height 16
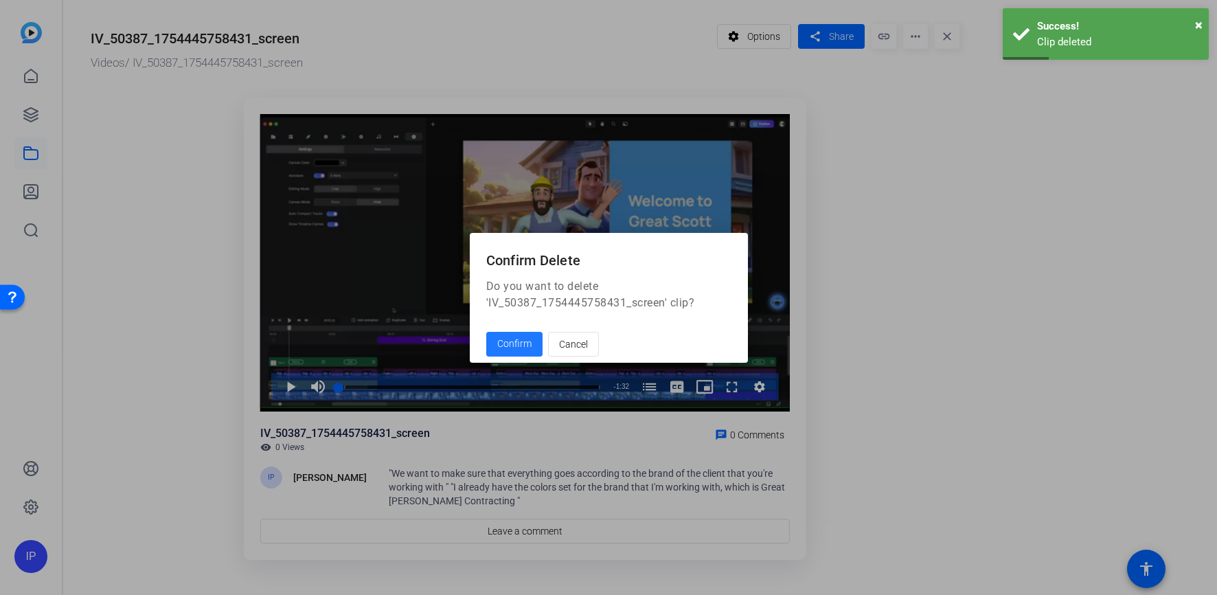
click at [486, 332] on button "Confirm" at bounding box center [514, 344] width 56 height 25
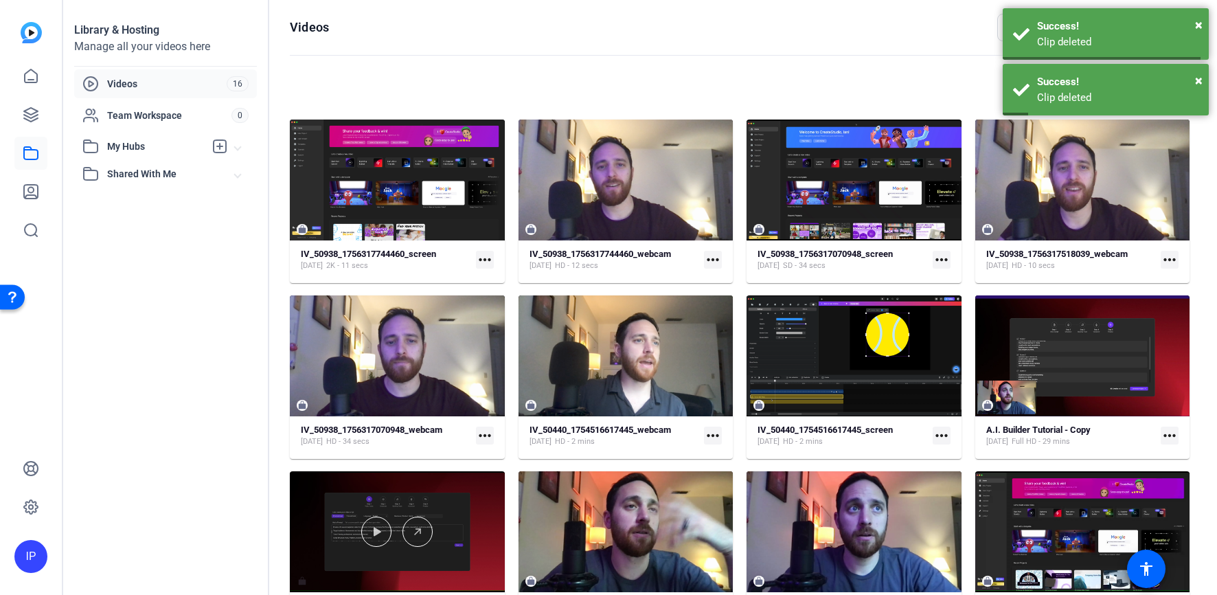
scroll to position [216, 0]
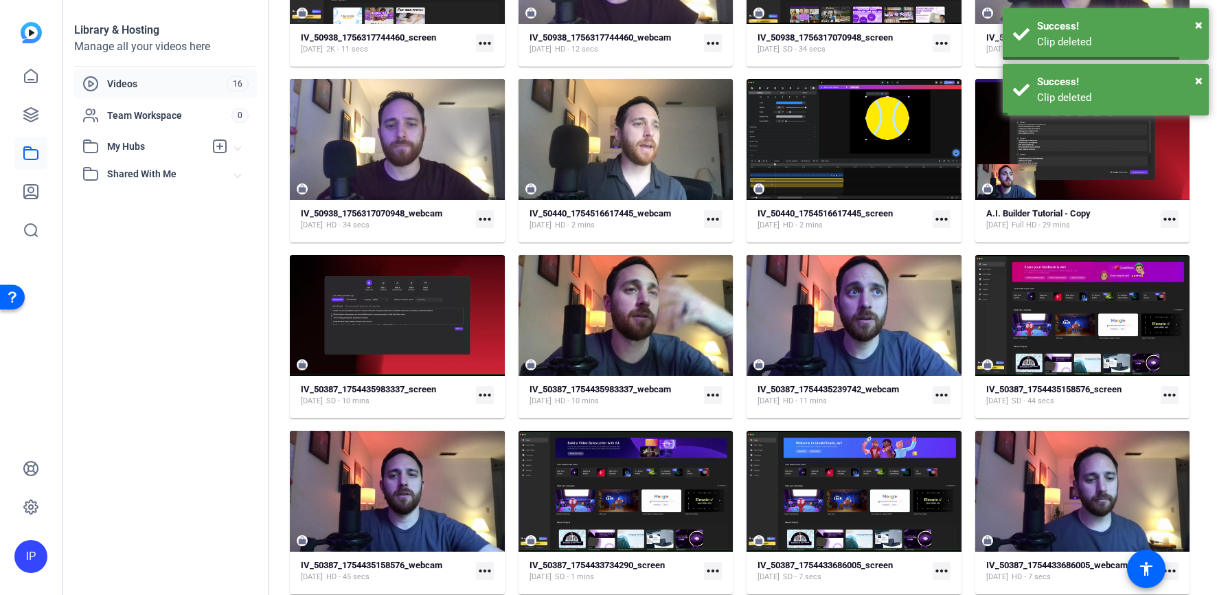
click at [432, 231] on mat-card-content "IV_50938_1756317070948_webcam [DATE] HD - 34 secs more_horiz" at bounding box center [397, 224] width 215 height 35
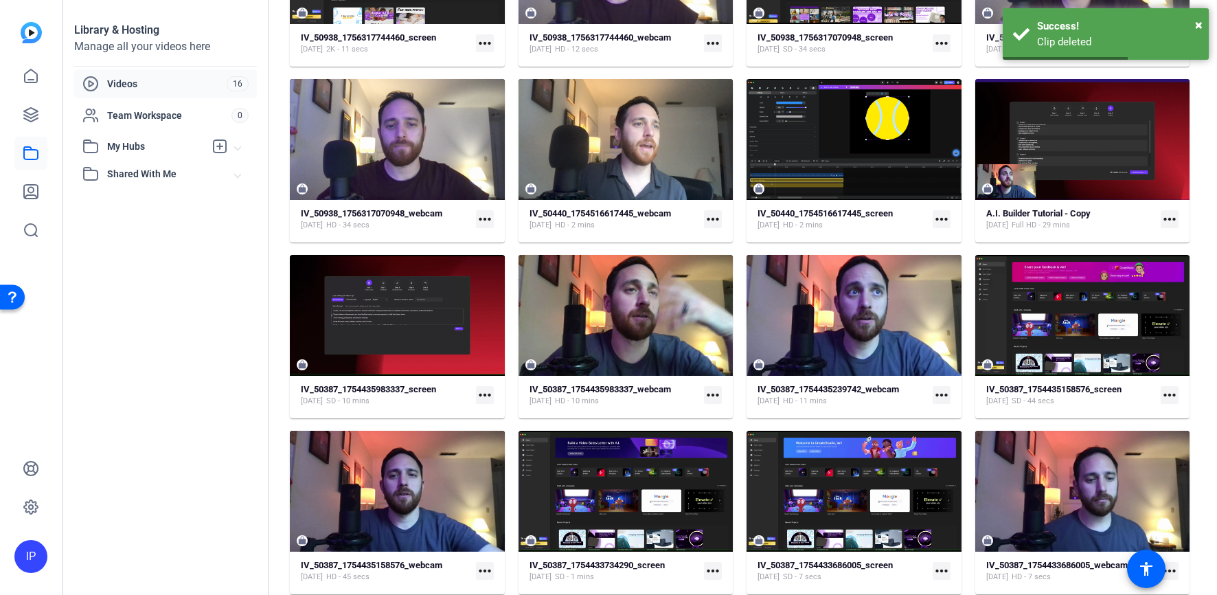
click at [400, 240] on mat-card-content "IV_50938_1756317070948_webcam [DATE] HD - 34 secs more_horiz" at bounding box center [397, 224] width 215 height 35
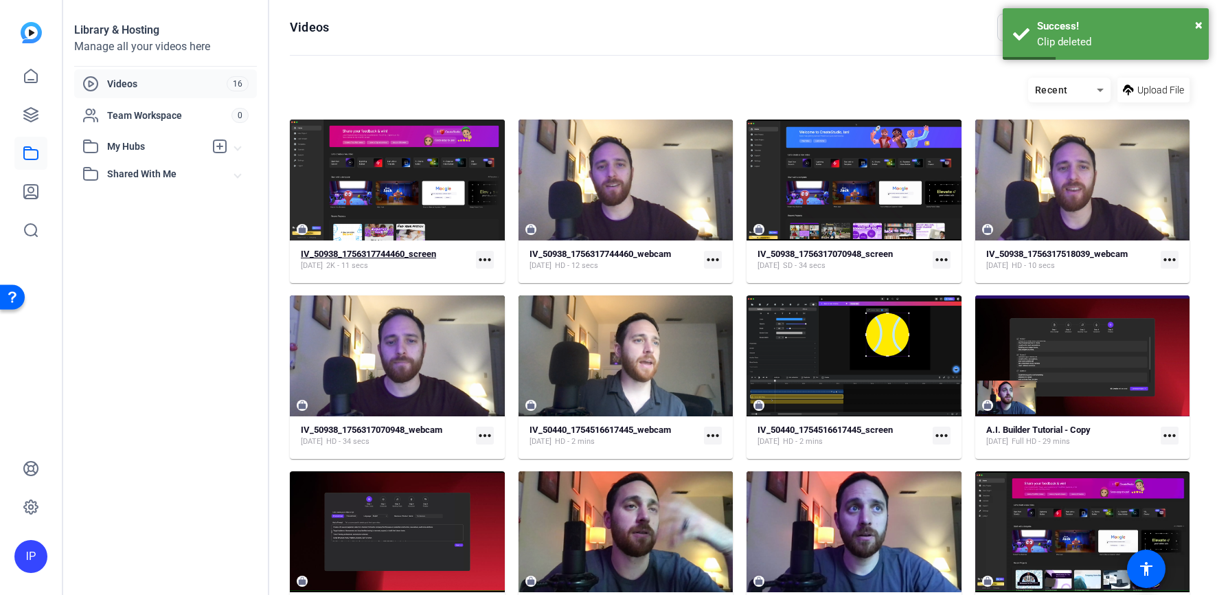
click at [427, 264] on div "[DATE] 2K - 11 secs" at bounding box center [368, 265] width 135 height 11
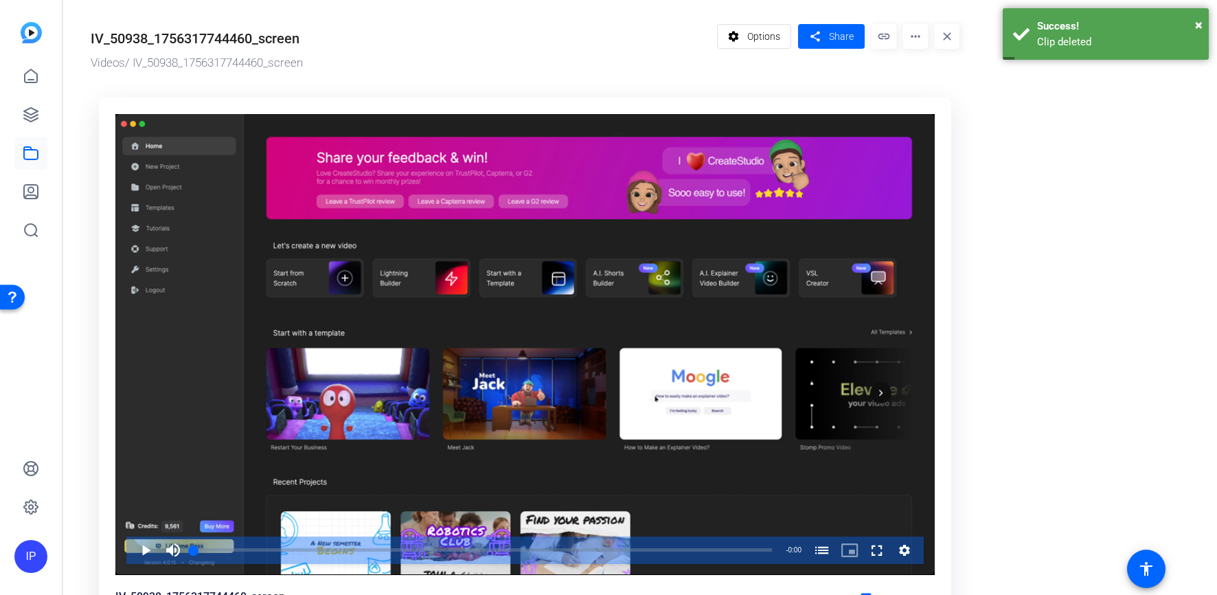
click at [911, 39] on mat-icon "more_horiz" at bounding box center [915, 36] width 25 height 25
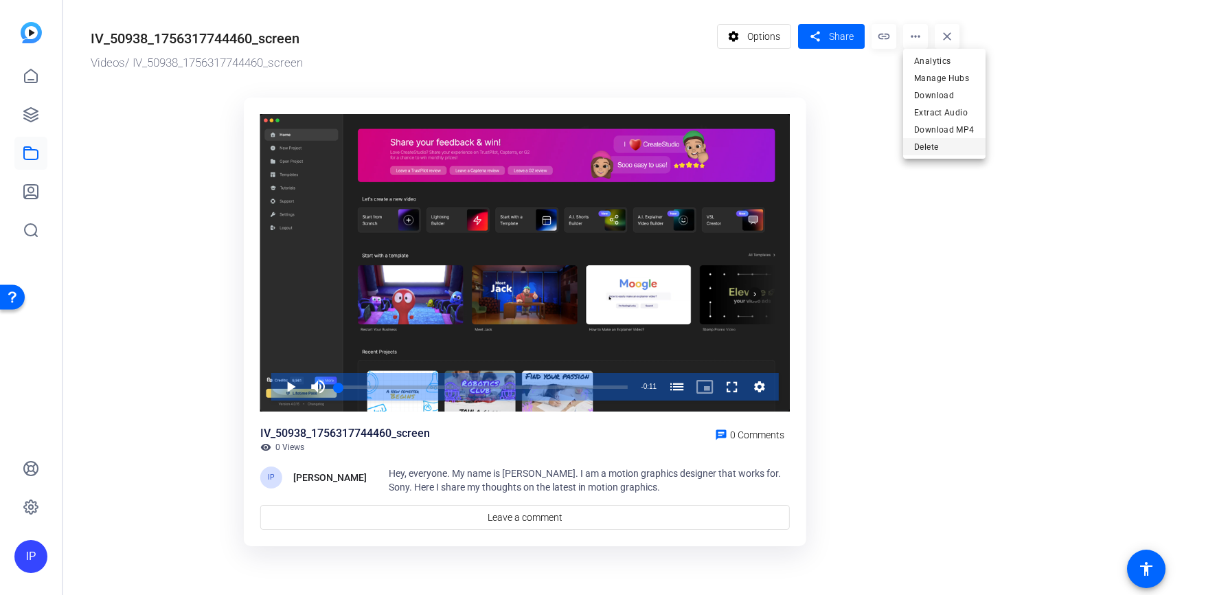
click at [915, 146] on span "Delete" at bounding box center [944, 147] width 60 height 16
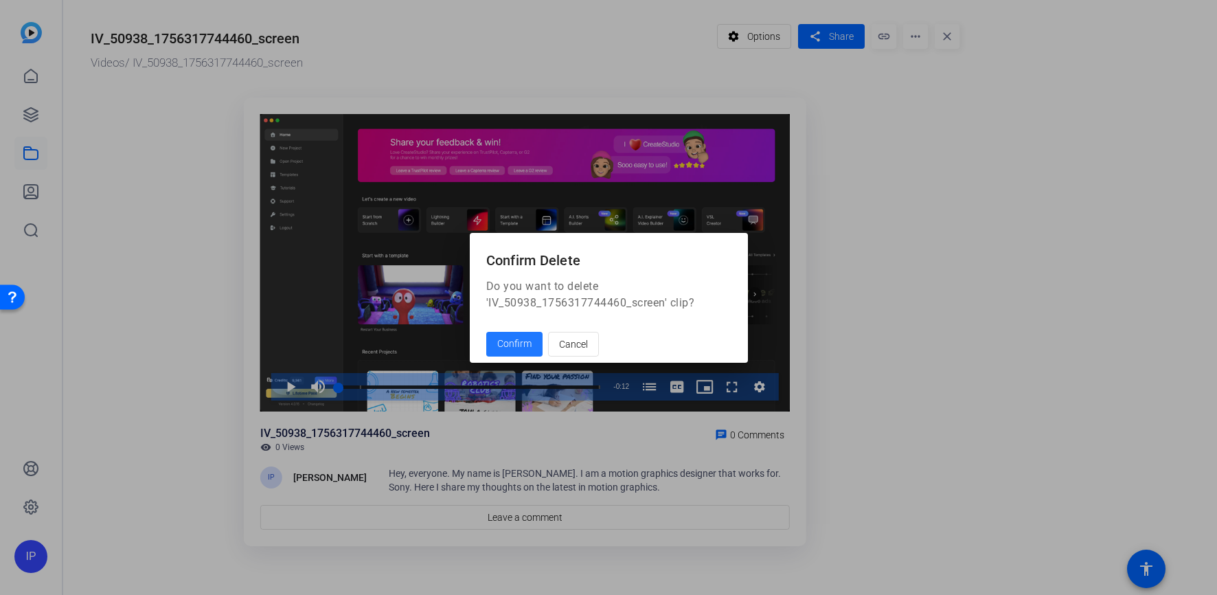
click at [486, 332] on button "Confirm" at bounding box center [514, 344] width 56 height 25
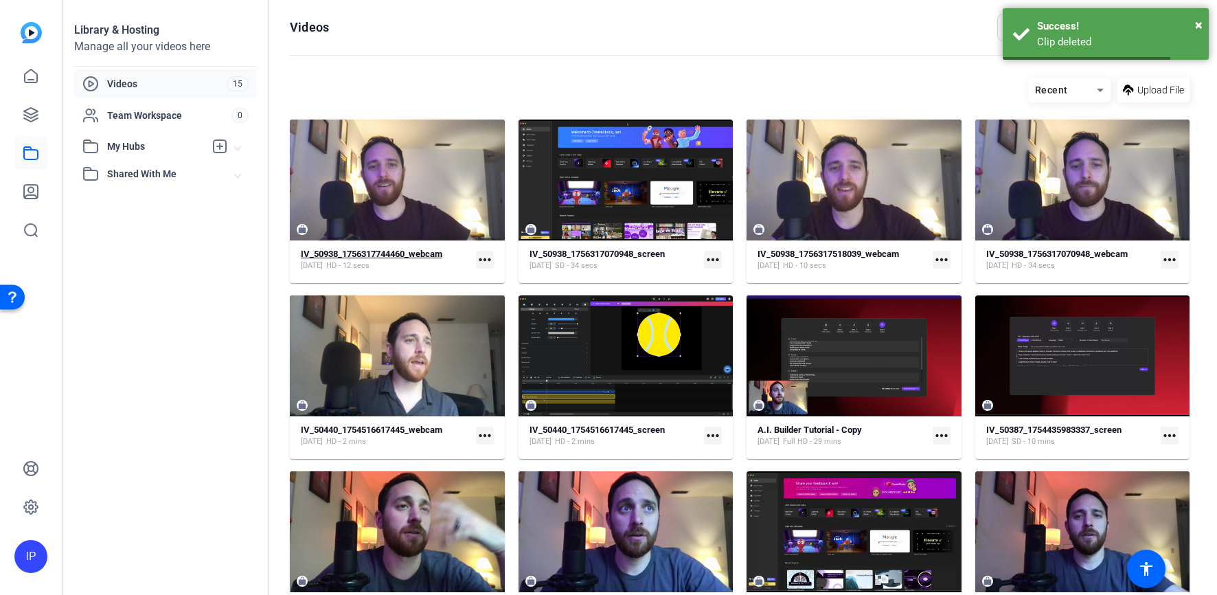
click at [369, 260] on span "HD - 12 secs" at bounding box center [347, 265] width 43 height 11
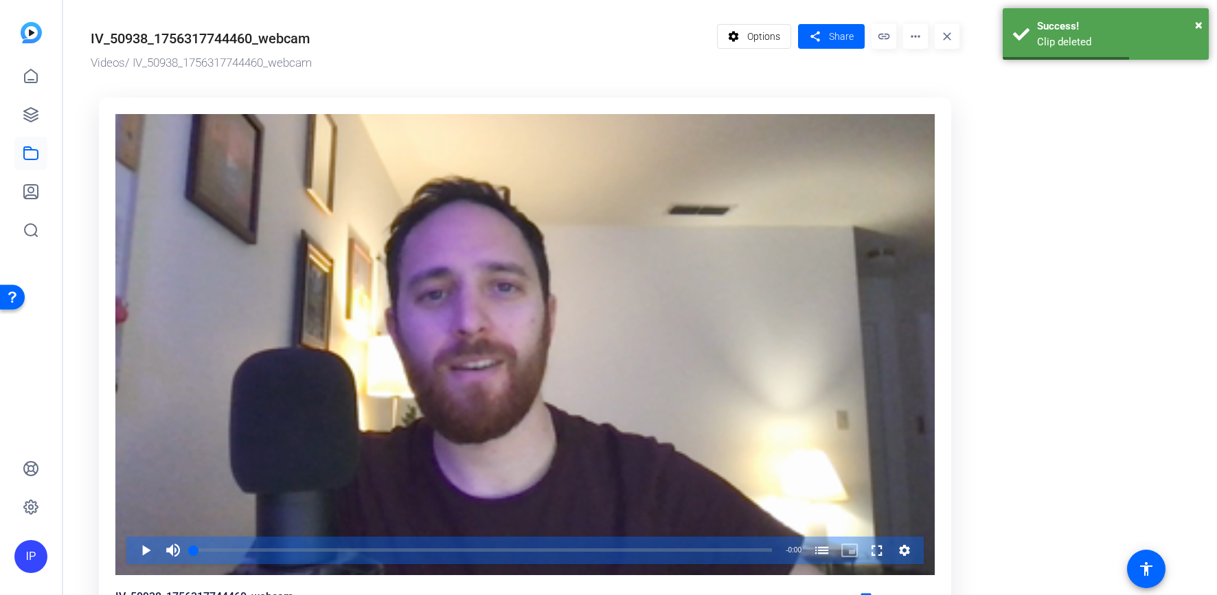
click at [913, 43] on mat-icon "more_horiz" at bounding box center [915, 36] width 25 height 25
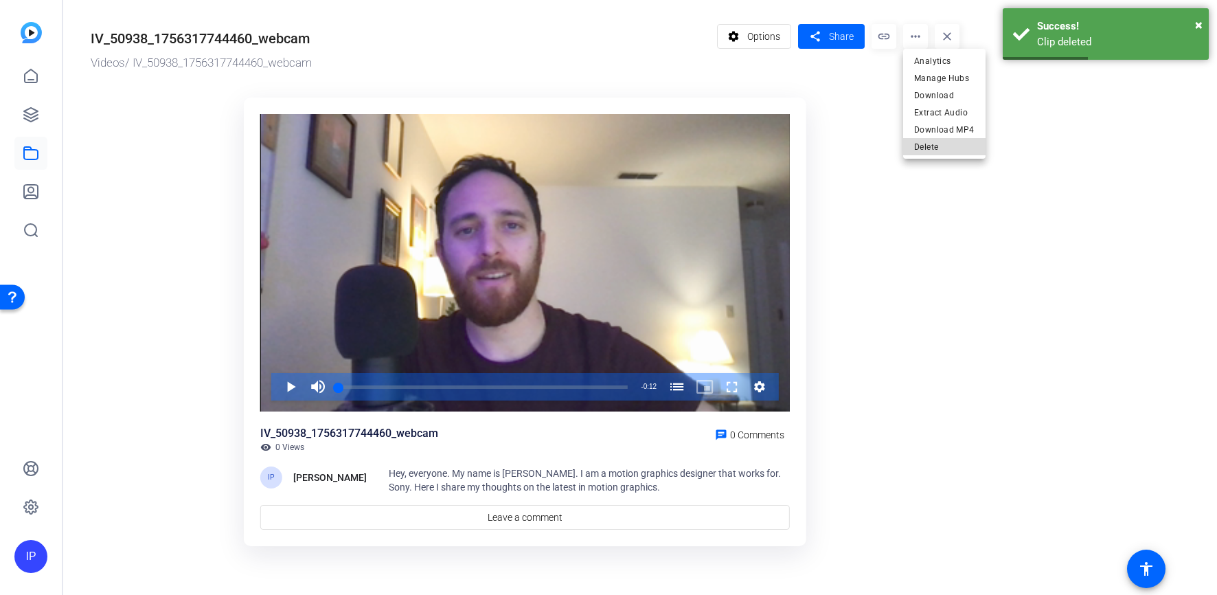
click at [953, 144] on span "Delete" at bounding box center [944, 147] width 60 height 16
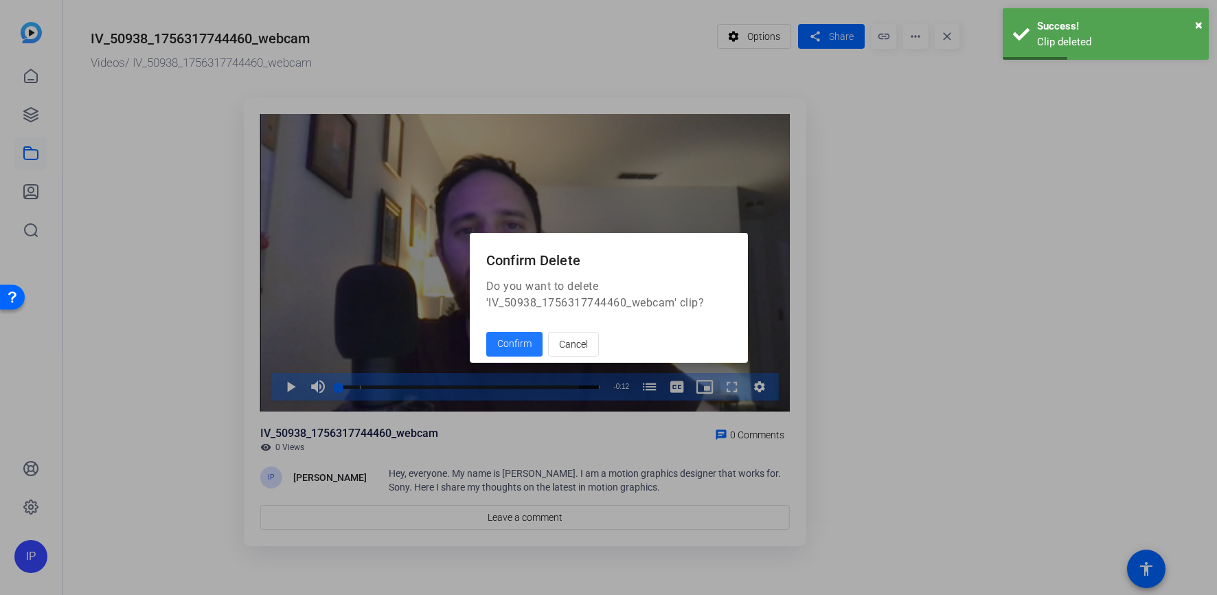
click at [486, 332] on button "Confirm" at bounding box center [514, 344] width 56 height 25
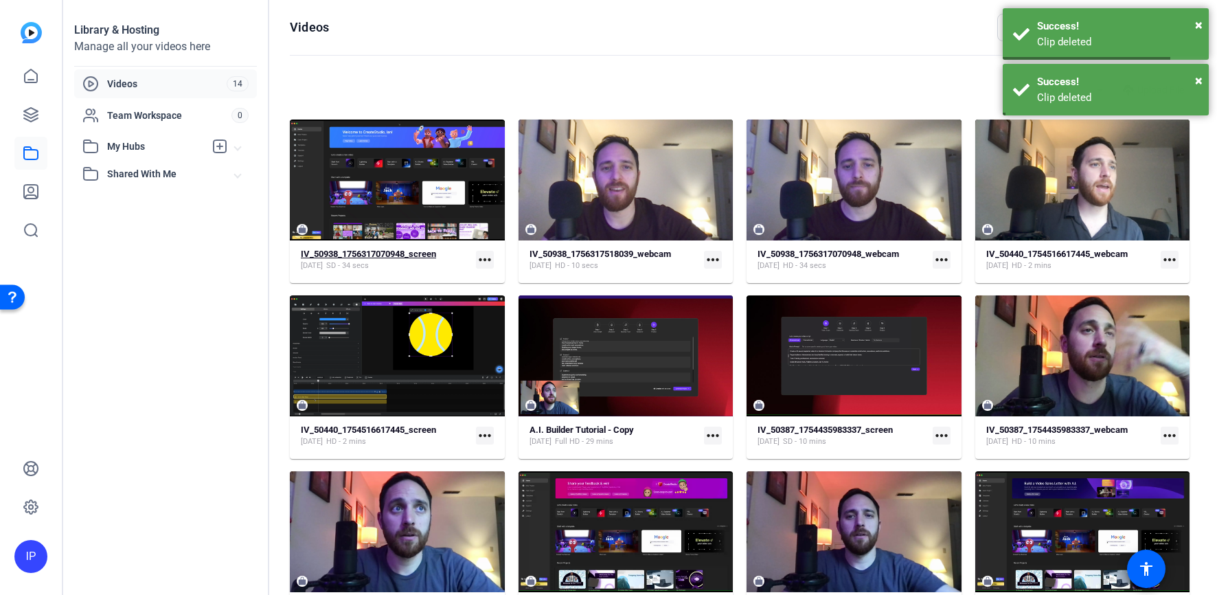
click at [369, 267] on span "SD - 34 secs" at bounding box center [347, 265] width 43 height 11
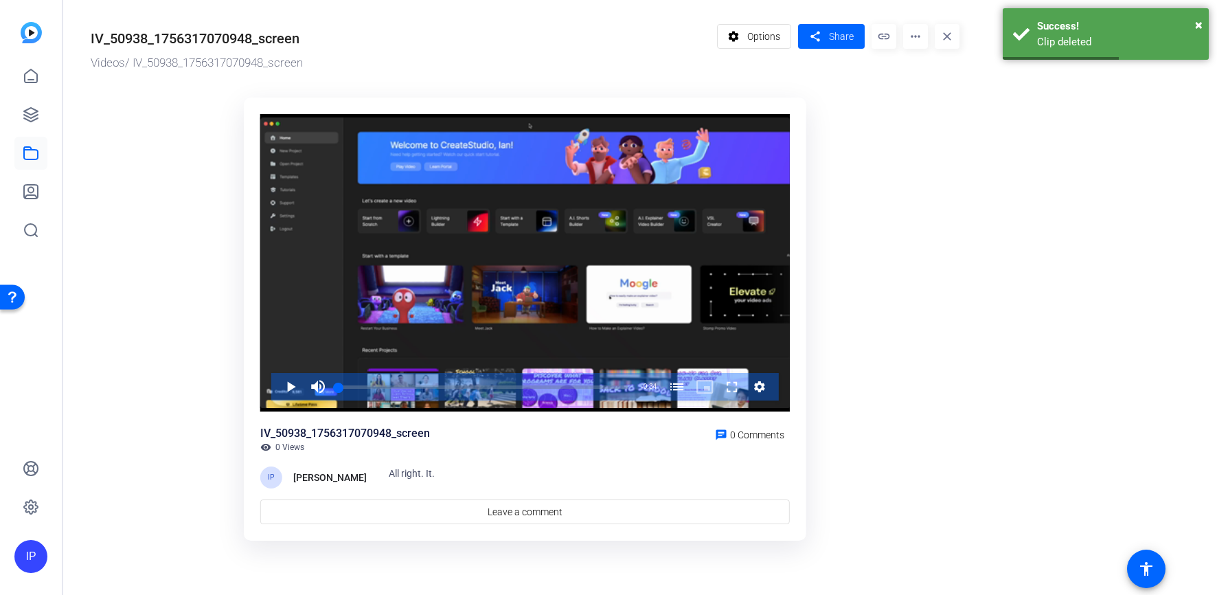
click at [914, 41] on mat-icon "more_horiz" at bounding box center [915, 36] width 25 height 25
click at [940, 149] on span "Delete" at bounding box center [944, 147] width 60 height 16
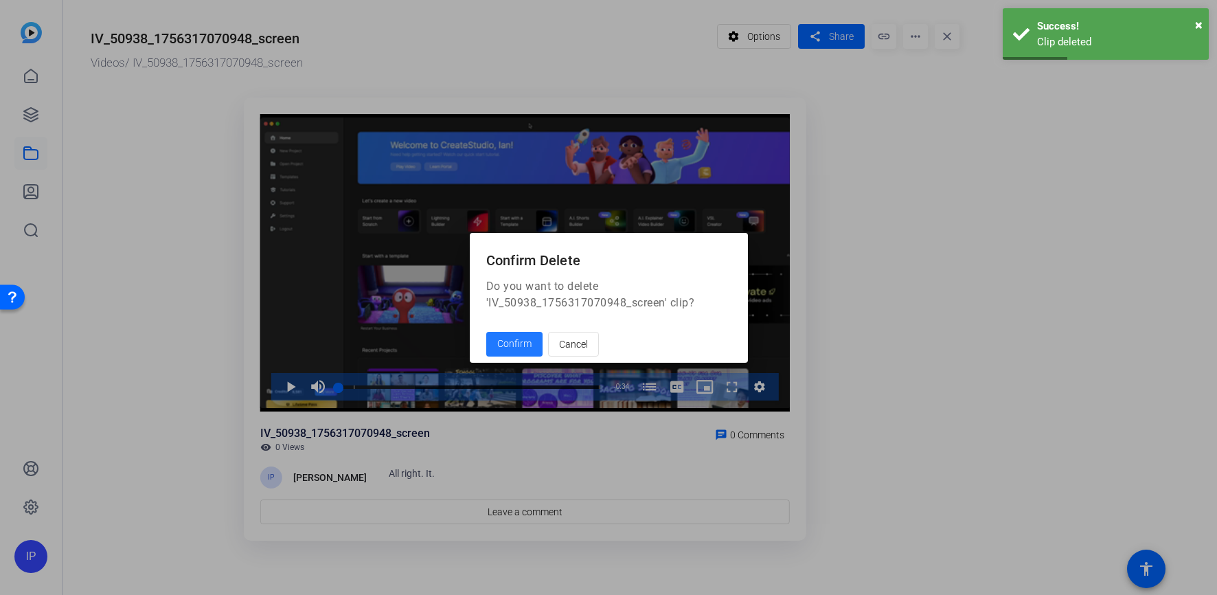
click at [486, 332] on button "Confirm" at bounding box center [514, 344] width 56 height 25
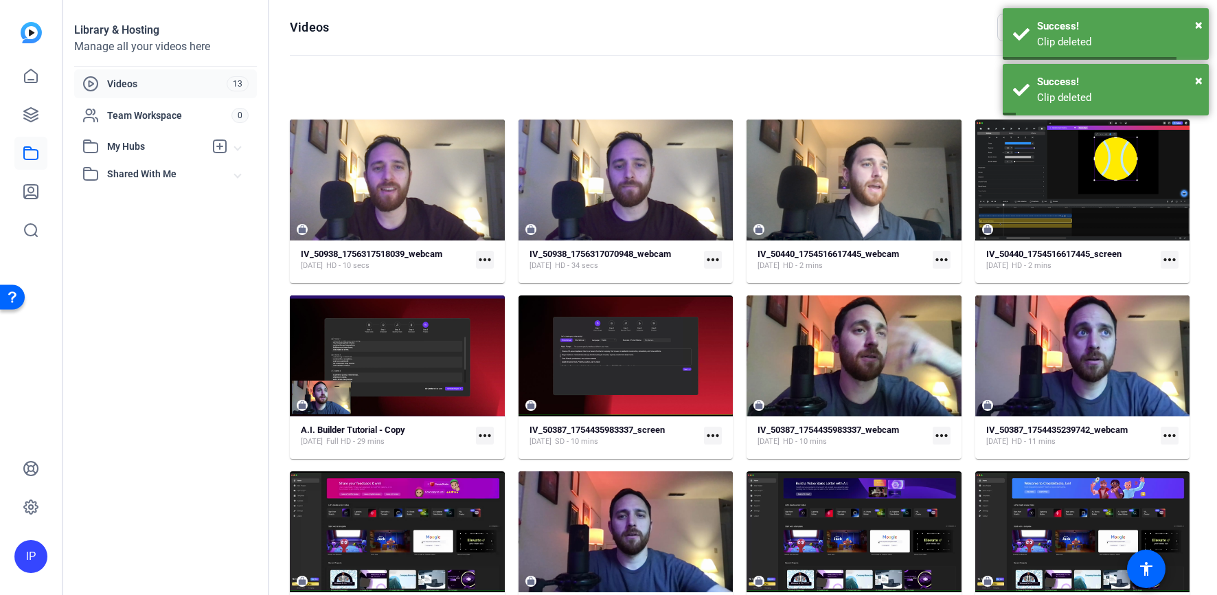
click at [390, 277] on mat-card-content "IV_50938_1756317518039_webcam [DATE] HD - 10 secs more_horiz" at bounding box center [397, 265] width 215 height 35
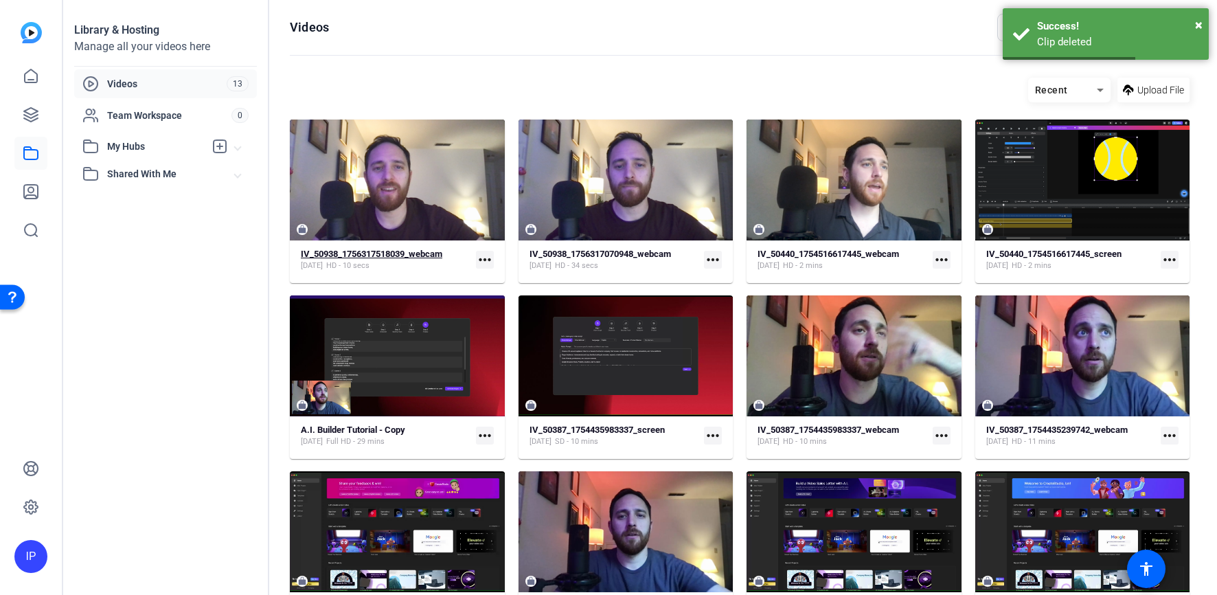
click at [405, 258] on div "IV_50938_1756317518039_webcam" at bounding box center [371, 254] width 141 height 11
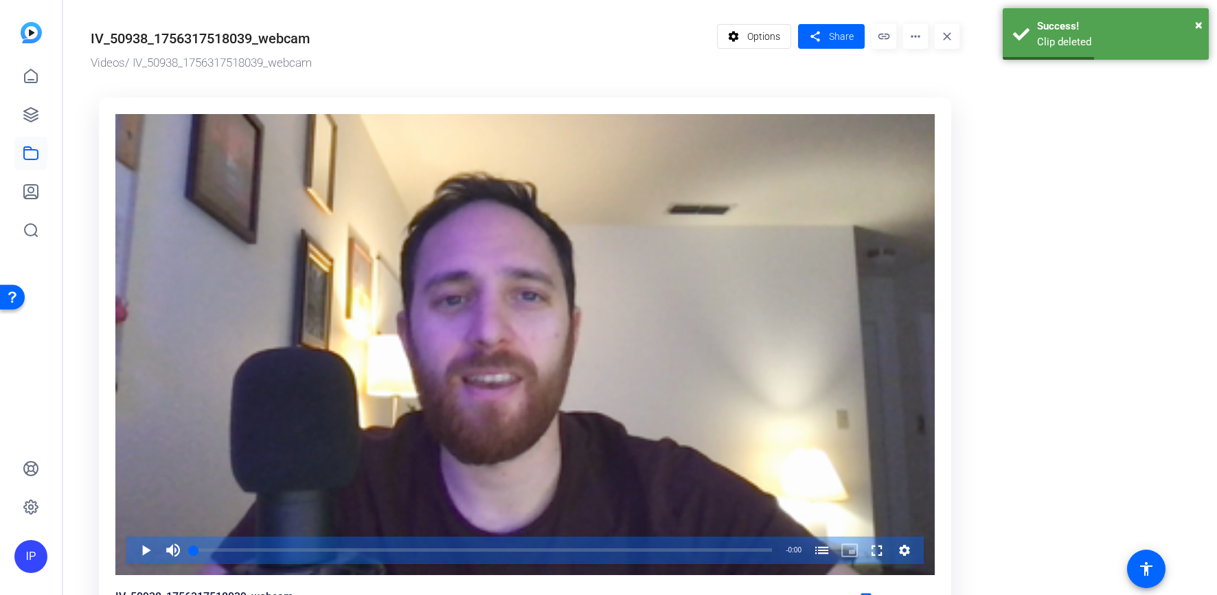
click at [920, 34] on mat-icon "more_horiz" at bounding box center [915, 36] width 25 height 25
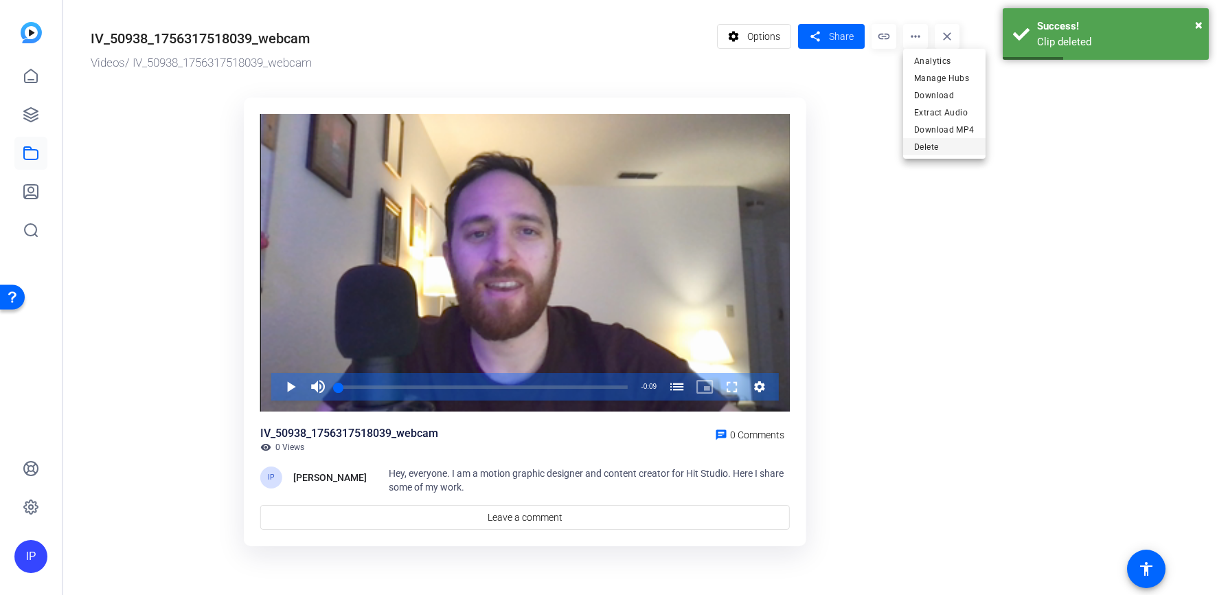
click at [922, 152] on span "Delete" at bounding box center [944, 147] width 60 height 16
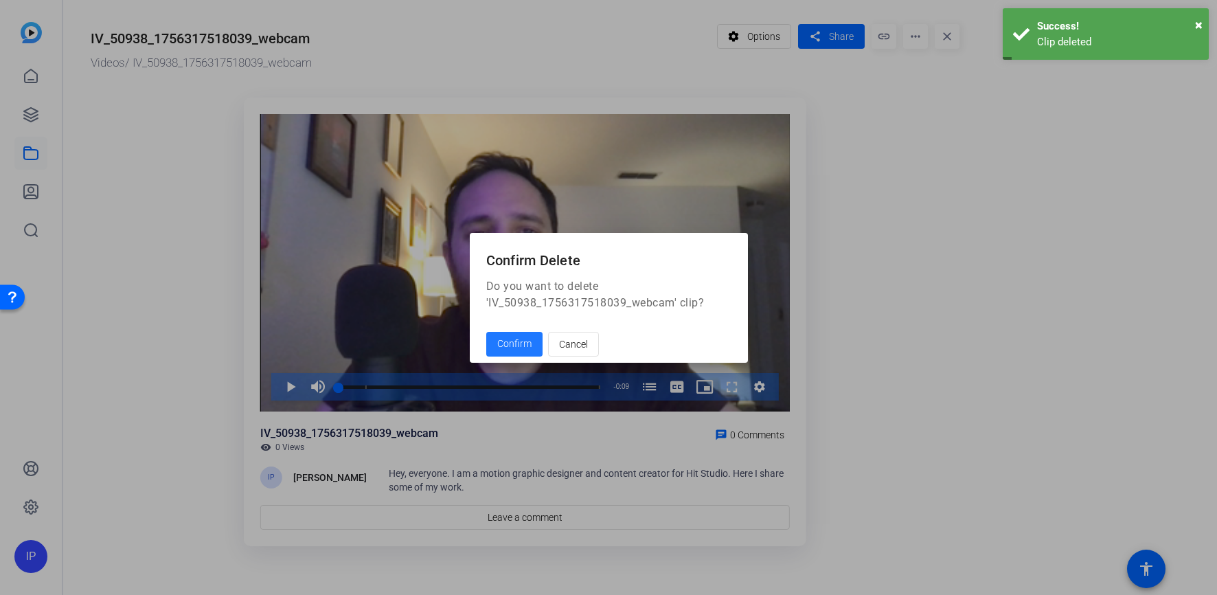
click at [503, 349] on span "Confirm" at bounding box center [514, 344] width 34 height 14
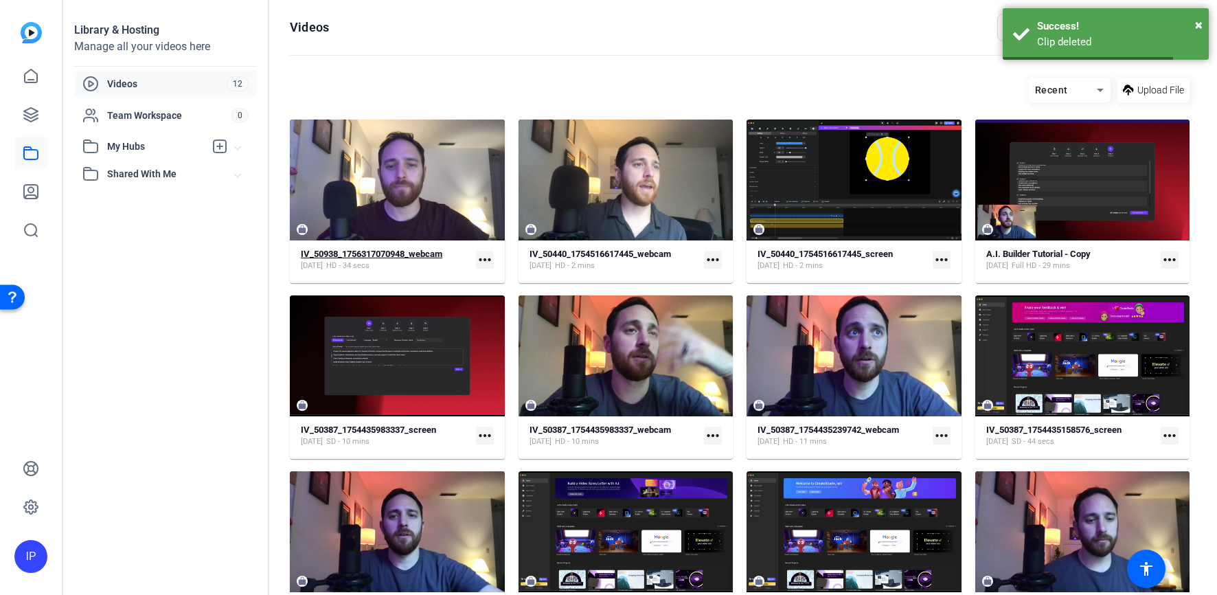
click at [399, 256] on strong "IV_50938_1756317070948_webcam" at bounding box center [371, 254] width 141 height 10
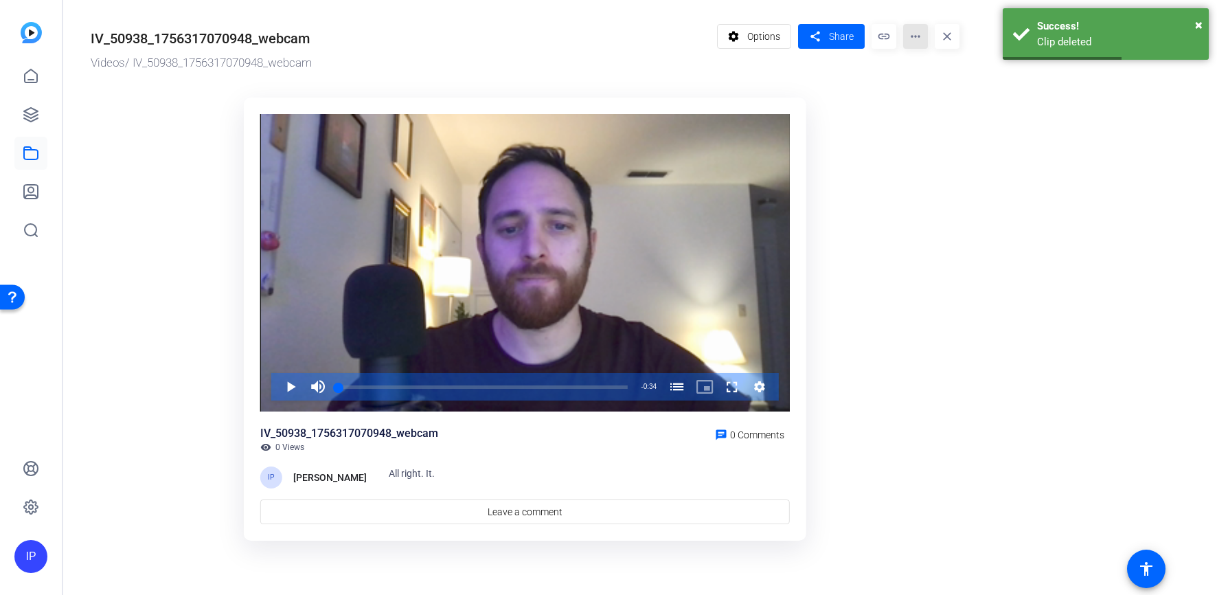
click at [912, 41] on mat-icon "more_horiz" at bounding box center [915, 36] width 25 height 25
click at [918, 153] on span "Delete" at bounding box center [944, 147] width 60 height 16
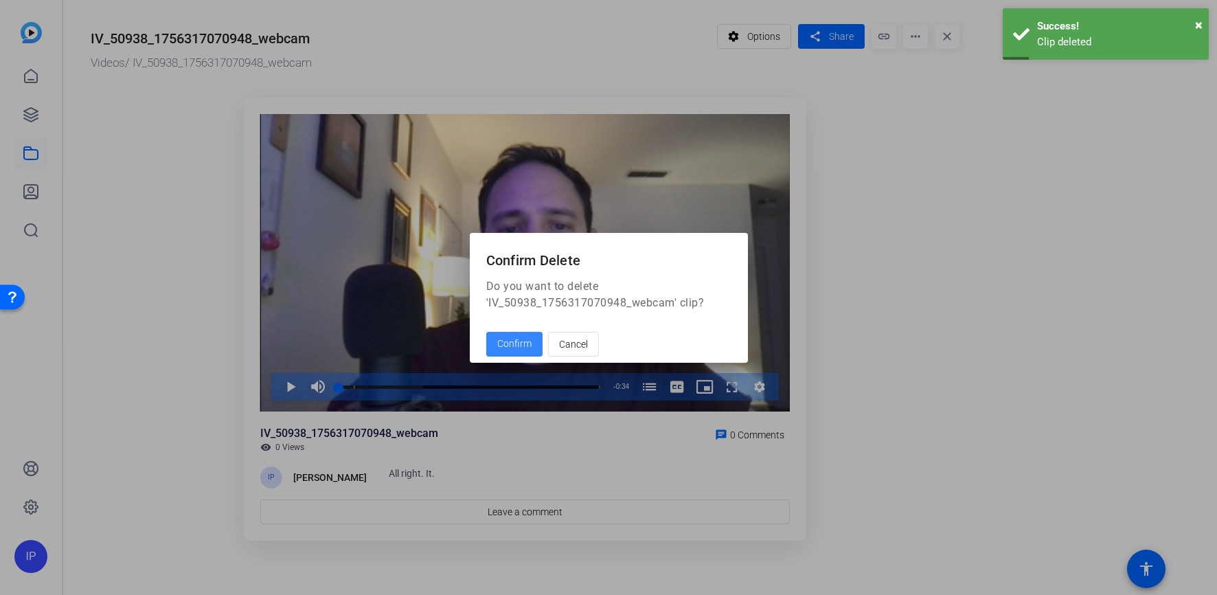
click at [511, 354] on span at bounding box center [514, 344] width 56 height 33
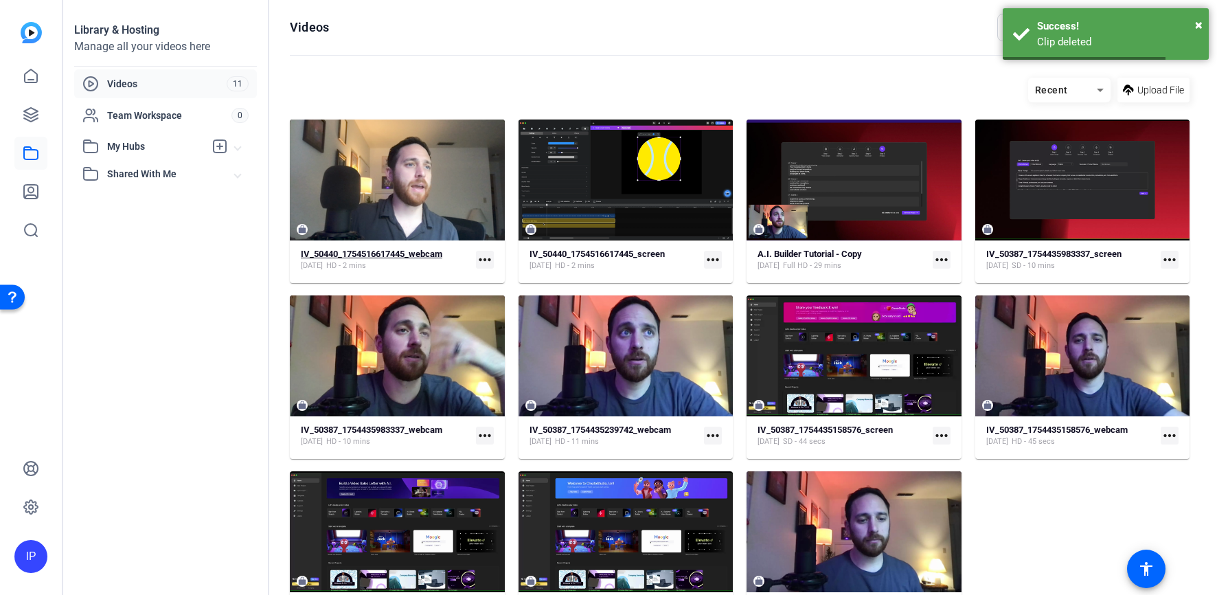
click at [366, 264] on span "HD - 2 mins" at bounding box center [346, 265] width 40 height 11
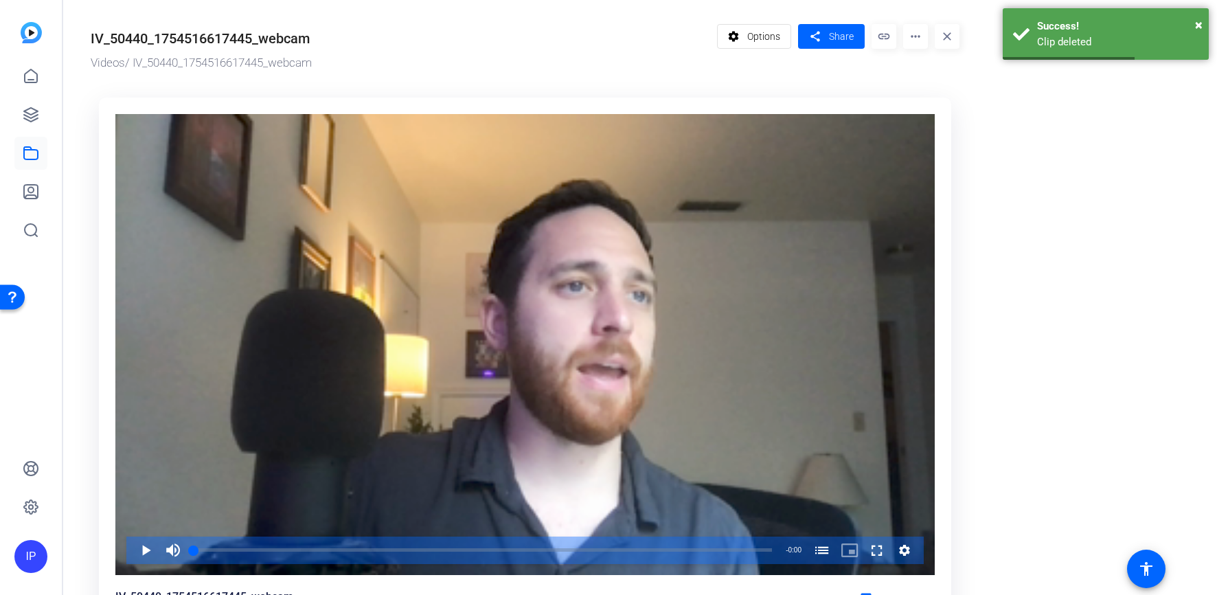
click at [915, 38] on mat-icon "more_horiz" at bounding box center [915, 36] width 25 height 25
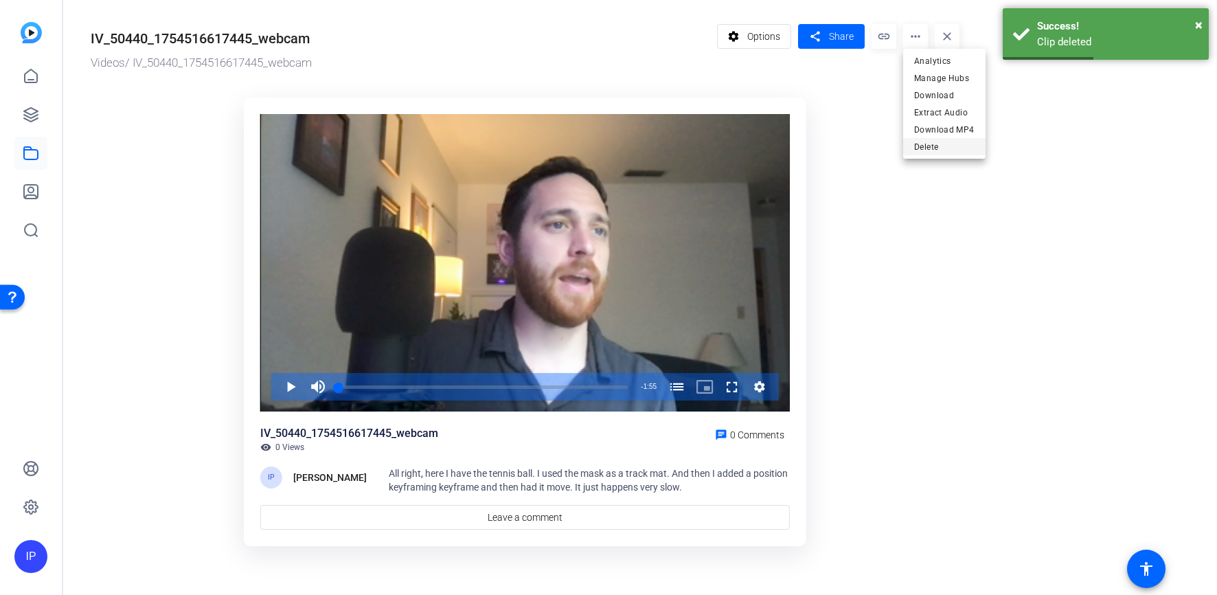
click at [919, 148] on span "Delete" at bounding box center [944, 147] width 60 height 16
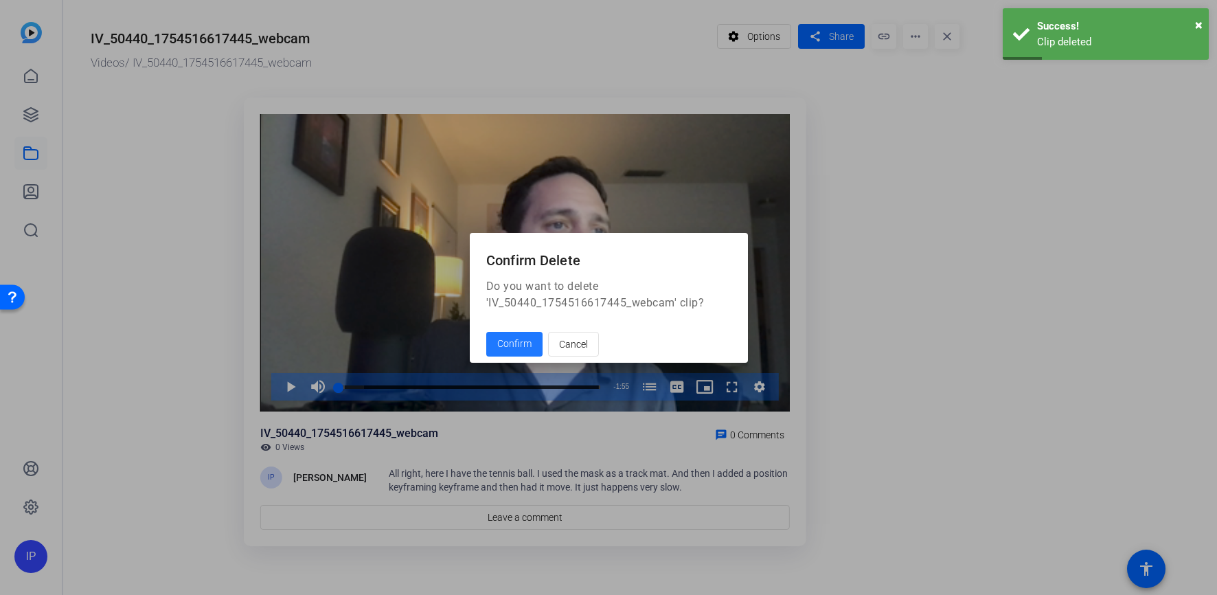
click at [516, 350] on span "Confirm" at bounding box center [514, 344] width 34 height 14
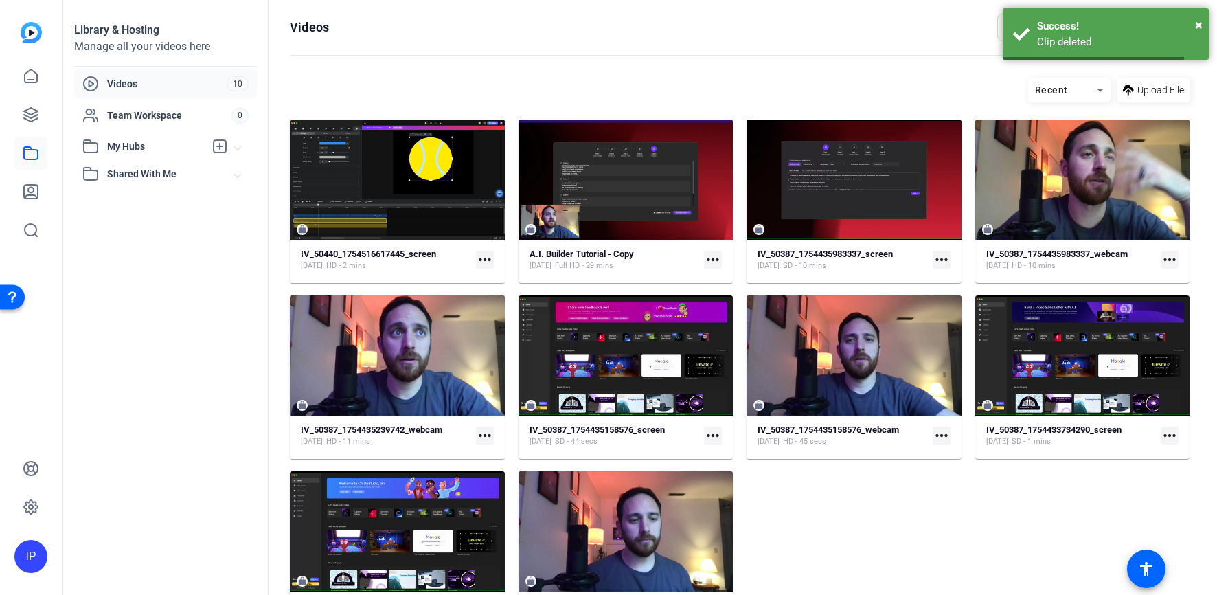
click at [364, 264] on span "HD - 2 mins" at bounding box center [346, 265] width 40 height 11
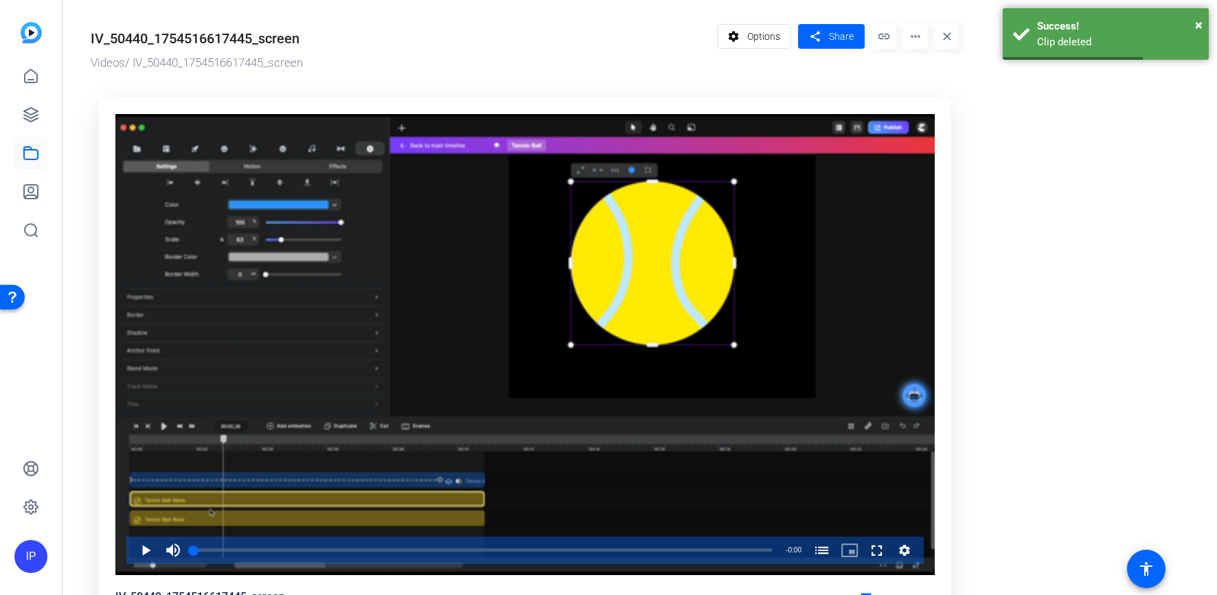
click at [916, 39] on mat-icon "more_horiz" at bounding box center [915, 36] width 25 height 25
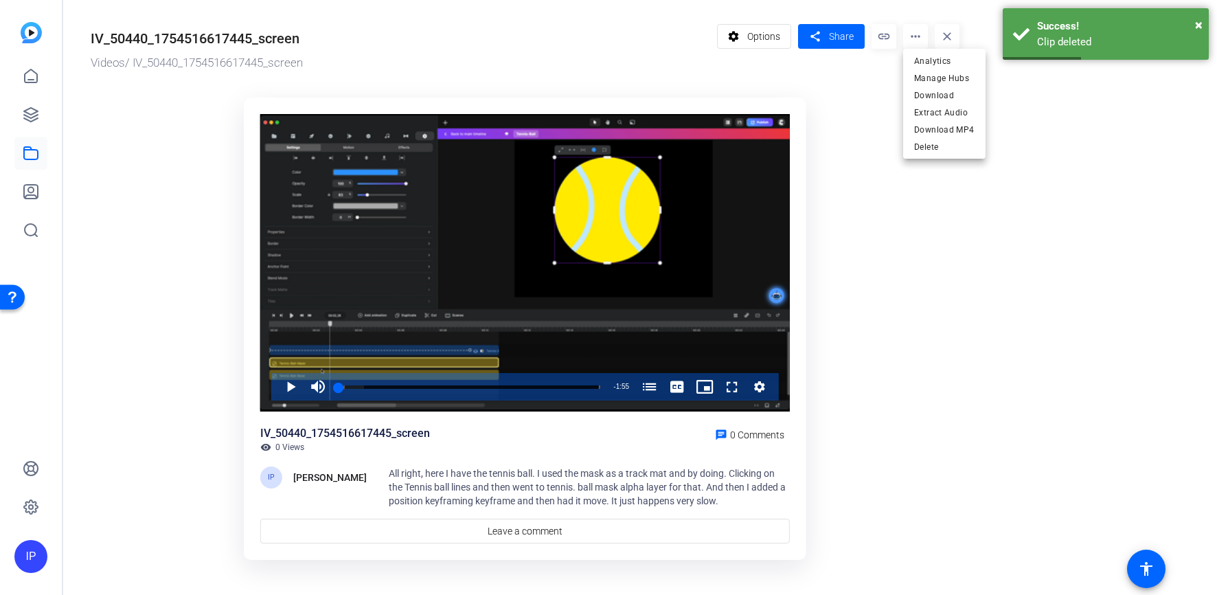
click at [1019, 248] on div at bounding box center [608, 297] width 1217 height 595
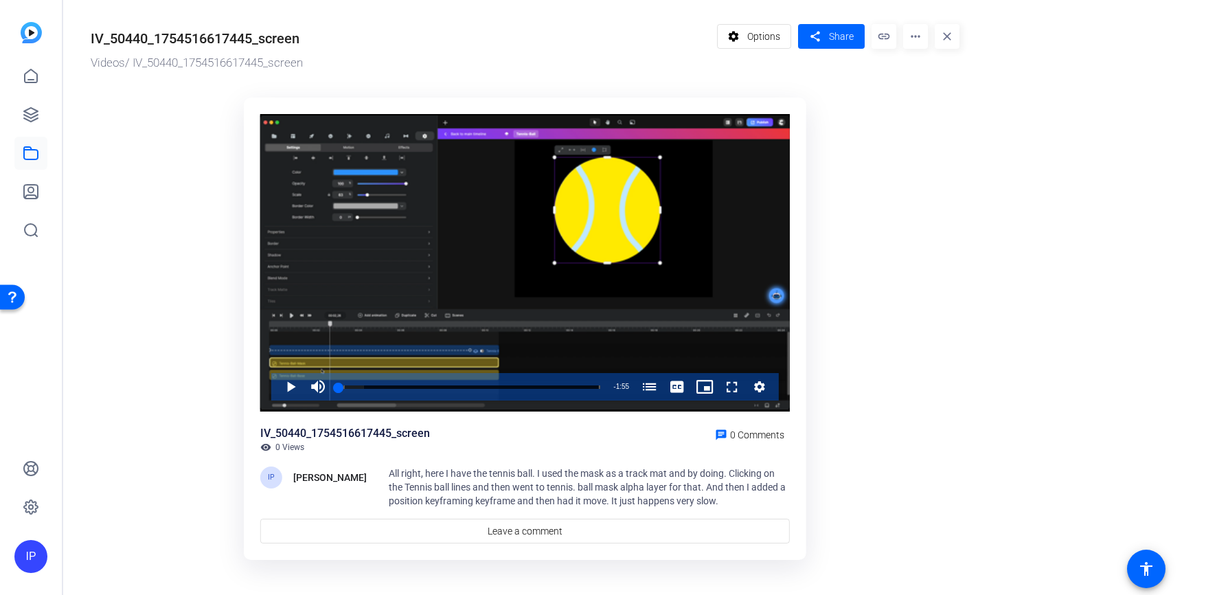
click at [917, 32] on mat-icon "more_horiz" at bounding box center [915, 36] width 25 height 25
click at [925, 95] on span "Download" at bounding box center [944, 95] width 60 height 16
click at [893, 148] on ktd-grid "Video Player is loading. Play Video Play Mute Current Time 0:00 / Duration 1:55…" at bounding box center [525, 329] width 869 height 481
click at [919, 32] on mat-icon "more_horiz" at bounding box center [915, 36] width 25 height 25
click at [947, 125] on span "Download MP4" at bounding box center [944, 130] width 60 height 16
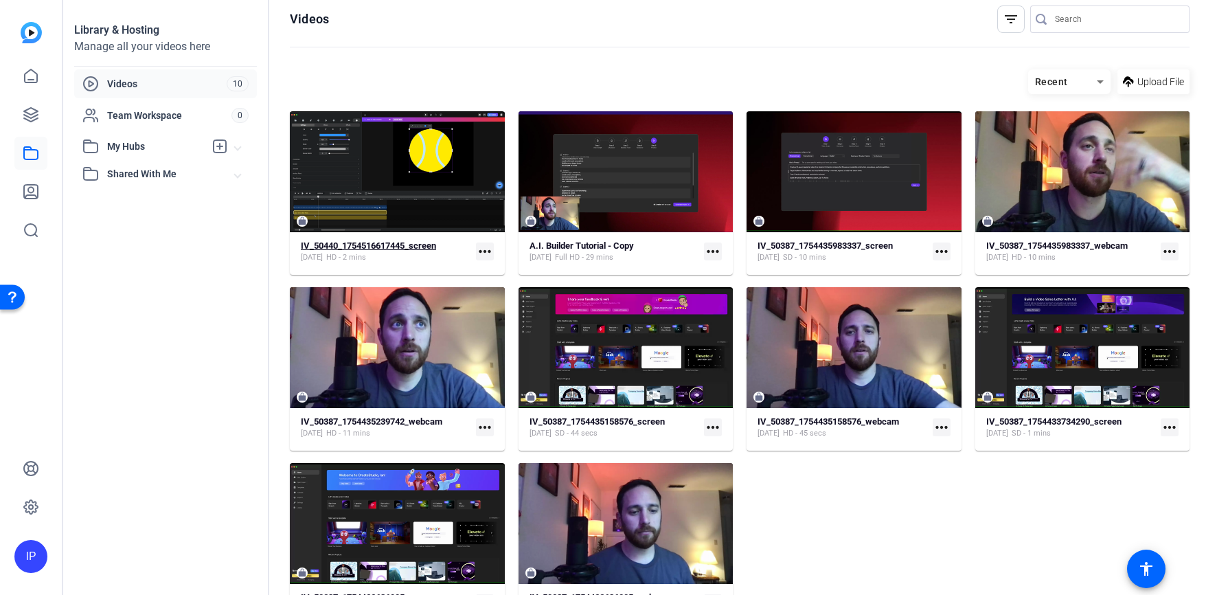
scroll to position [17, 0]
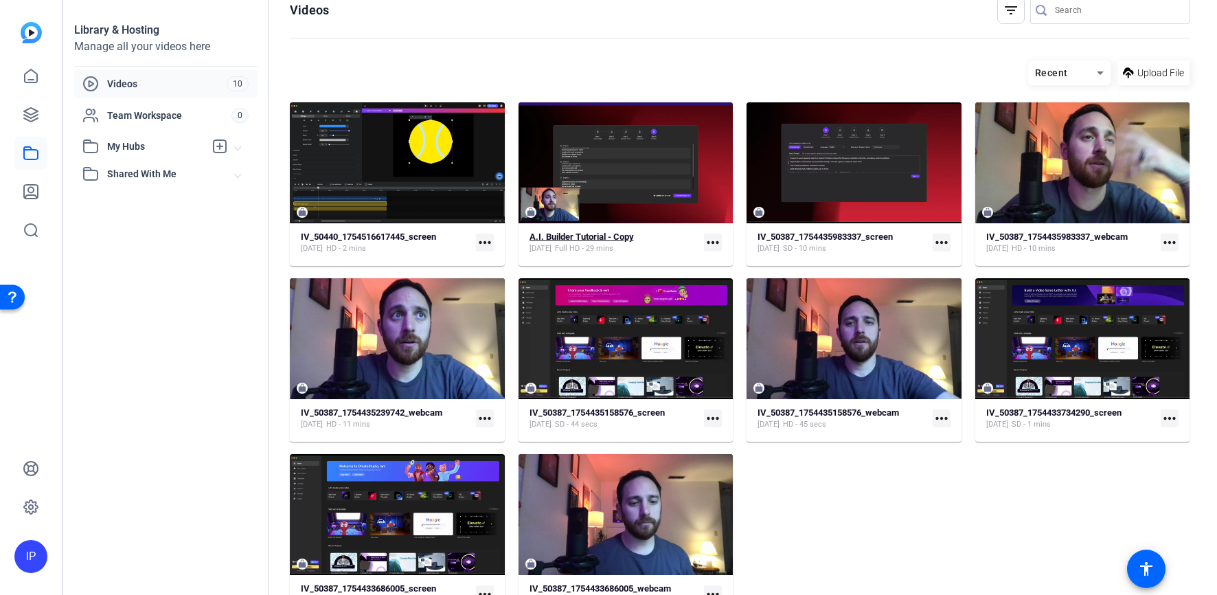
click at [656, 247] on div "A.I. Builder Tutorial - Copy [DATE] Full HD - 29 mins" at bounding box center [615, 242] width 170 height 23
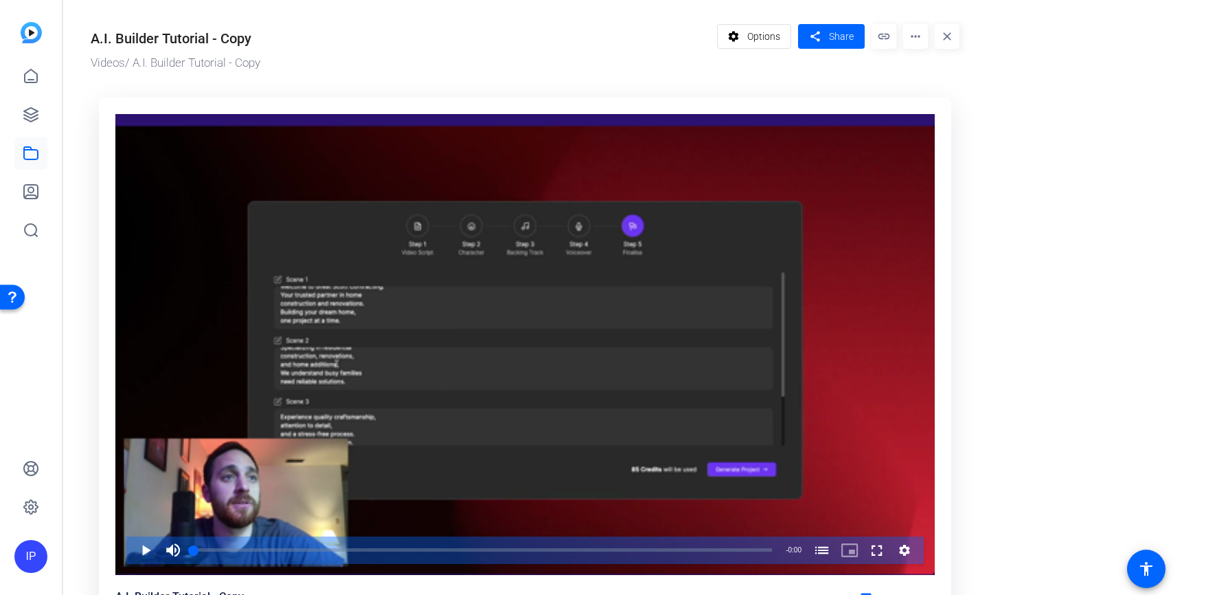
click at [909, 43] on mat-icon "more_horiz" at bounding box center [915, 36] width 25 height 25
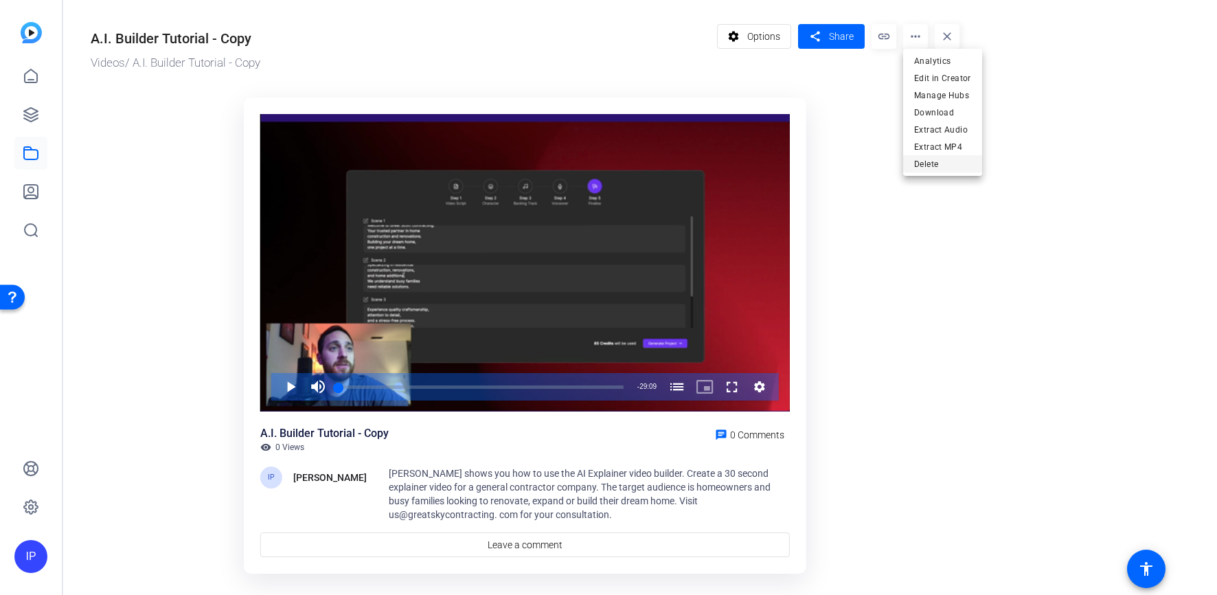
click at [920, 166] on span "Delete" at bounding box center [942, 164] width 57 height 16
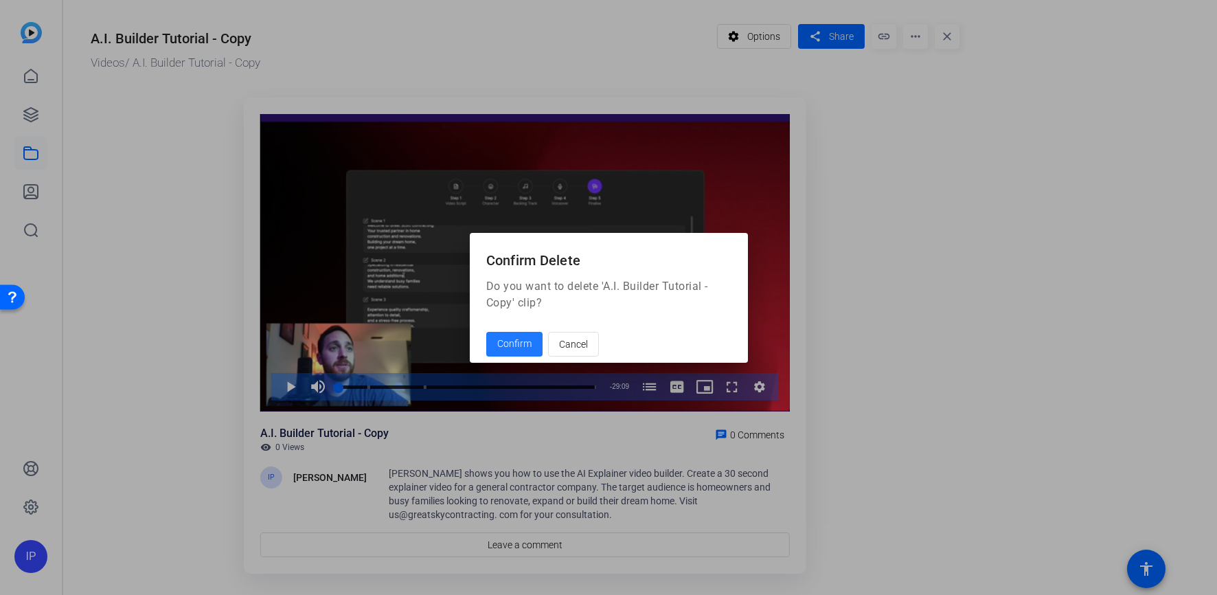
click at [510, 348] on span "Confirm" at bounding box center [514, 344] width 34 height 14
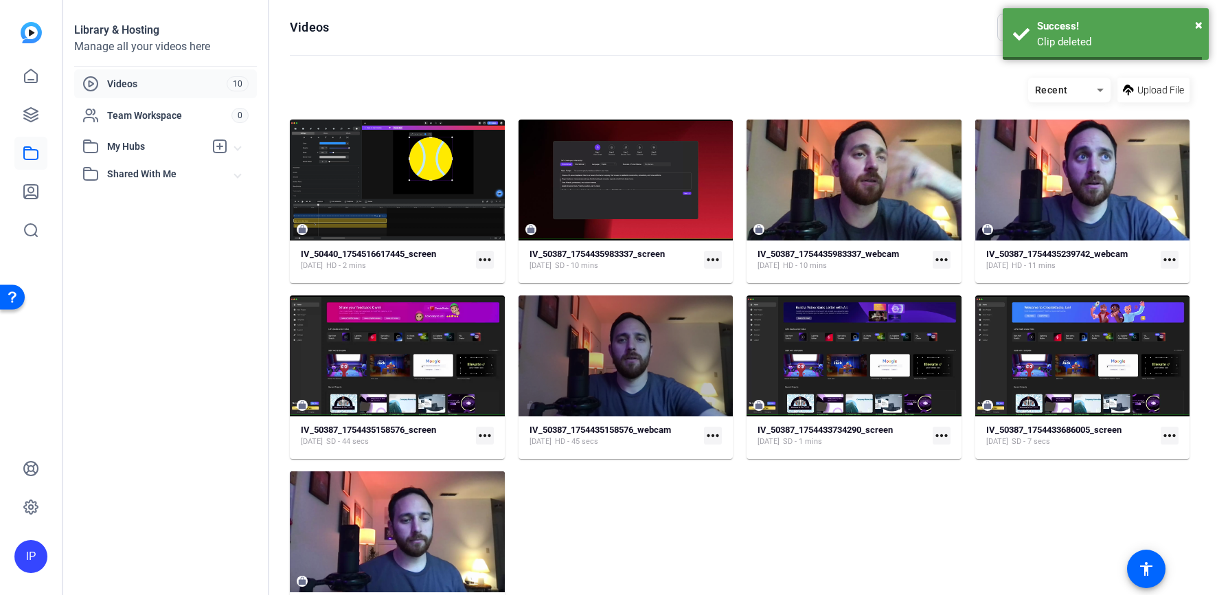
scroll to position [17, 0]
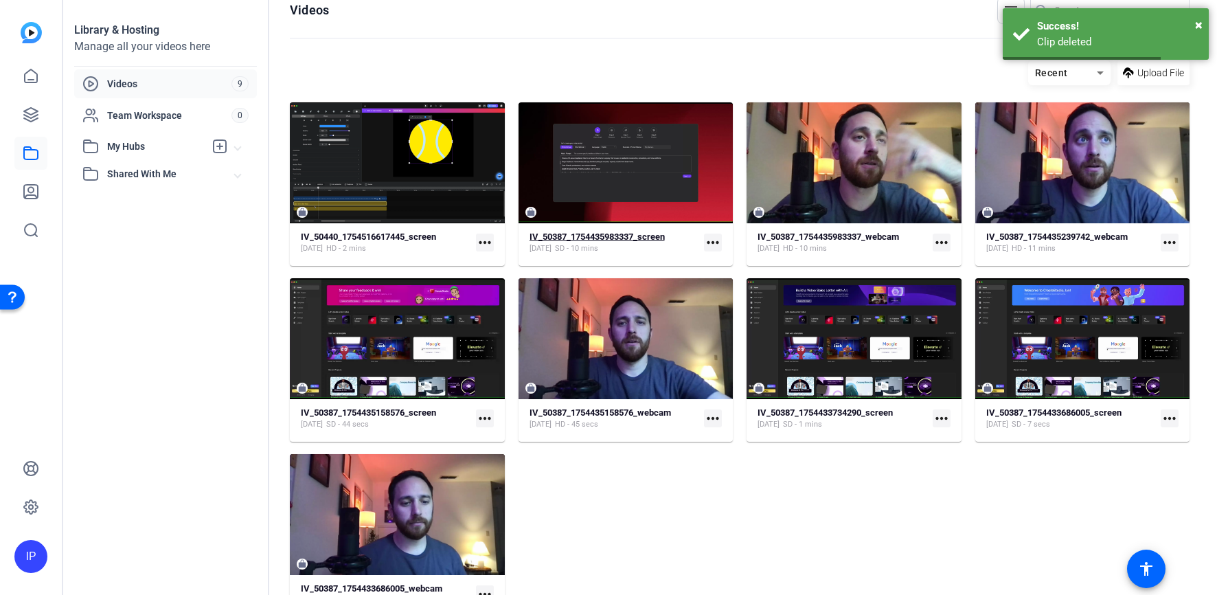
click at [639, 239] on strong "IV_50387_1754435983337_screen" at bounding box center [597, 236] width 135 height 10
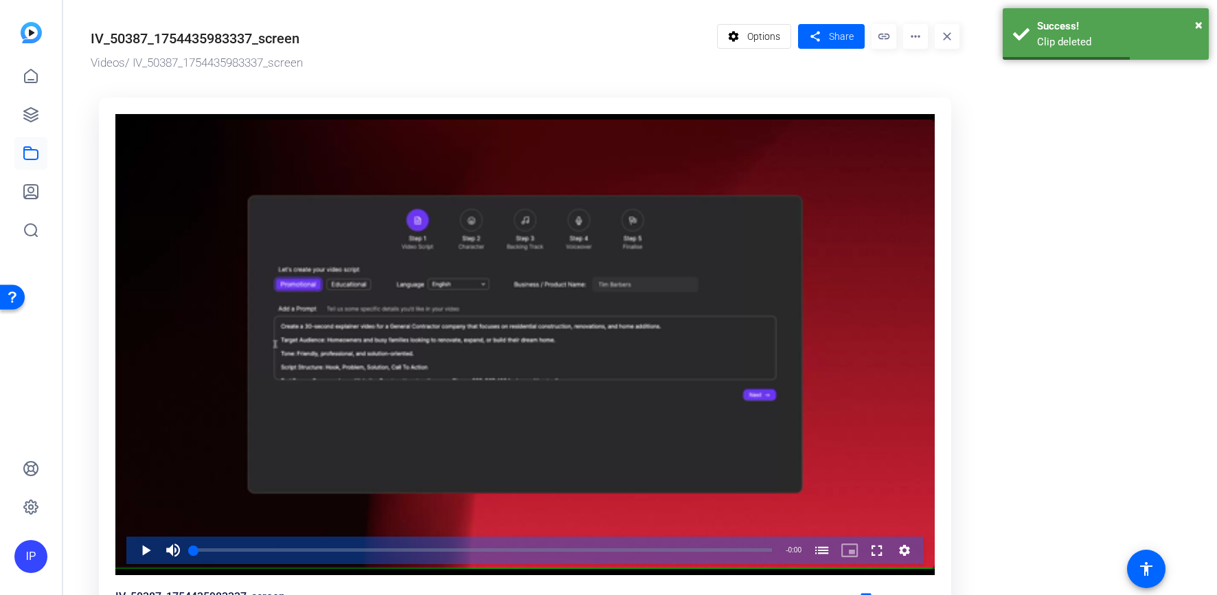
click at [922, 36] on mat-icon "more_horiz" at bounding box center [915, 36] width 25 height 25
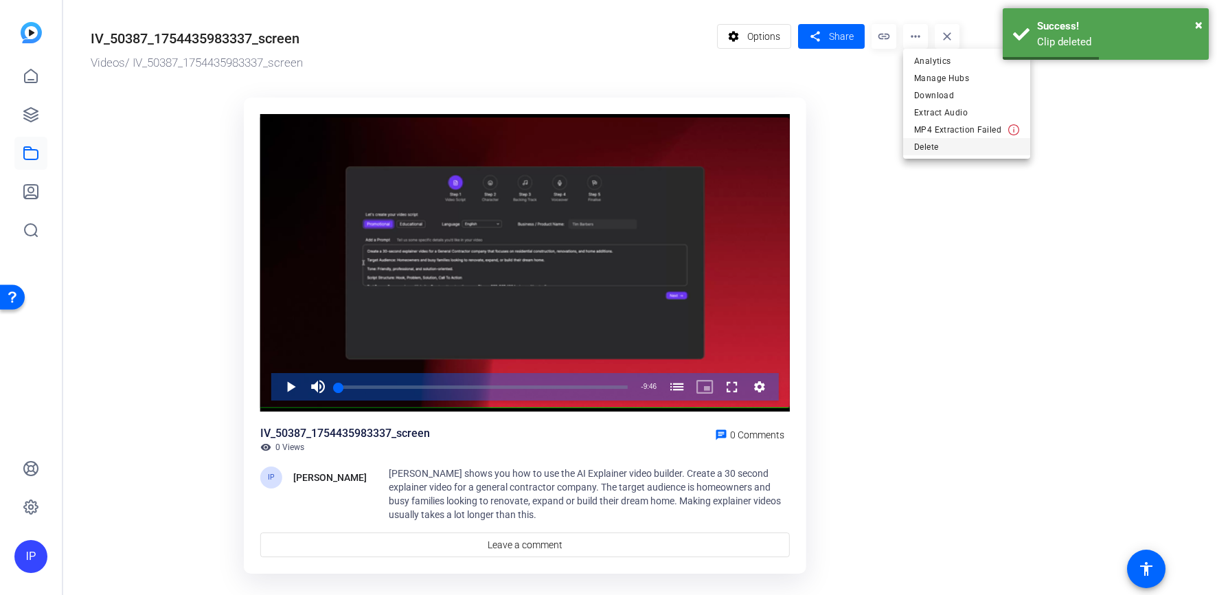
click at [923, 144] on span "Delete" at bounding box center [966, 147] width 105 height 16
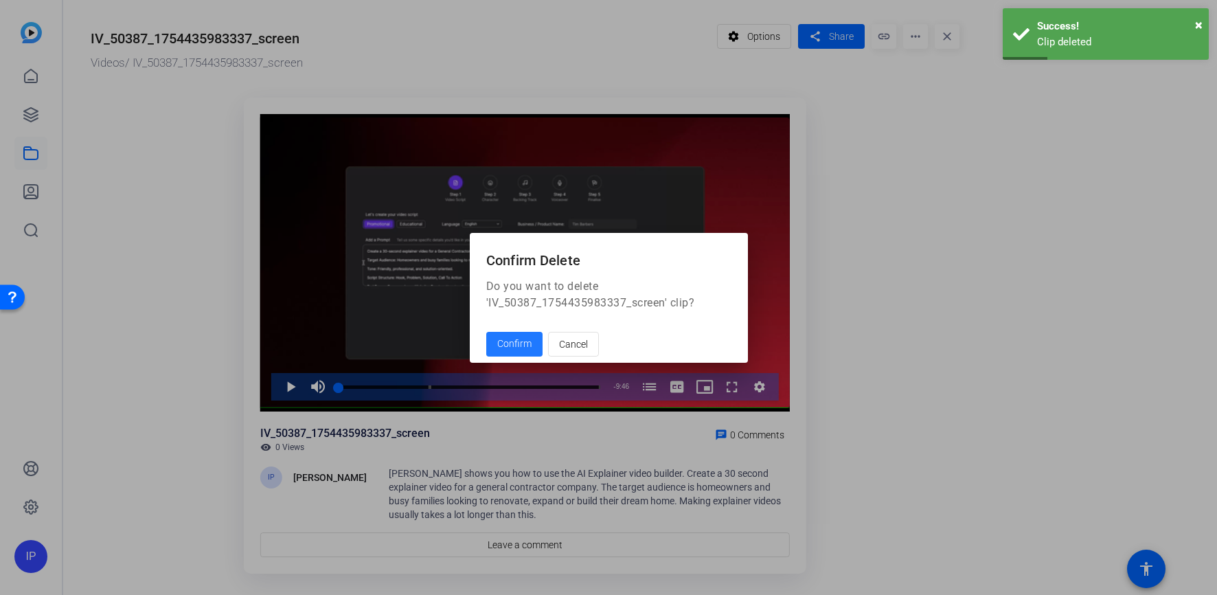
click at [499, 345] on span "Confirm" at bounding box center [514, 344] width 34 height 14
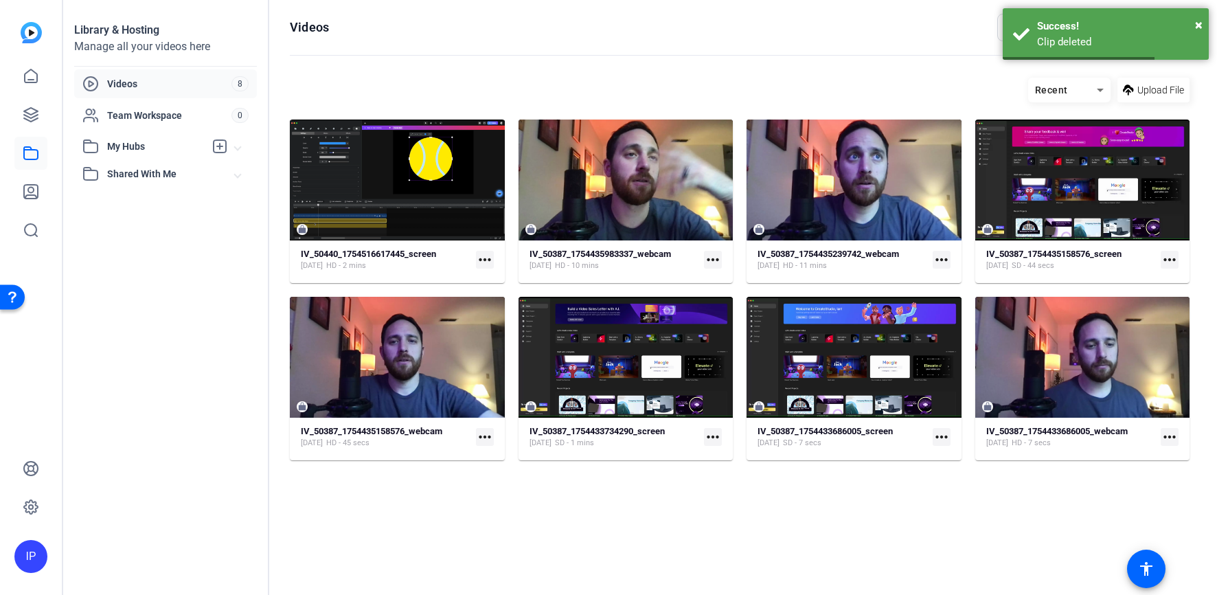
click at [632, 275] on mat-card-content "IV_50387_1754435983337_webcam [DATE] HD - 10 mins more_horiz" at bounding box center [626, 265] width 215 height 35
click at [619, 268] on div "[DATE] HD - 10 mins" at bounding box center [600, 265] width 141 height 11
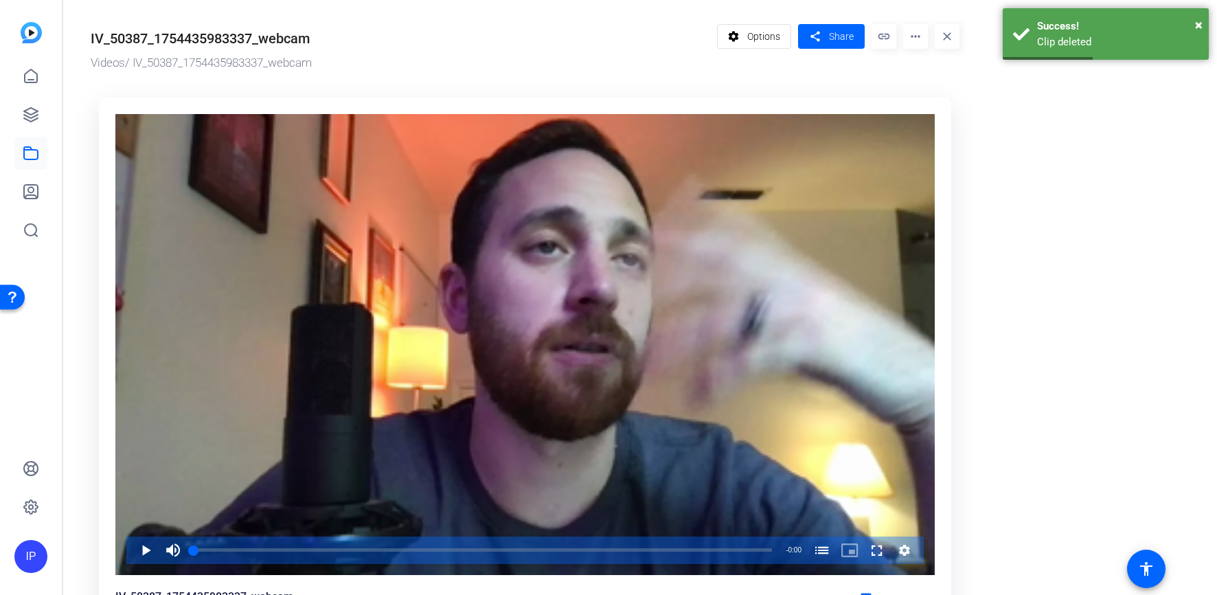
click at [915, 40] on mat-icon "more_horiz" at bounding box center [915, 36] width 25 height 25
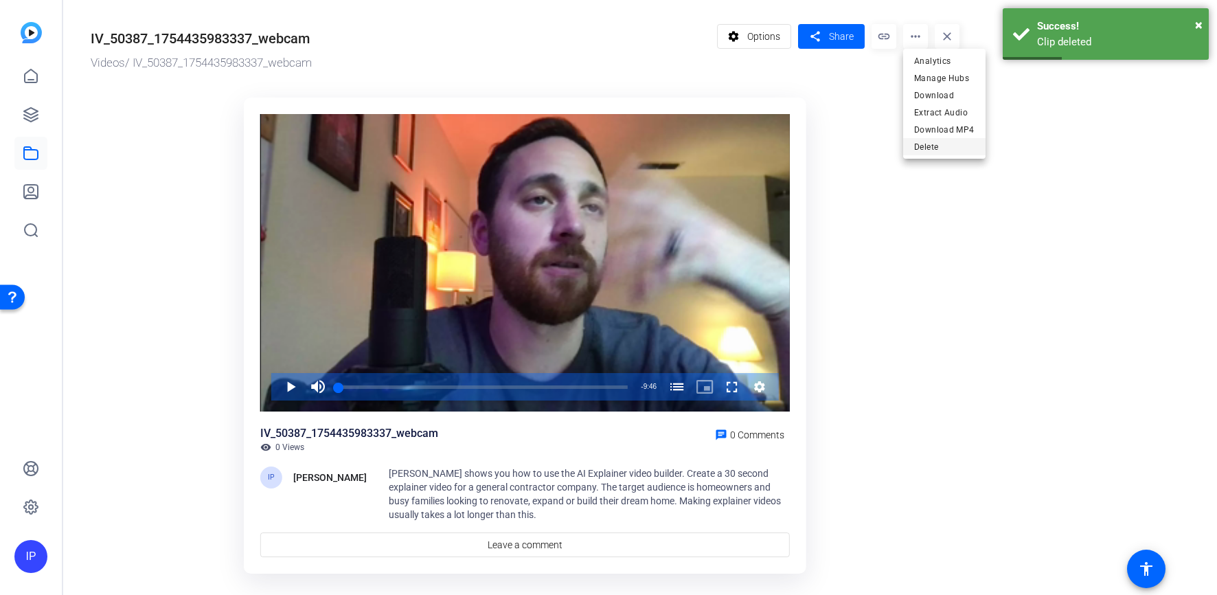
click at [925, 148] on span "Delete" at bounding box center [944, 147] width 60 height 16
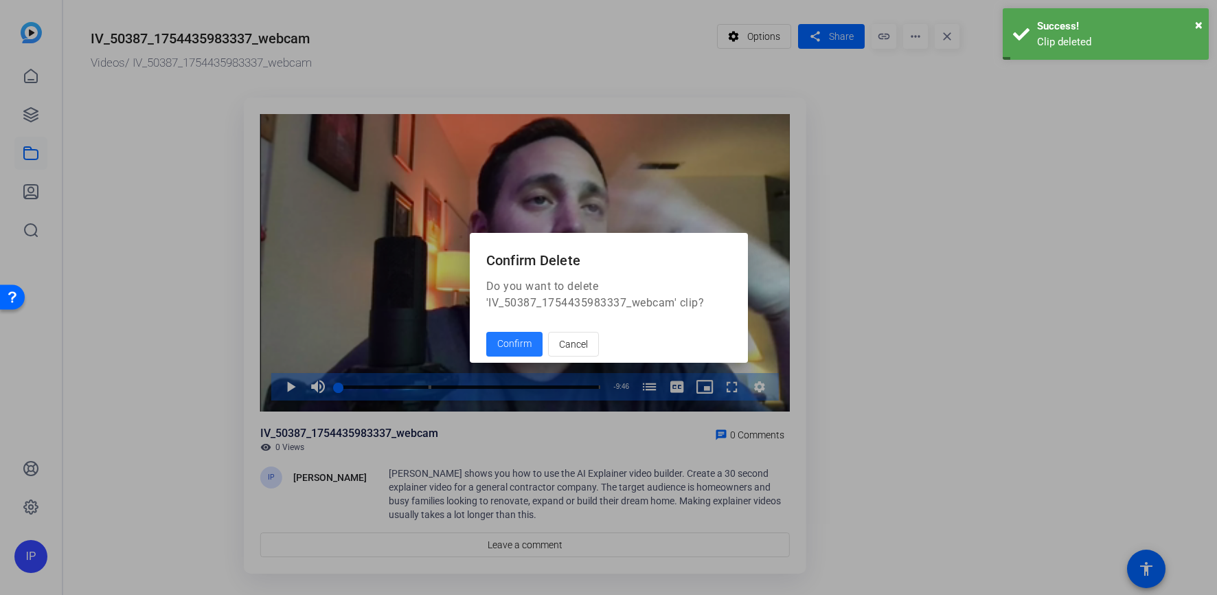
click at [507, 343] on span "Confirm" at bounding box center [514, 344] width 34 height 14
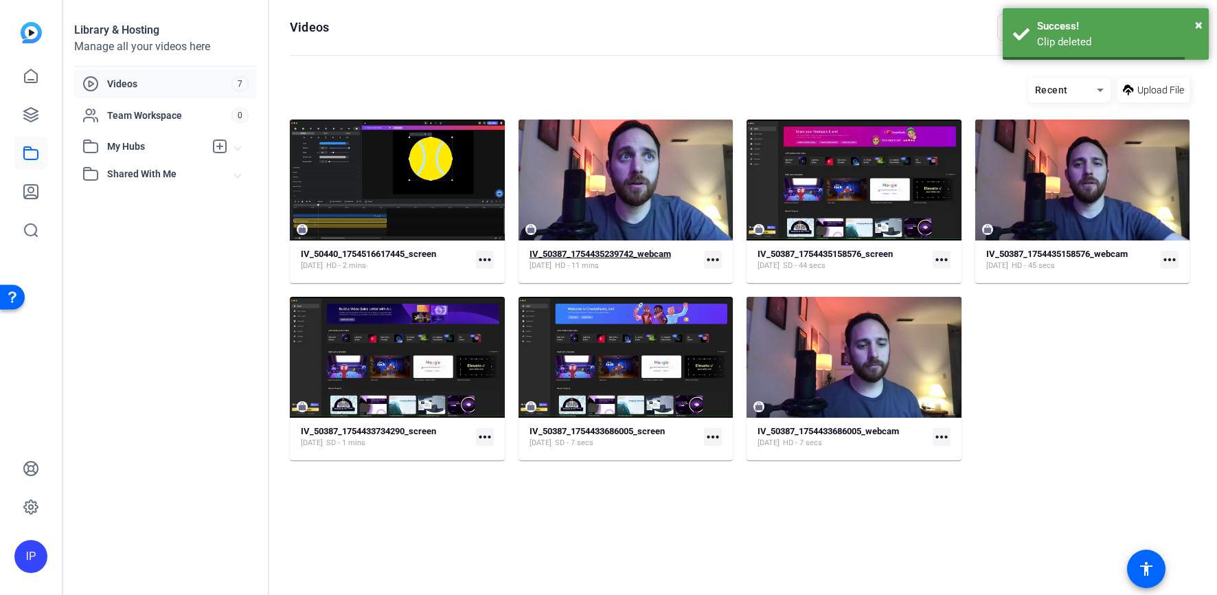
click at [643, 264] on div "[DATE] HD - 11 mins" at bounding box center [600, 265] width 141 height 11
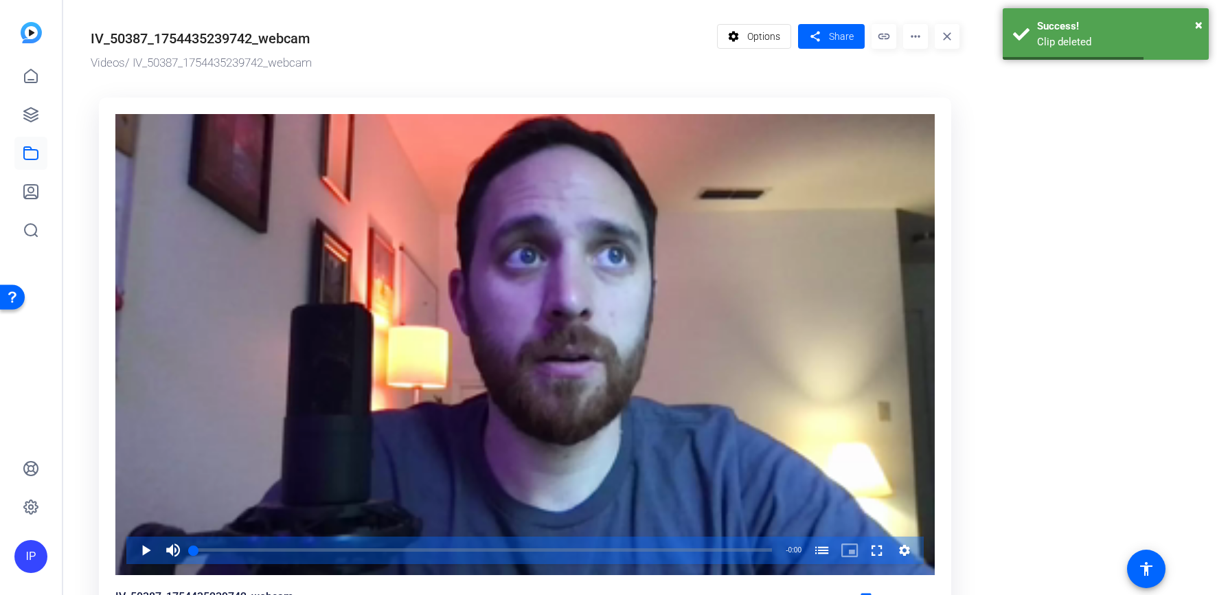
click at [911, 36] on mat-icon "more_horiz" at bounding box center [915, 36] width 25 height 25
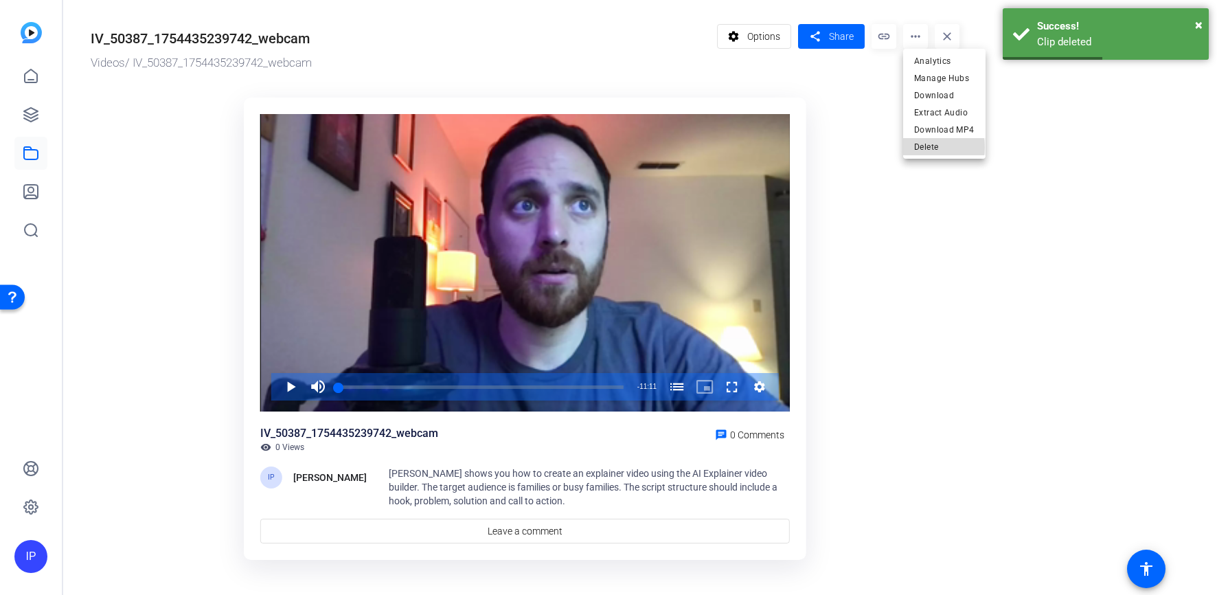
click at [926, 147] on span "Delete" at bounding box center [944, 147] width 60 height 16
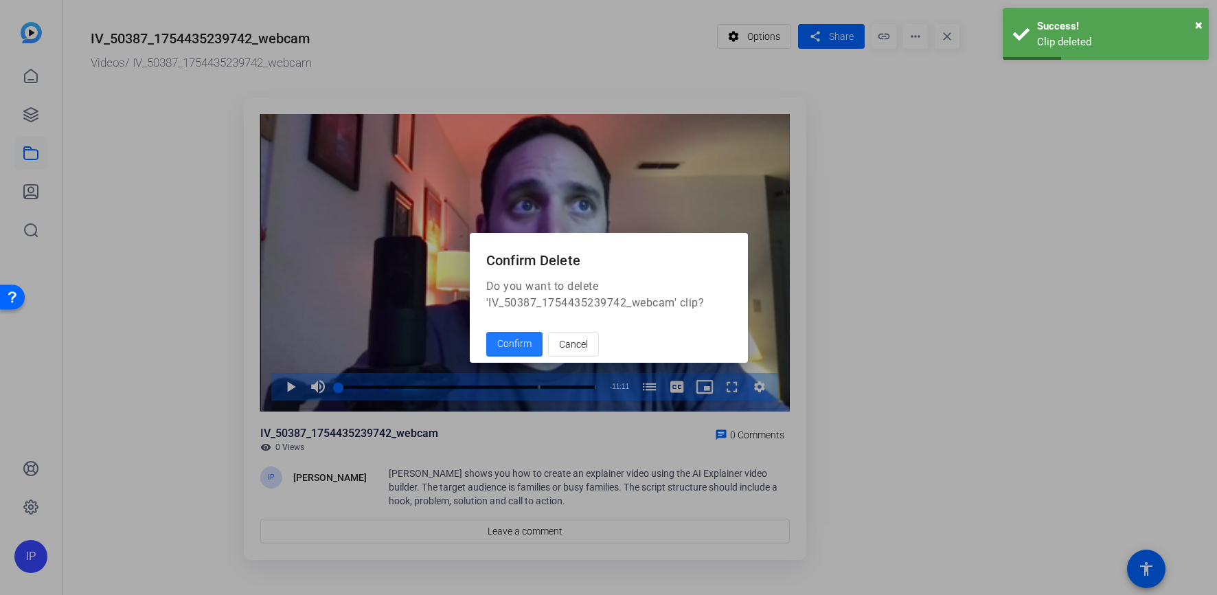
click at [510, 347] on span "Confirm" at bounding box center [514, 344] width 34 height 14
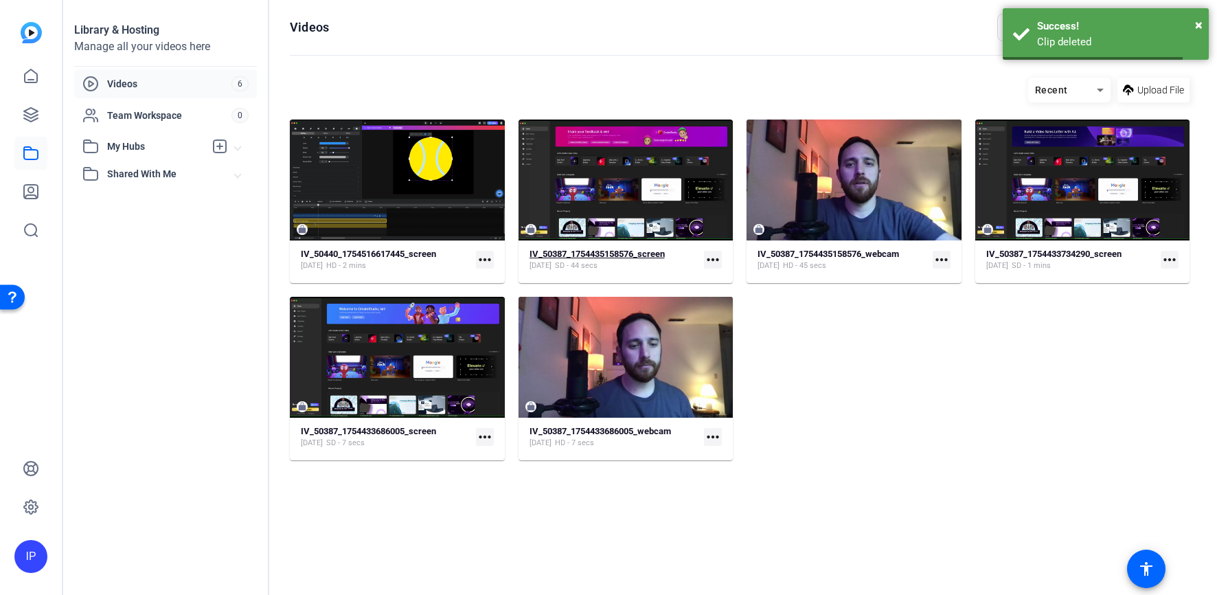
click at [661, 266] on div "[DATE] SD - 44 secs" at bounding box center [597, 265] width 135 height 11
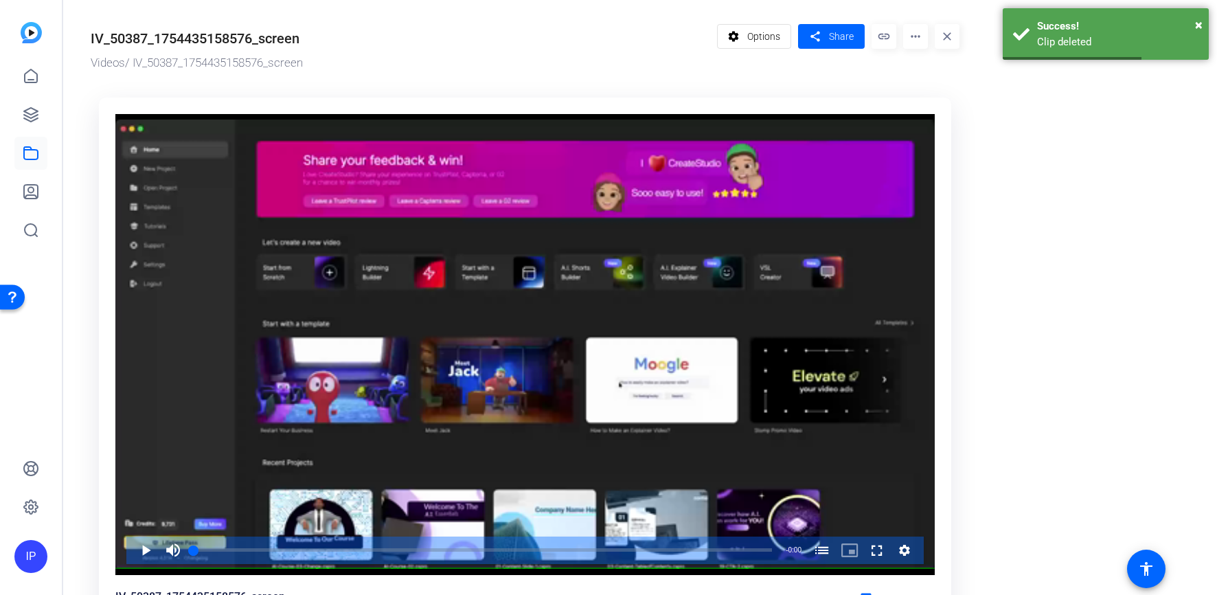
click at [912, 43] on mat-icon "more_horiz" at bounding box center [915, 36] width 25 height 25
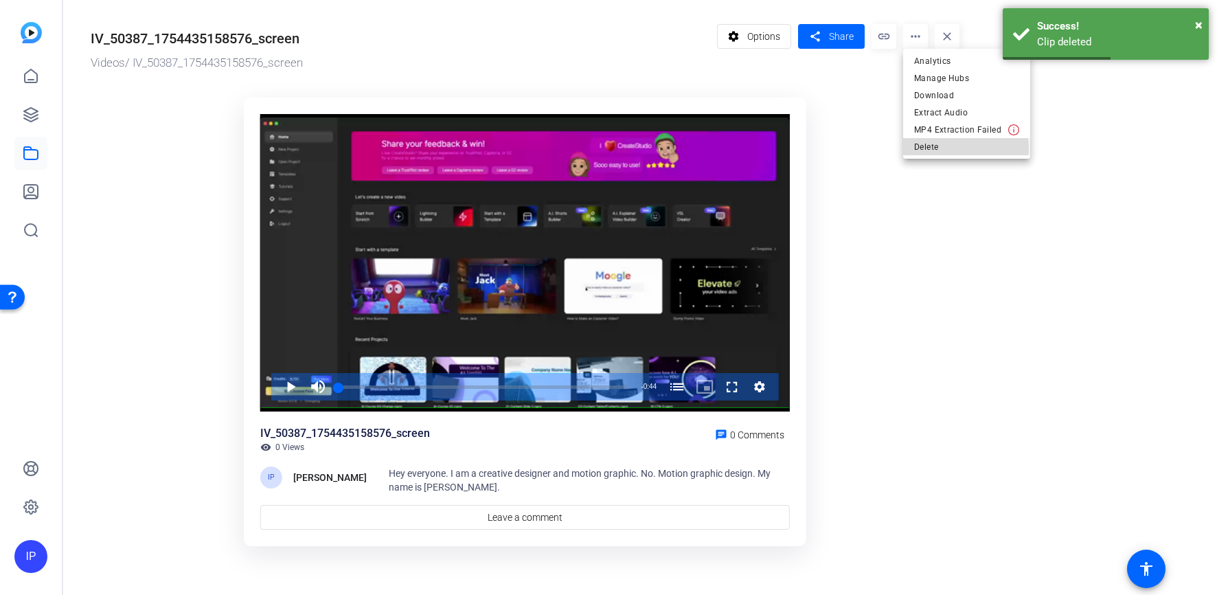
click at [921, 150] on span "Delete" at bounding box center [966, 147] width 105 height 16
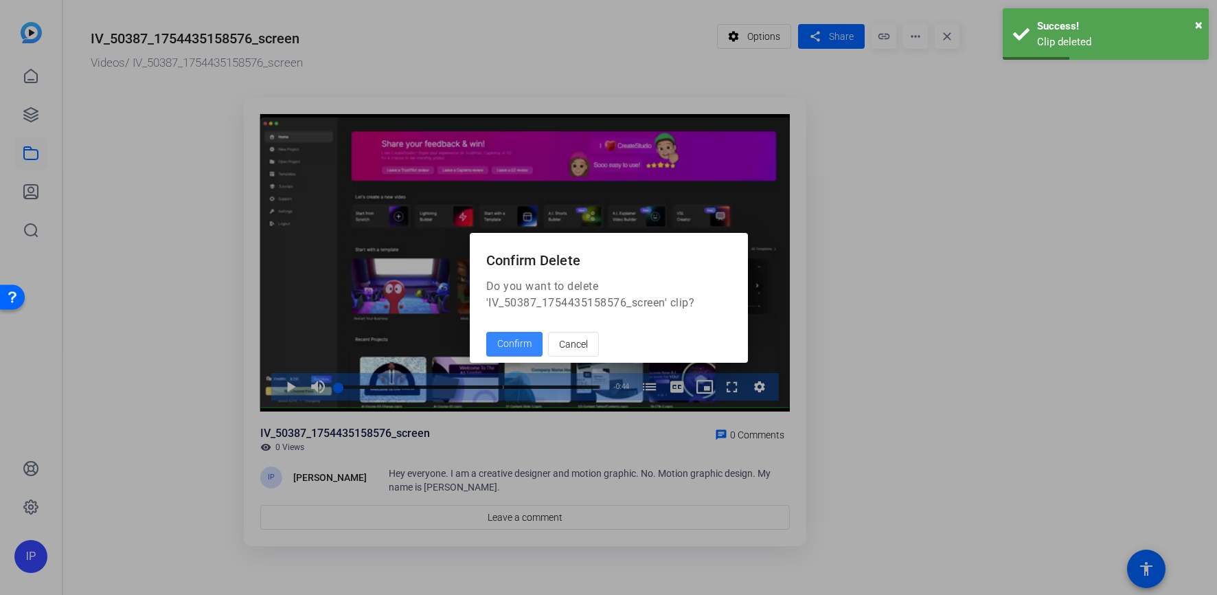
click at [507, 349] on span "Confirm" at bounding box center [514, 344] width 34 height 14
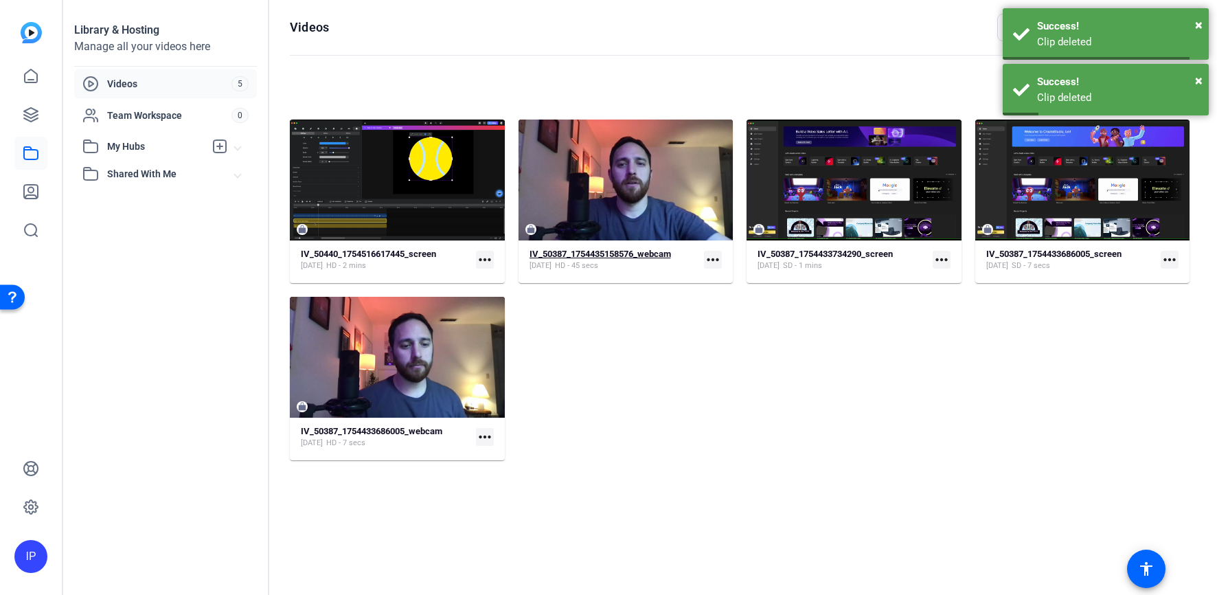
click at [571, 259] on div "IV_50387_1754435158576_webcam" at bounding box center [600, 254] width 141 height 11
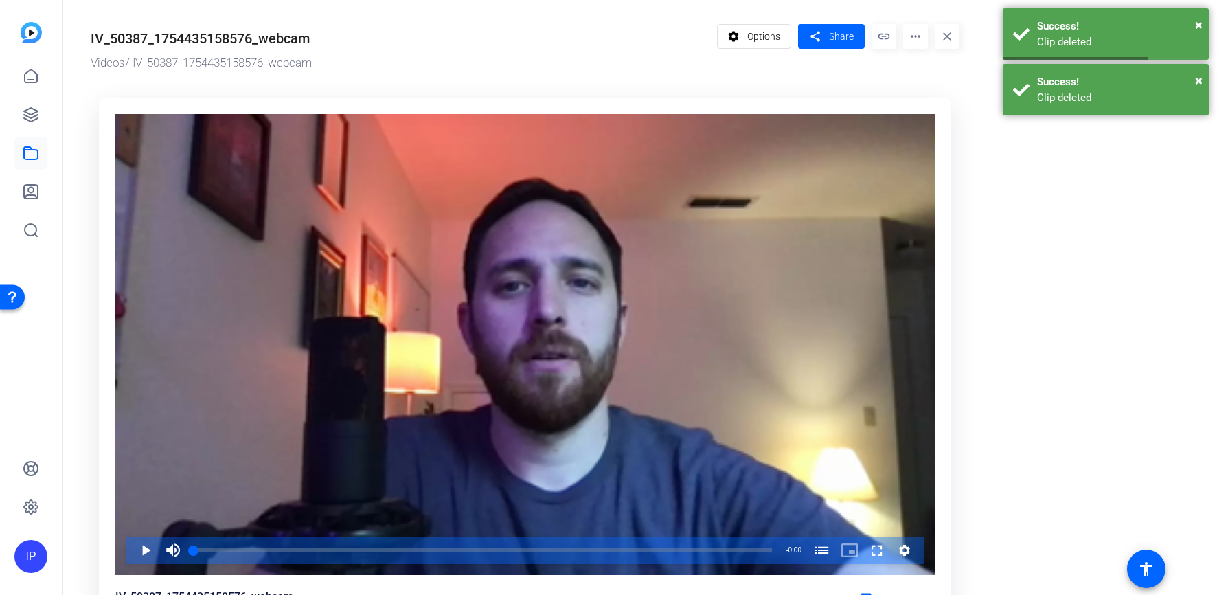
click at [910, 33] on mat-icon "more_horiz" at bounding box center [915, 36] width 25 height 25
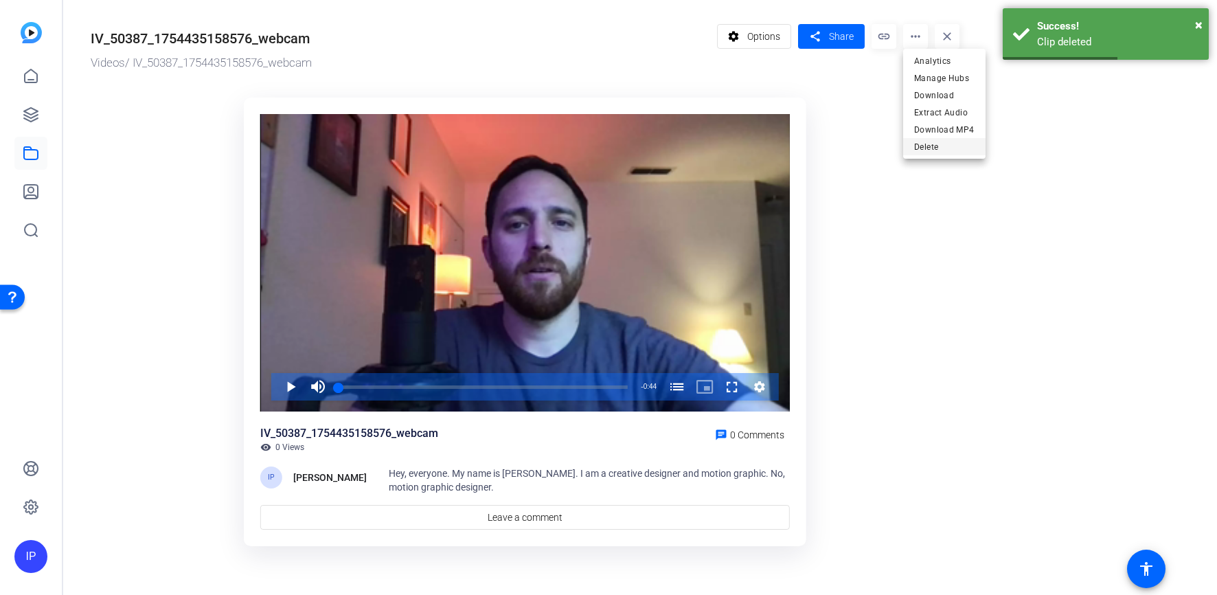
click at [950, 141] on span "Delete" at bounding box center [944, 147] width 60 height 16
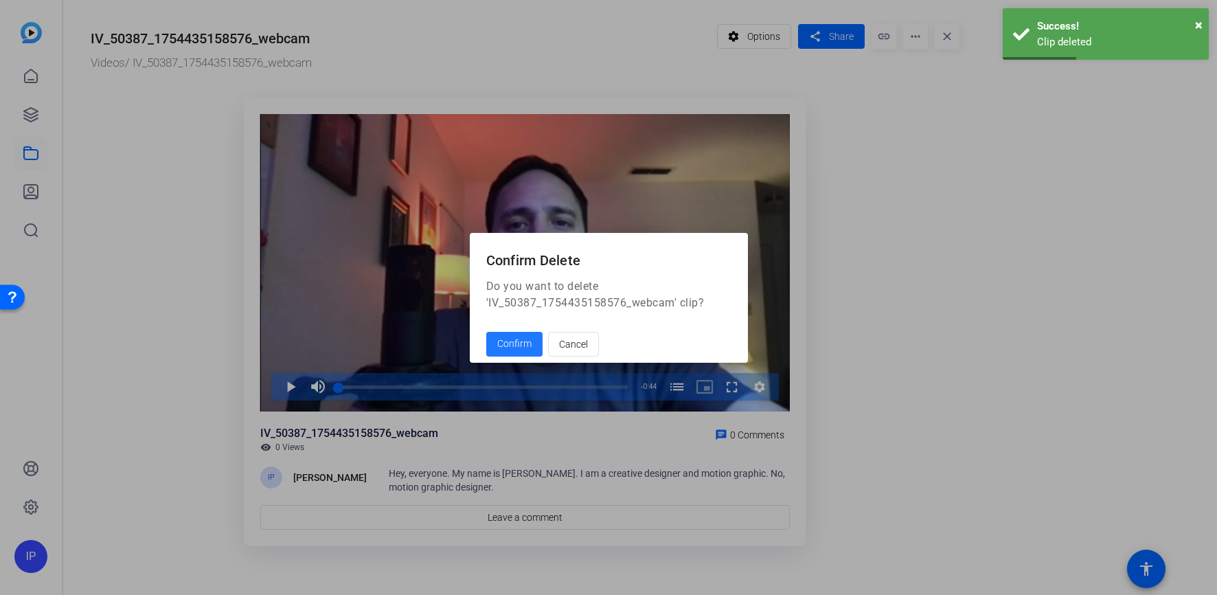
click at [516, 352] on span at bounding box center [514, 344] width 56 height 33
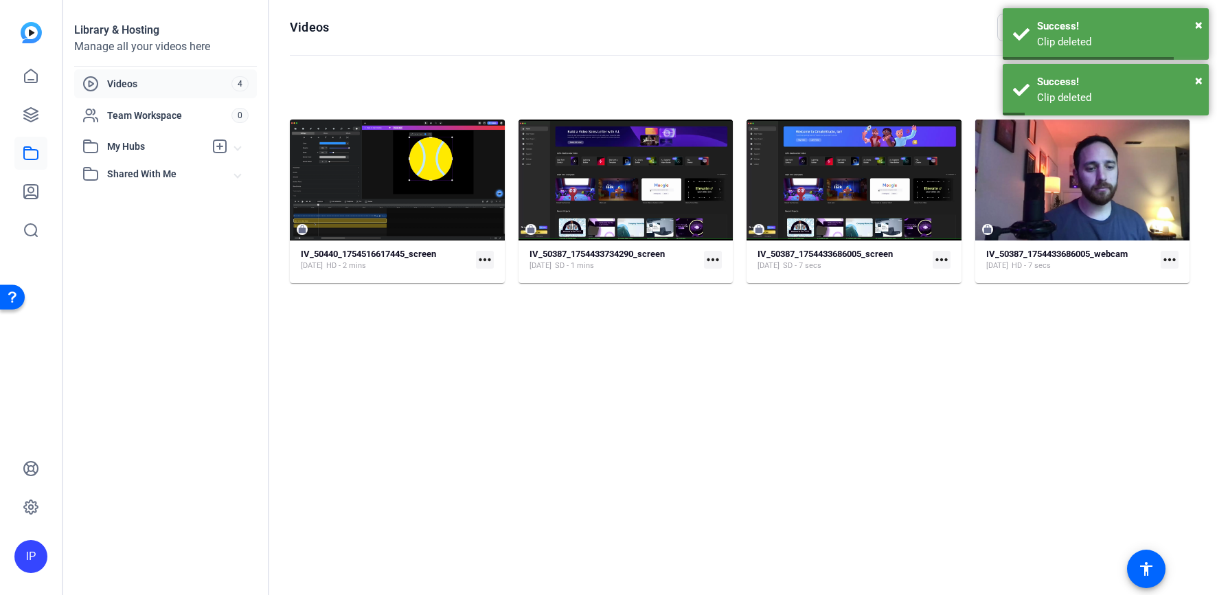
click at [626, 273] on mat-card-content "IV_50387_1754433734290_screen [DATE] SD - 1 mins more_horiz" at bounding box center [626, 265] width 215 height 35
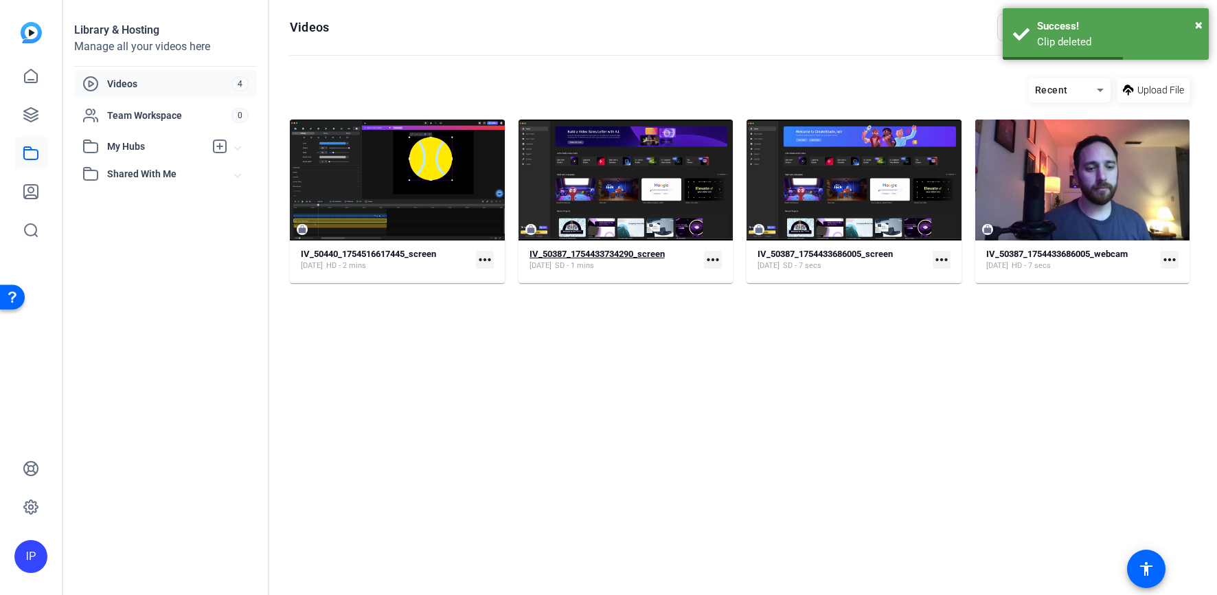
click at [655, 262] on div "[DATE] SD - 1 mins" at bounding box center [597, 265] width 135 height 11
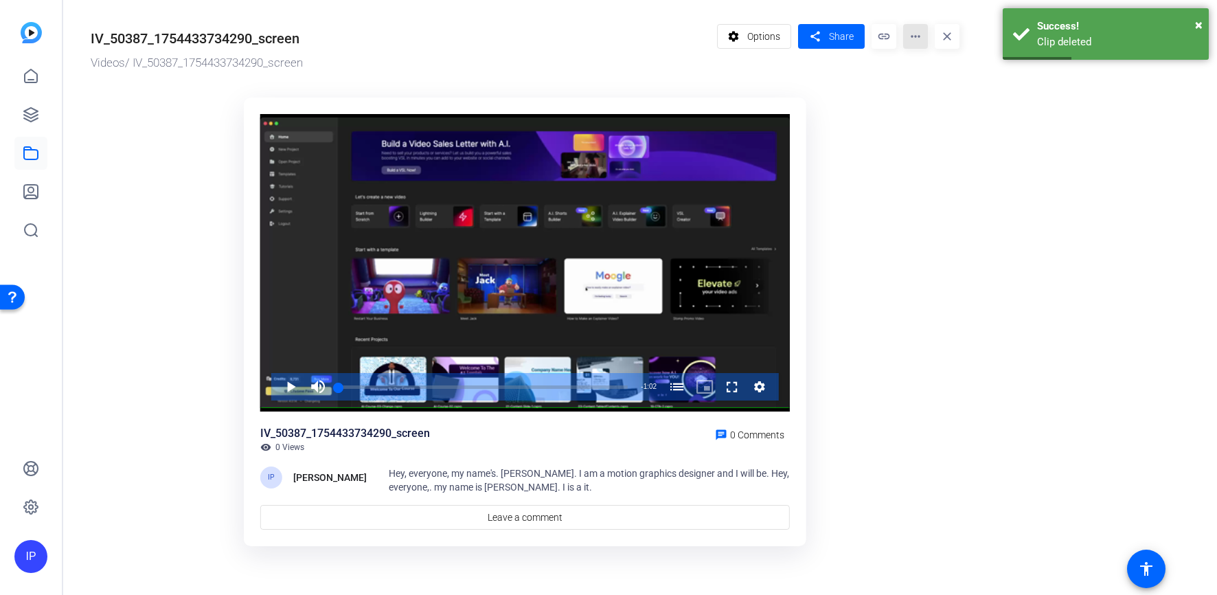
drag, startPoint x: 920, startPoint y: 38, endPoint x: 913, endPoint y: 43, distance: 8.3
click at [918, 39] on mat-icon "more_horiz" at bounding box center [915, 36] width 25 height 25
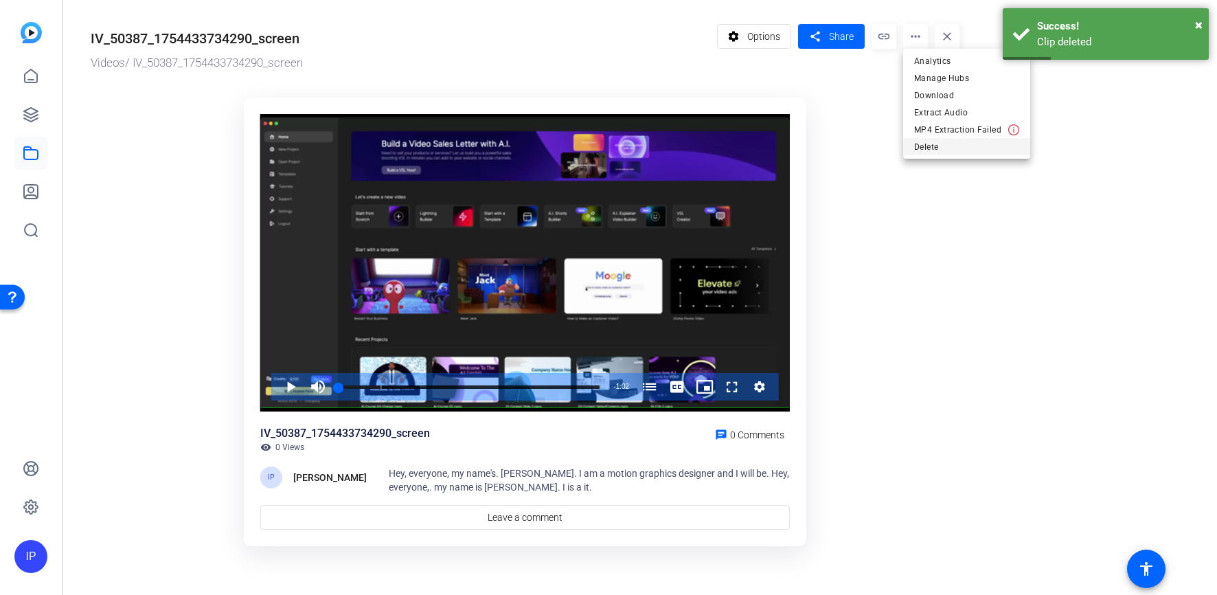
click at [931, 145] on span "Delete" at bounding box center [966, 147] width 105 height 16
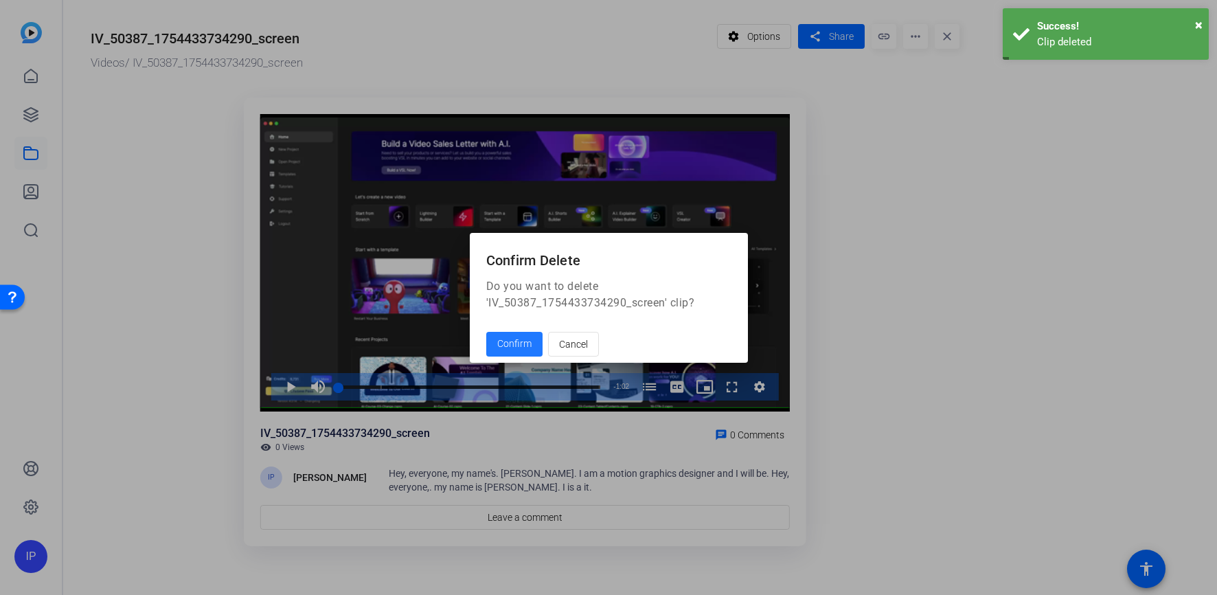
click at [510, 345] on span "Confirm" at bounding box center [514, 344] width 34 height 14
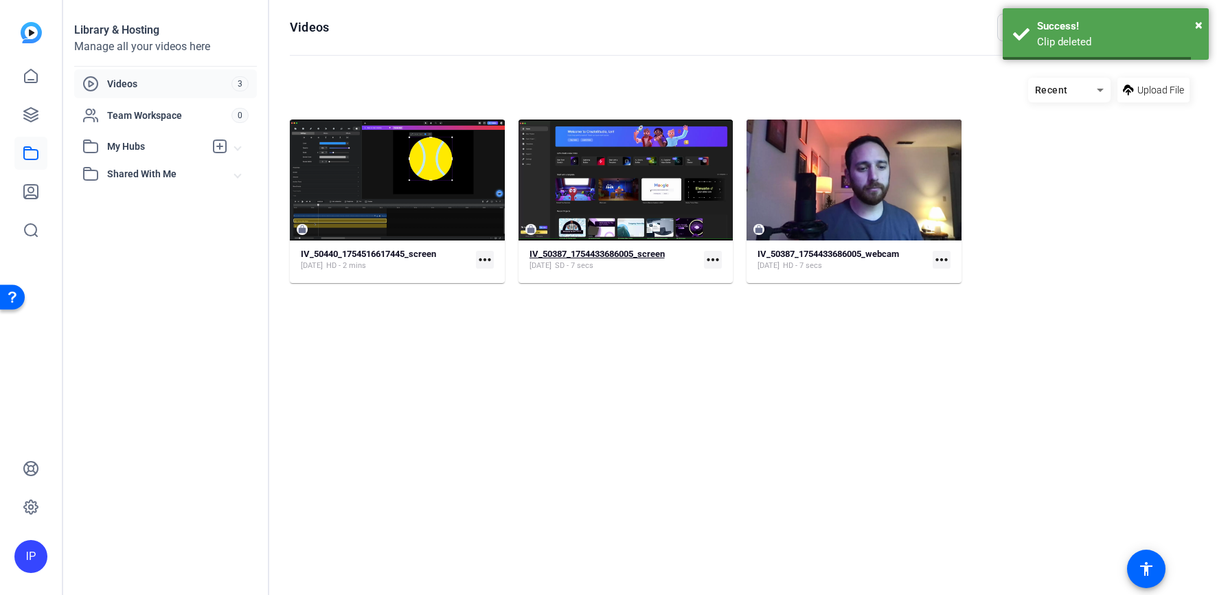
click at [613, 268] on div "[DATE] SD - 7 secs" at bounding box center [597, 265] width 135 height 11
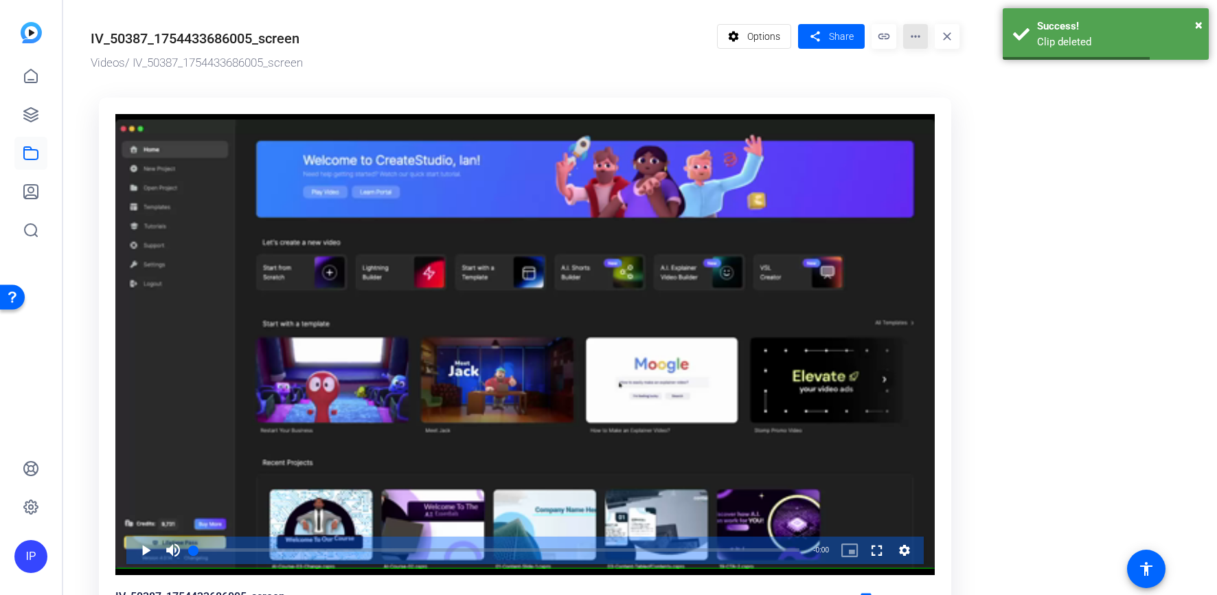
click at [915, 33] on mat-icon "more_horiz" at bounding box center [915, 36] width 25 height 25
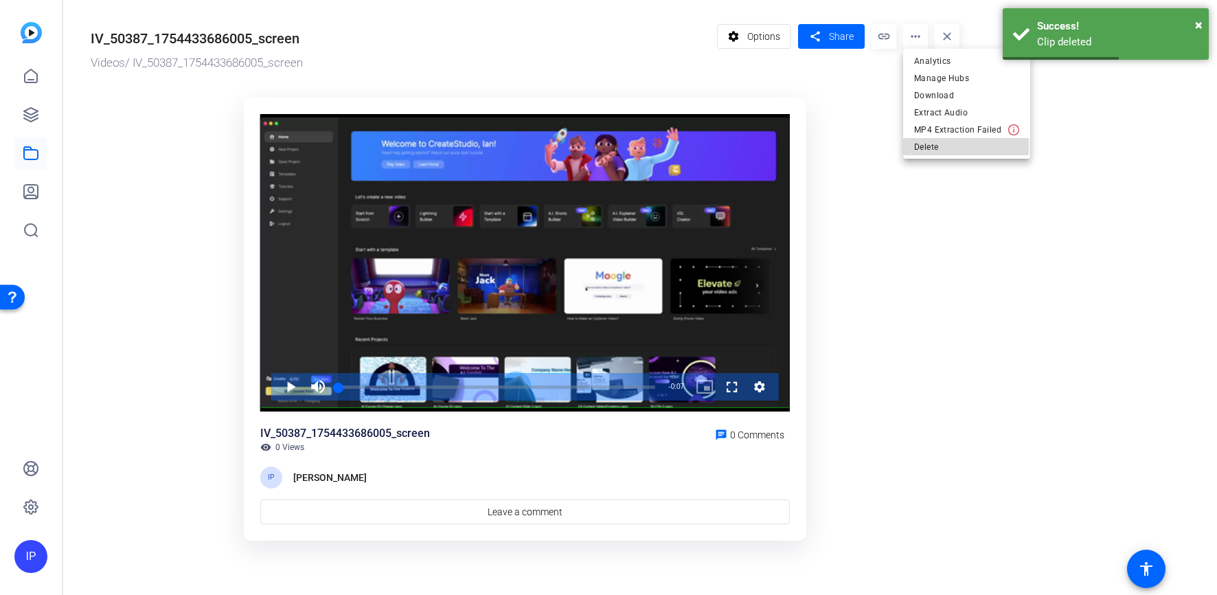
click at [917, 145] on span "Delete" at bounding box center [966, 147] width 105 height 16
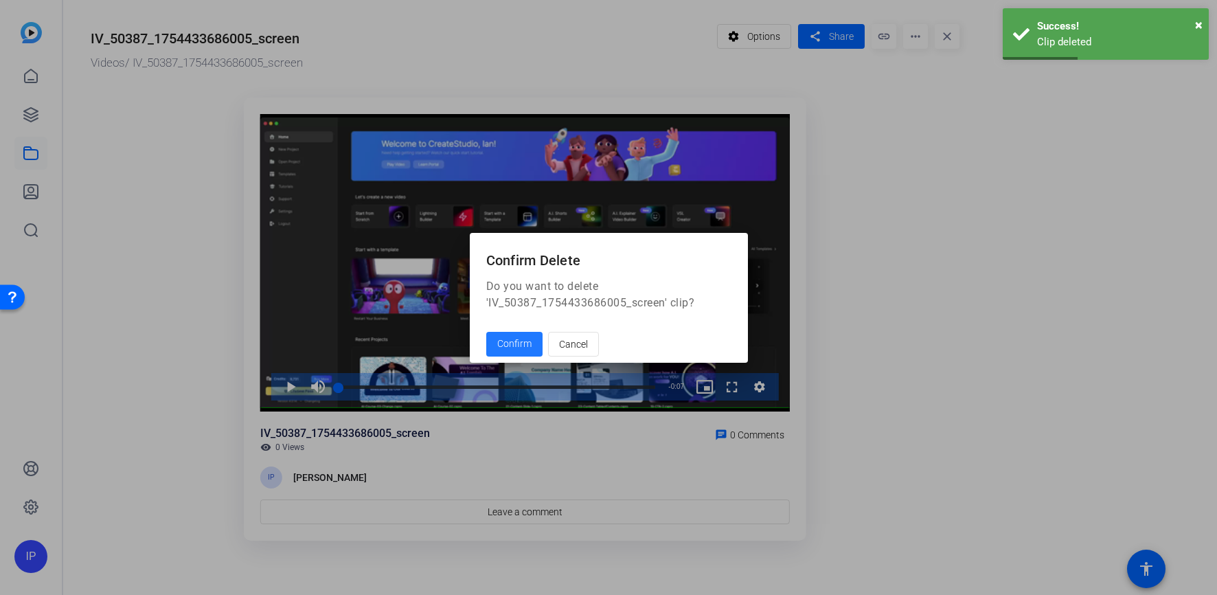
click at [511, 350] on button "Confirm" at bounding box center [514, 344] width 56 height 25
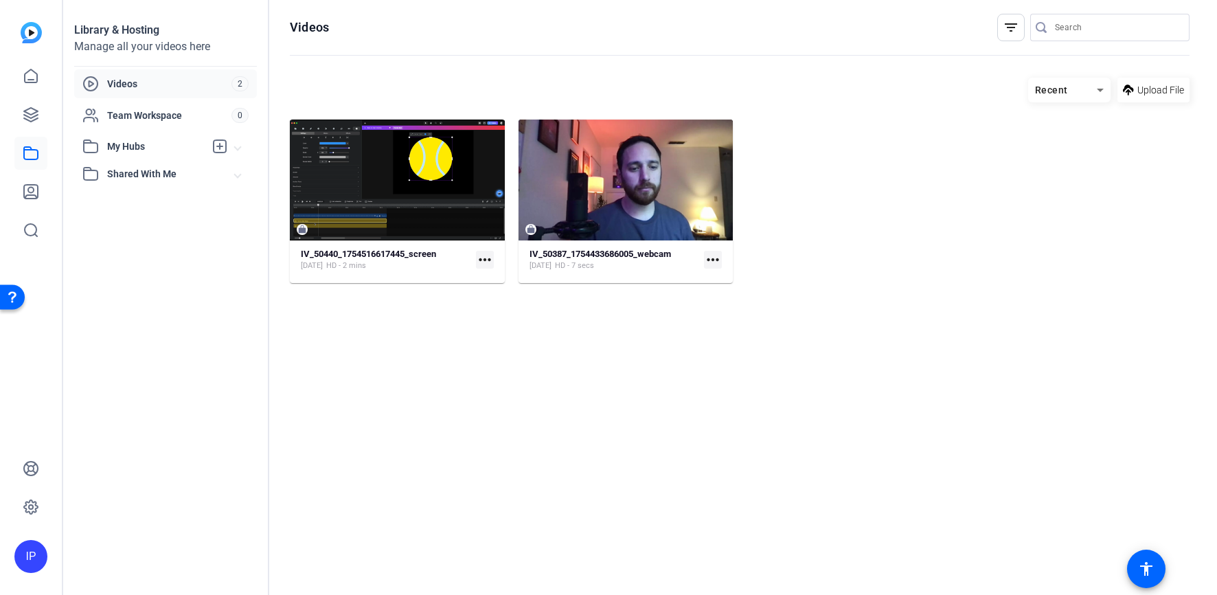
click at [715, 262] on mat-icon "more_horiz" at bounding box center [713, 260] width 18 height 18
drag, startPoint x: 898, startPoint y: 280, endPoint x: 687, endPoint y: 219, distance: 219.3
click at [898, 280] on div at bounding box center [608, 297] width 1217 height 595
click at [659, 278] on mat-card-content "IV_50387_1754433686005_webcam [DATE] HD - 7 secs more_horiz" at bounding box center [626, 265] width 215 height 35
click at [665, 266] on div "[DATE] HD - 7 secs" at bounding box center [600, 265] width 141 height 11
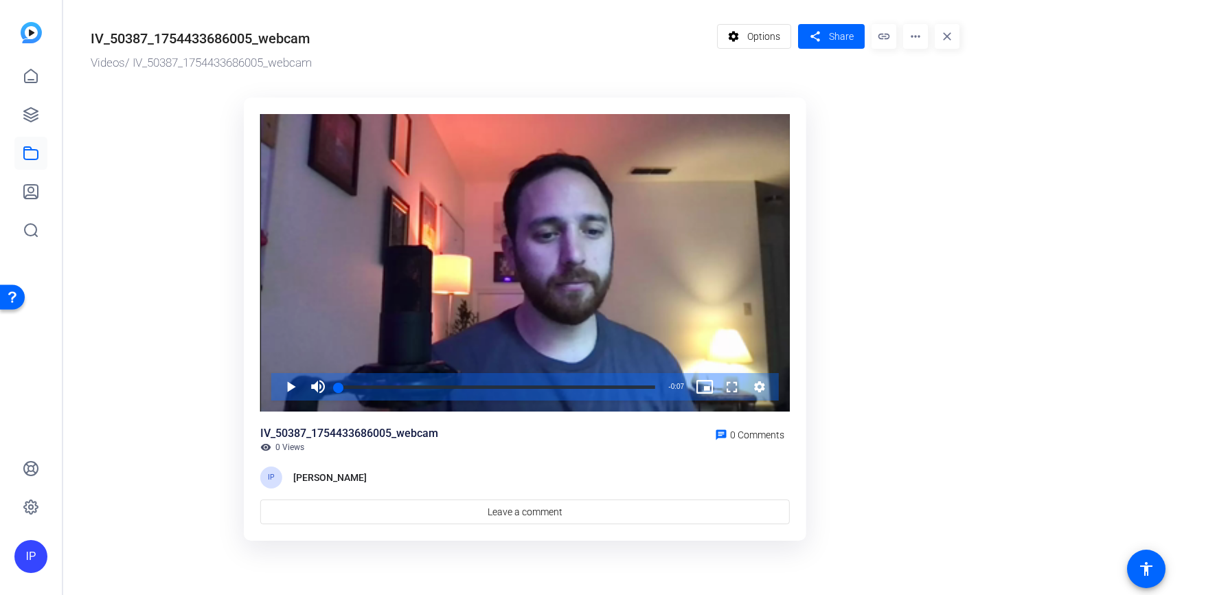
click at [920, 38] on mat-icon "more_horiz" at bounding box center [915, 36] width 25 height 25
click at [944, 152] on span "Delete" at bounding box center [944, 147] width 60 height 16
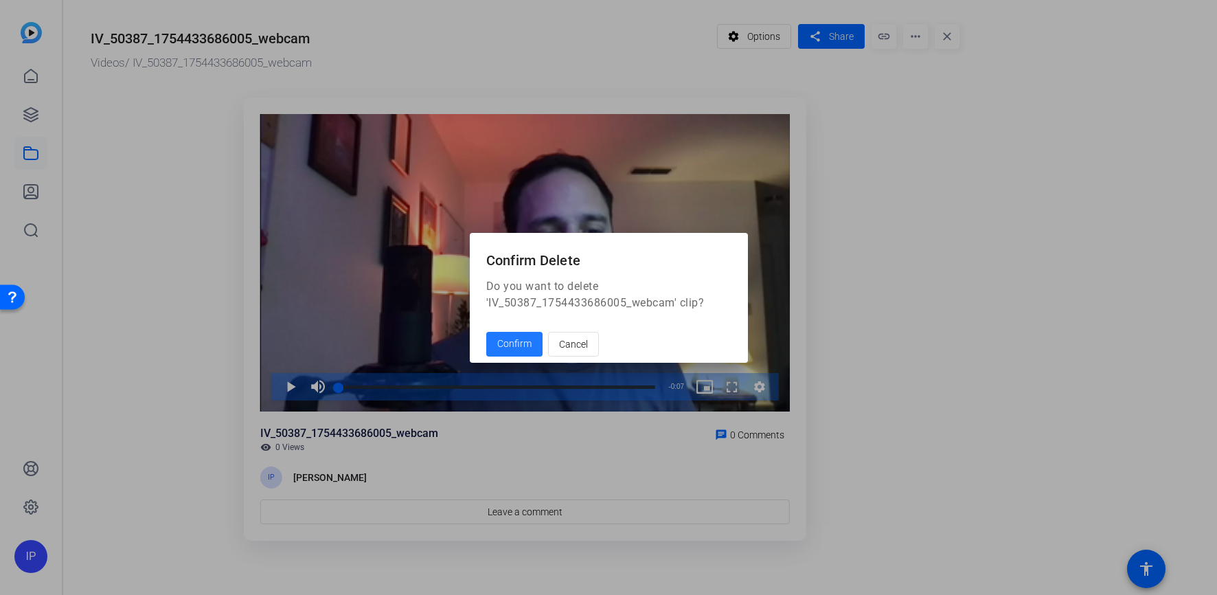
click at [522, 347] on span "Confirm" at bounding box center [514, 344] width 34 height 14
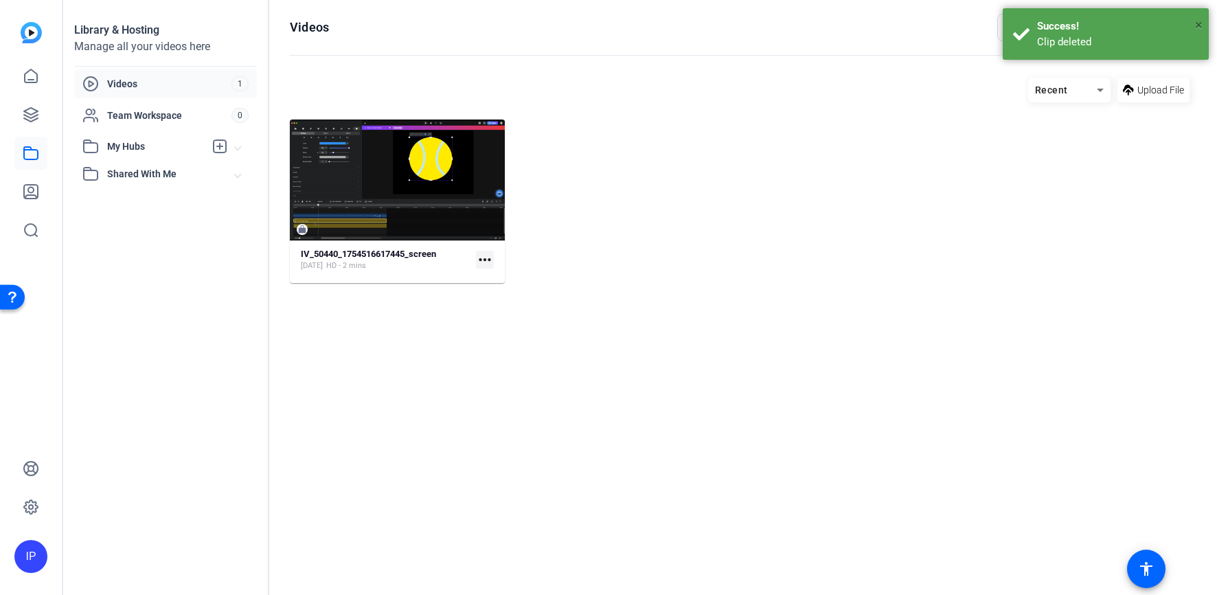
drag, startPoint x: 1198, startPoint y: 23, endPoint x: 1155, endPoint y: 62, distance: 58.3
click at [1198, 23] on span "×" at bounding box center [1199, 24] width 8 height 16
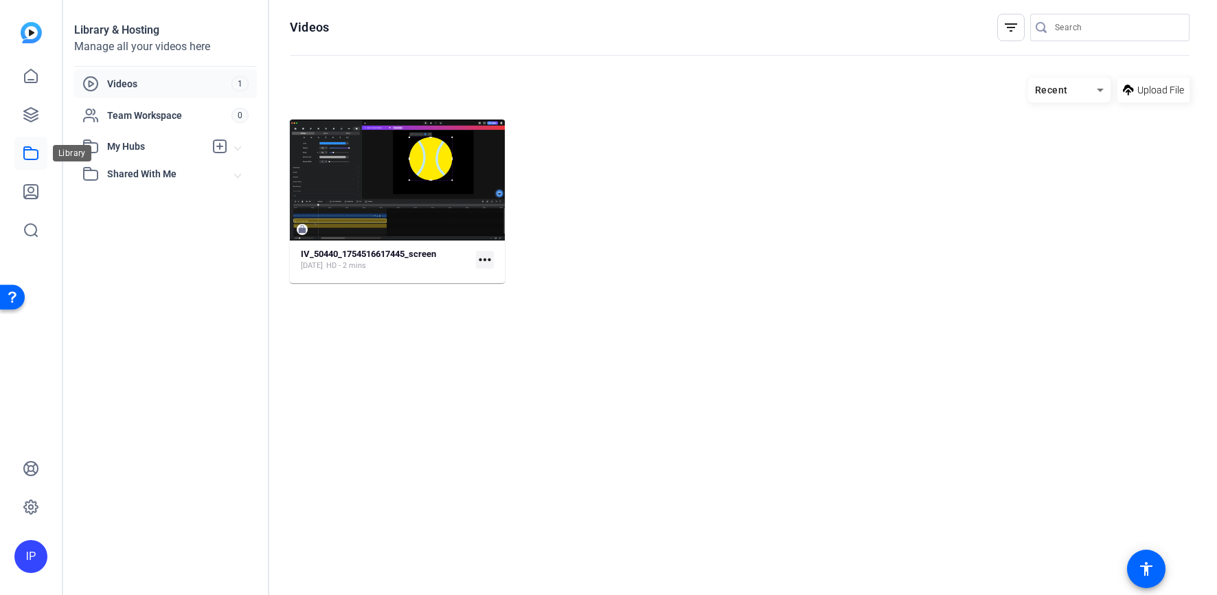
click at [29, 147] on icon at bounding box center [31, 153] width 14 height 12
click at [30, 81] on icon at bounding box center [31, 76] width 16 height 16
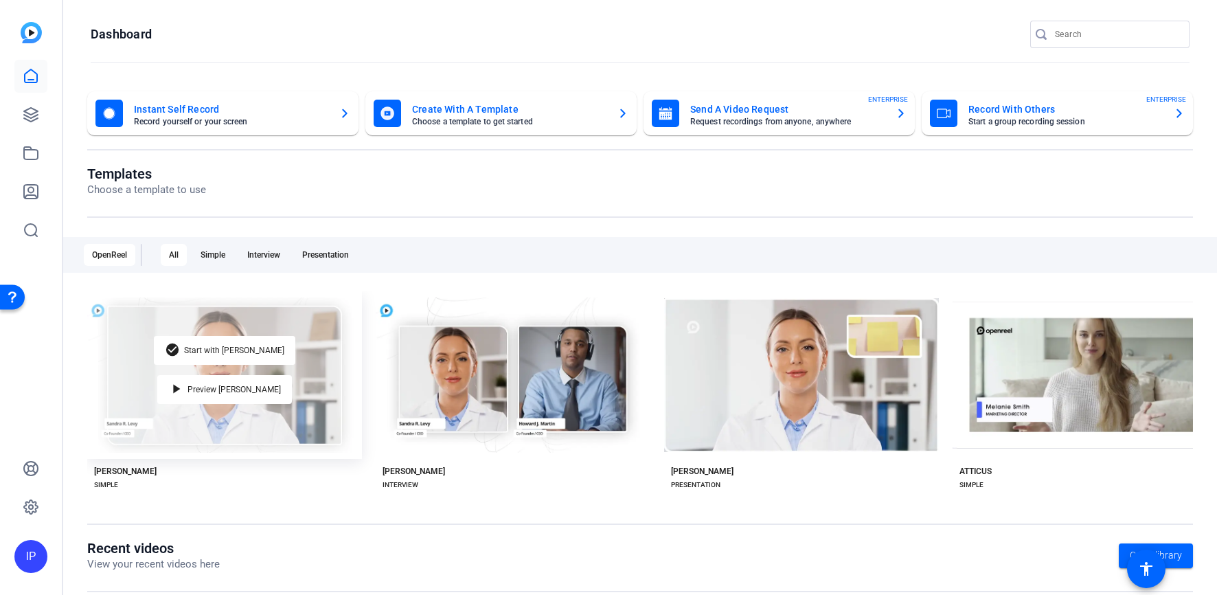
click at [331, 390] on div "check_circle Start with [PERSON_NAME] play_arrow Preview [PERSON_NAME]" at bounding box center [224, 375] width 275 height 168
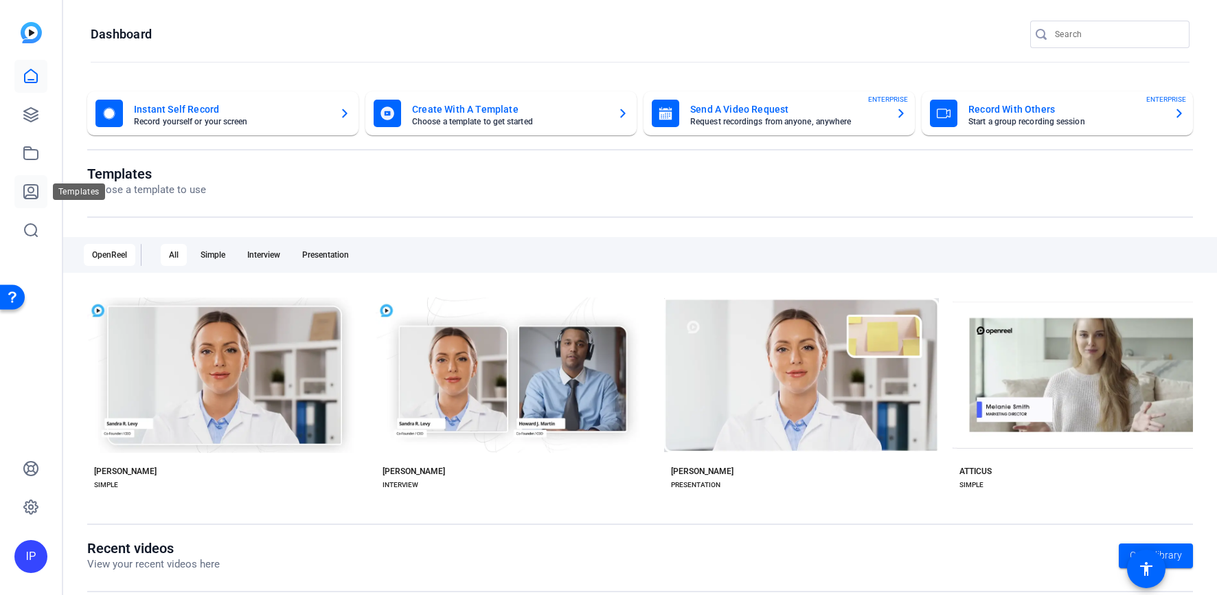
click at [27, 186] on icon at bounding box center [31, 191] width 16 height 16
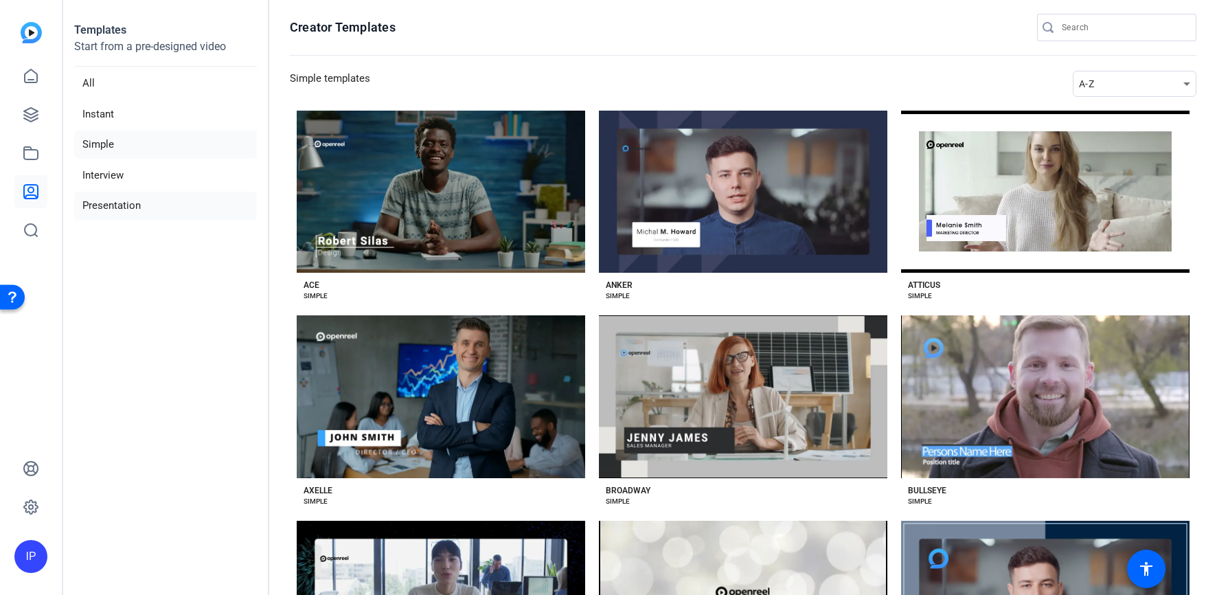
click at [126, 204] on li "Presentation" at bounding box center [165, 206] width 183 height 28
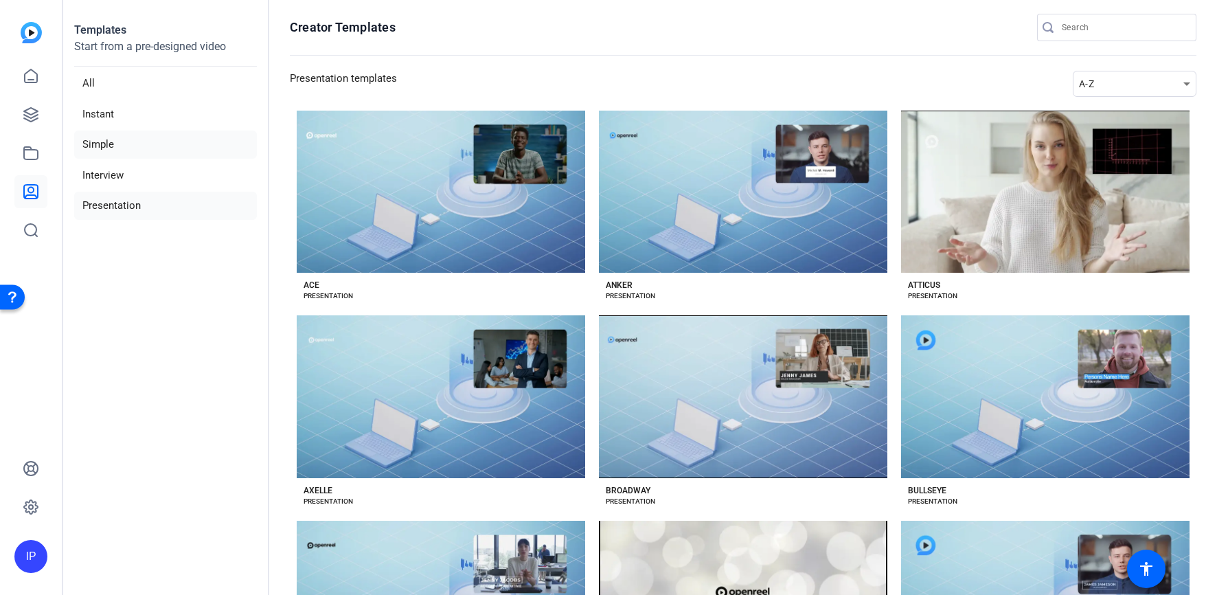
click at [102, 148] on li "Simple" at bounding box center [165, 144] width 183 height 28
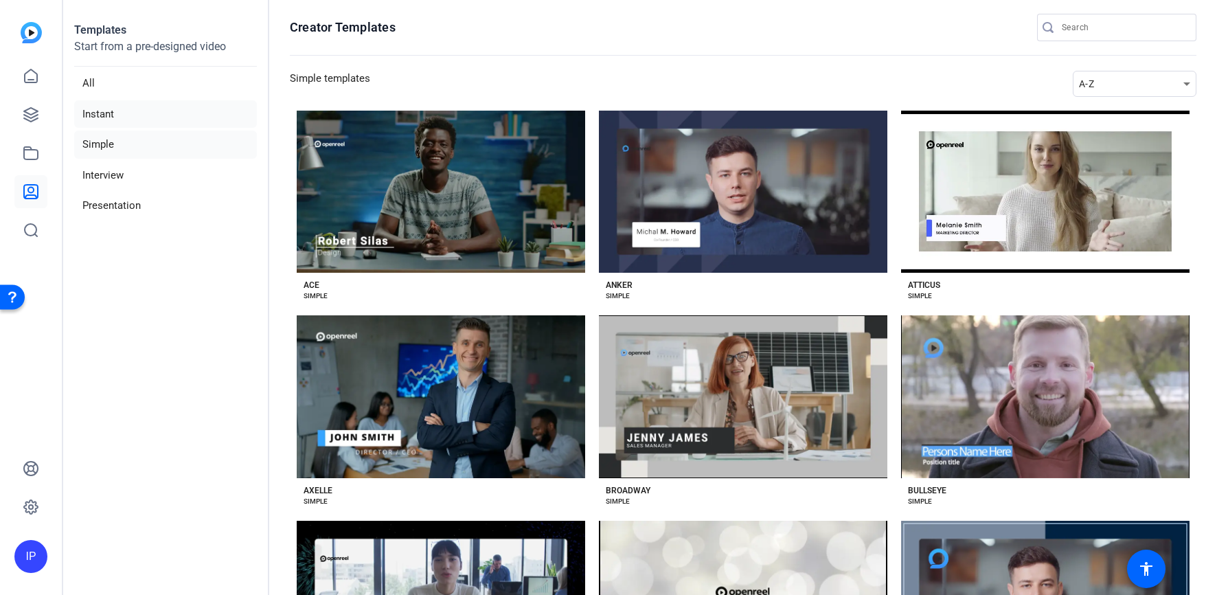
click at [100, 115] on li "Instant" at bounding box center [165, 114] width 183 height 28
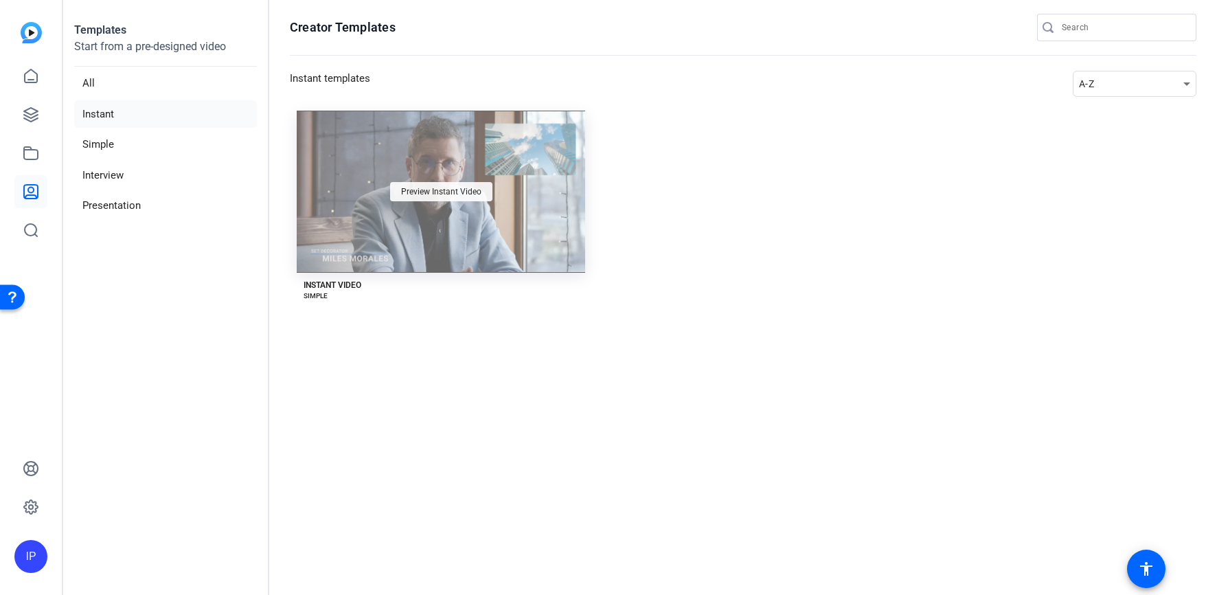
click at [464, 189] on span "Preview Instant Video" at bounding box center [441, 191] width 80 height 8
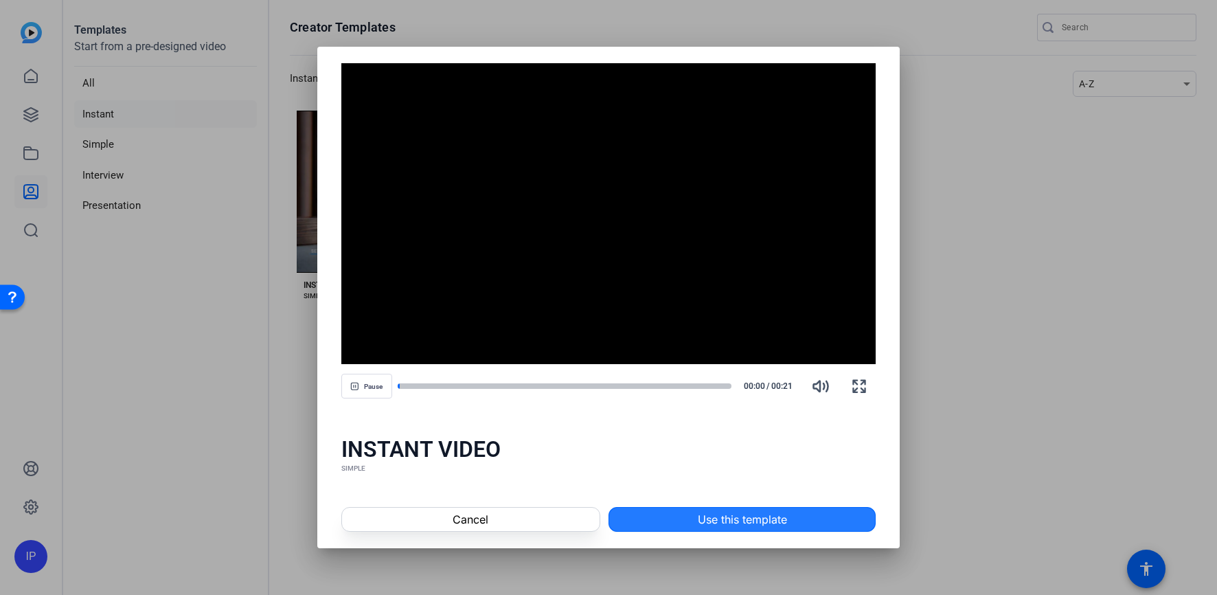
click at [685, 510] on span at bounding box center [742, 519] width 266 height 33
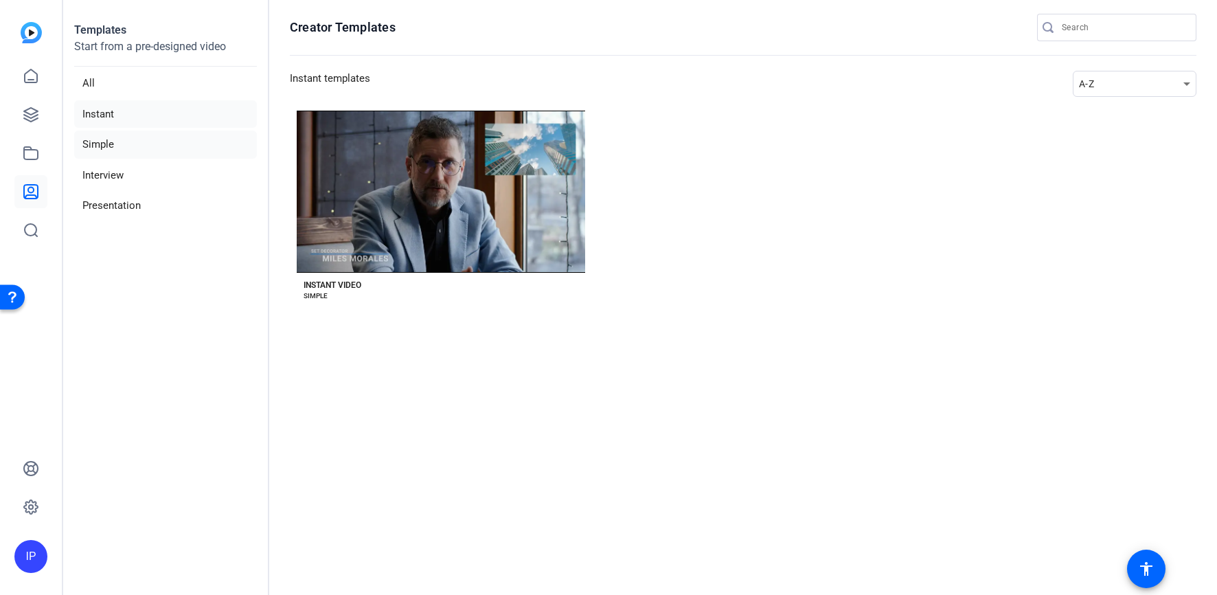
click at [95, 144] on li "Simple" at bounding box center [165, 144] width 183 height 28
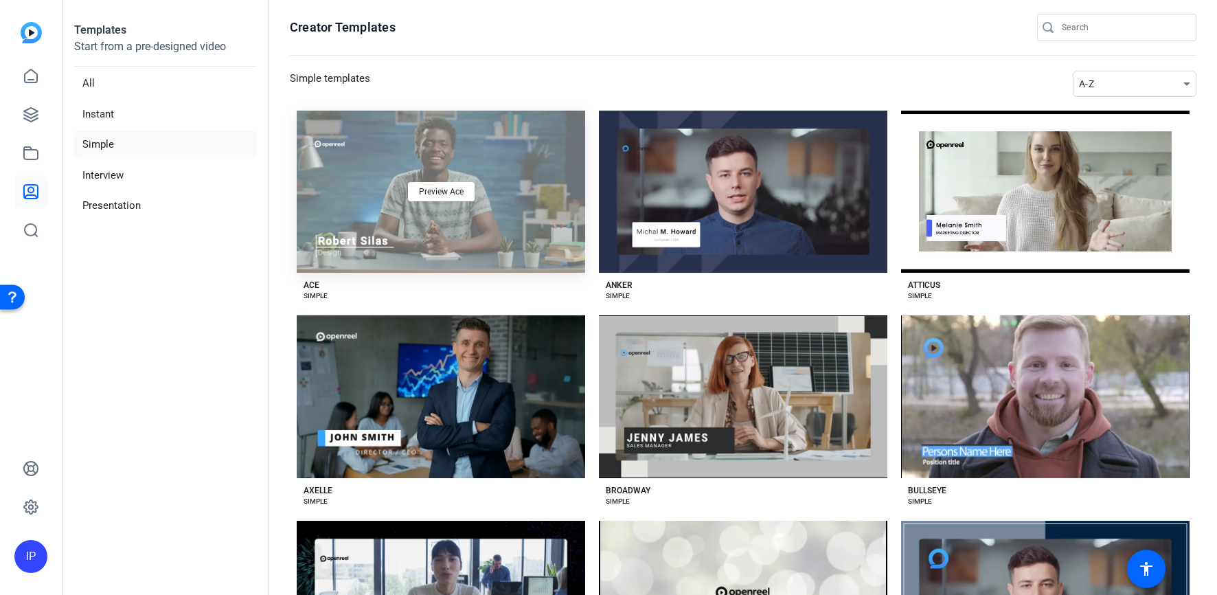
click at [534, 170] on div "Preview Ace" at bounding box center [441, 192] width 288 height 162
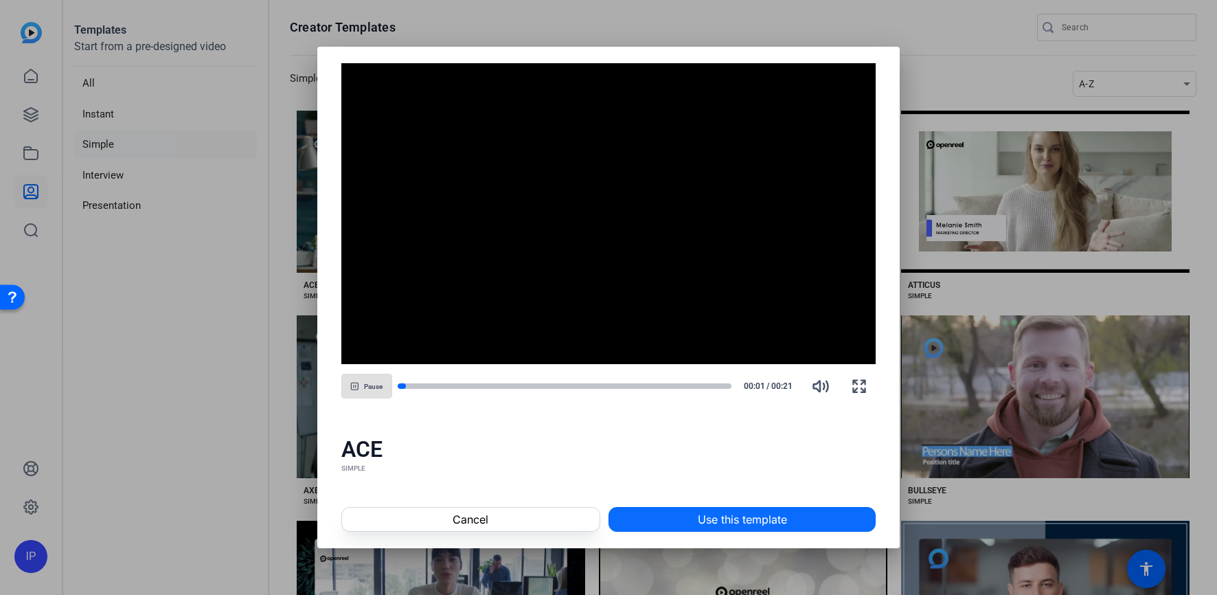
click at [711, 520] on span "Use this template" at bounding box center [742, 519] width 89 height 16
